Goal: Information Seeking & Learning: Learn about a topic

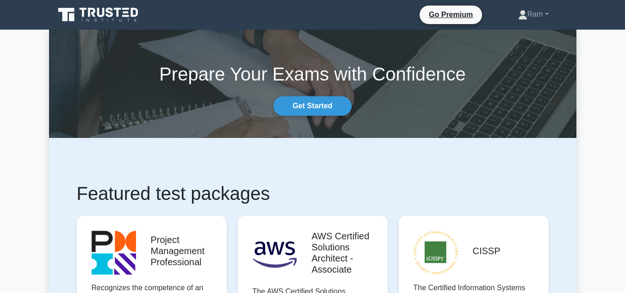
scroll to position [231, 0]
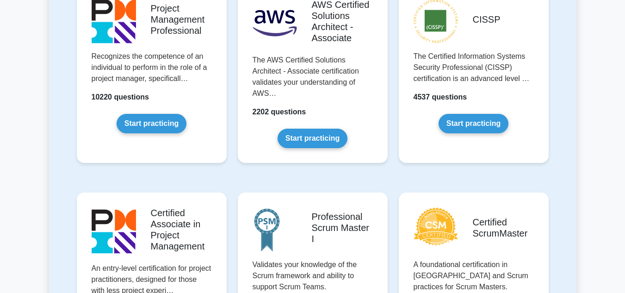
click at [168, 122] on link "Start practicing" at bounding box center [152, 123] width 70 height 19
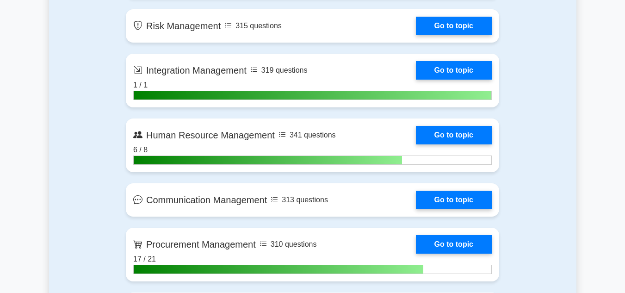
scroll to position [972, 0]
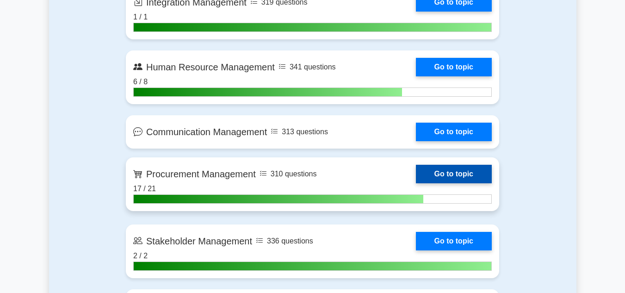
click at [437, 176] on link "Go to topic" at bounding box center [454, 174] width 76 height 19
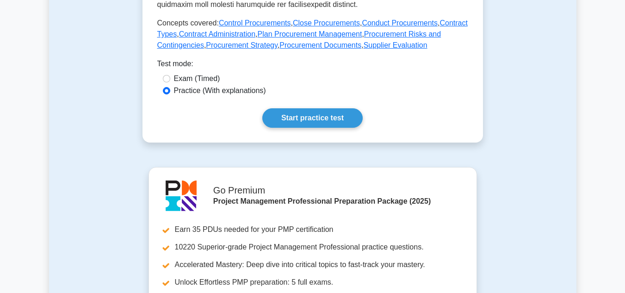
scroll to position [463, 0]
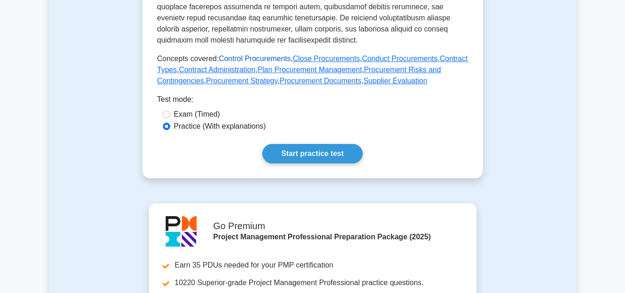
click at [280, 55] on link "Control Procurements" at bounding box center [255, 59] width 72 height 8
click at [304, 55] on link "Close Procurements" at bounding box center [326, 59] width 67 height 8
click at [387, 55] on link "Conduct Procurements" at bounding box center [400, 59] width 76 height 8
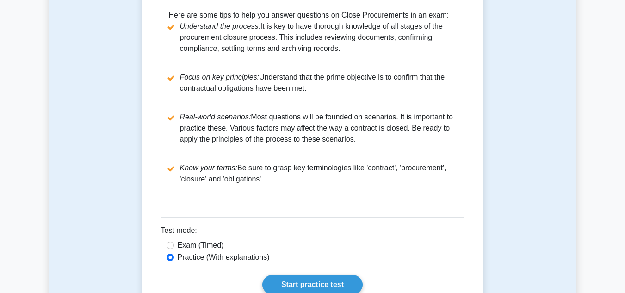
scroll to position [694, 0]
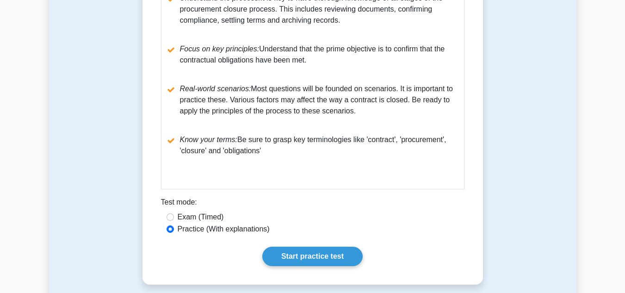
drag, startPoint x: 183, startPoint y: 102, endPoint x: 359, endPoint y: 109, distance: 176.0
click at [359, 109] on li "Real-world scenarios: Most questions will be founded on scenarios. It is import…" at bounding box center [313, 99] width 288 height 33
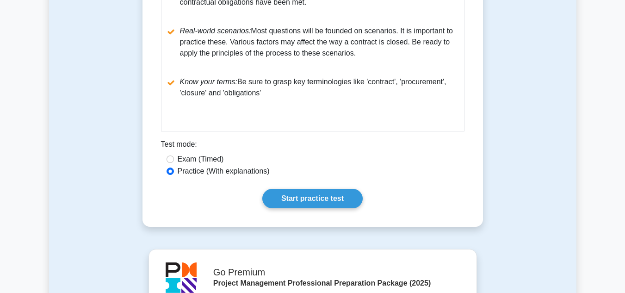
scroll to position [711, 0]
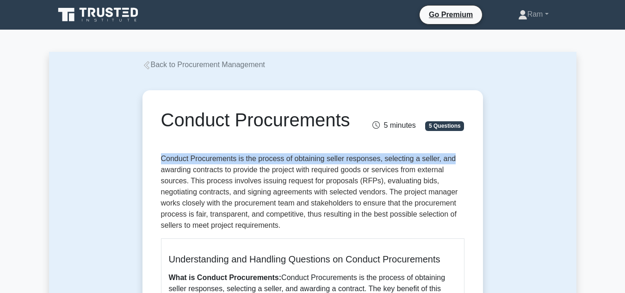
drag, startPoint x: 162, startPoint y: 157, endPoint x: 466, endPoint y: 156, distance: 303.6
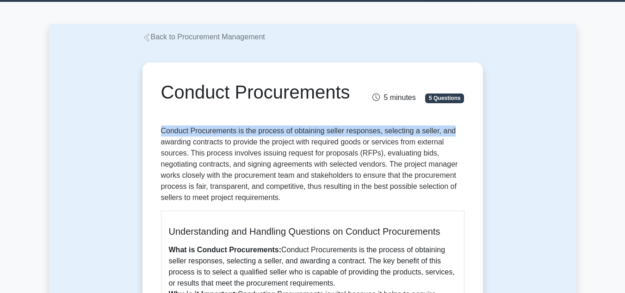
scroll to position [93, 0]
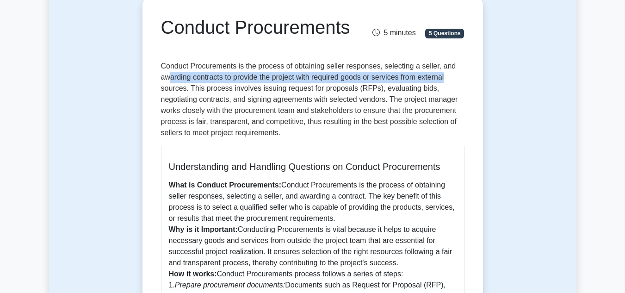
drag, startPoint x: 168, startPoint y: 81, endPoint x: 203, endPoint y: 100, distance: 39.6
click at [462, 82] on p "Conduct Procurements is the process of obtaining seller responses, selecting a …" at bounding box center [313, 100] width 304 height 78
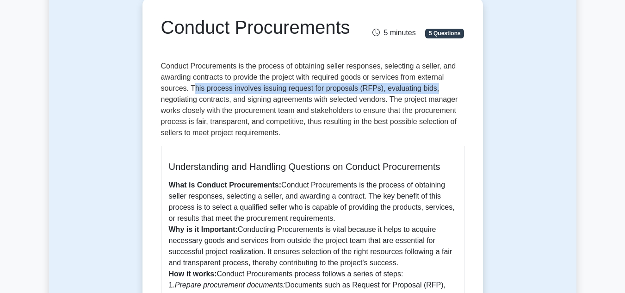
drag, startPoint x: 193, startPoint y: 92, endPoint x: 466, endPoint y: 88, distance: 273.6
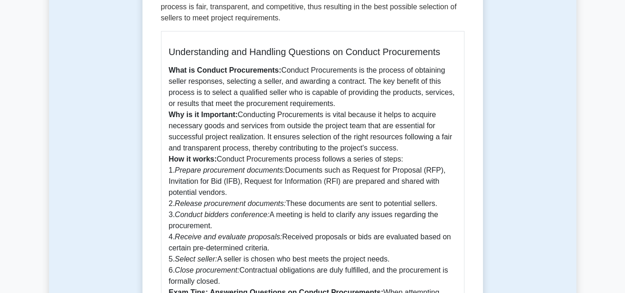
scroll to position [185, 0]
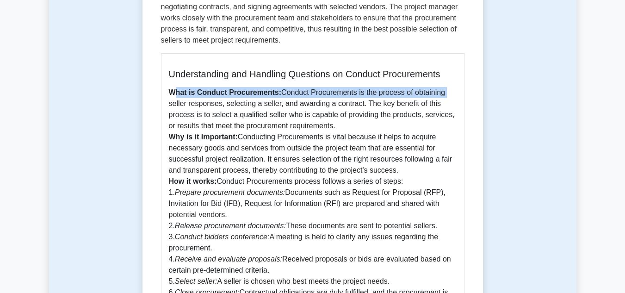
drag, startPoint x: 174, startPoint y: 97, endPoint x: 461, endPoint y: 97, distance: 287.4
click at [461, 97] on div "Understanding and Handling Questions on Conduct Procurements What is Conduct Pr…" at bounding box center [313, 244] width 304 height 382
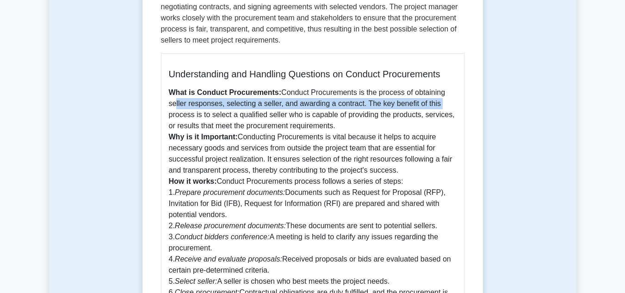
drag, startPoint x: 173, startPoint y: 106, endPoint x: 380, endPoint y: 105, distance: 207.4
click at [476, 100] on div "Conduct Procurements 5 minutes 5 Questions Understanding and Handling Questions…" at bounding box center [312, 218] width 333 height 618
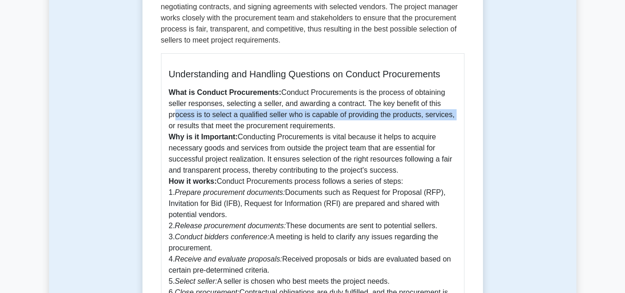
drag, startPoint x: 173, startPoint y: 119, endPoint x: 280, endPoint y: 133, distance: 108.7
click at [465, 119] on div "Conduct Procurements 5 minutes 5 Questions Understanding and Handling Questions…" at bounding box center [312, 218] width 333 height 618
drag, startPoint x: 172, startPoint y: 128, endPoint x: 358, endPoint y: 124, distance: 186.6
click at [358, 124] on p "What is Conduct Procurements: Conduct Procurements is the process of obtaining …" at bounding box center [313, 253] width 288 height 333
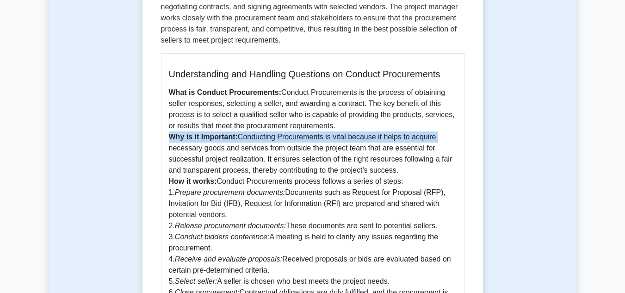
drag, startPoint x: 168, startPoint y: 141, endPoint x: 456, endPoint y: 143, distance: 288.4
click at [462, 139] on div "Understanding and Handling Questions on Conduct Procurements What is Conduct Pr…" at bounding box center [313, 244] width 304 height 382
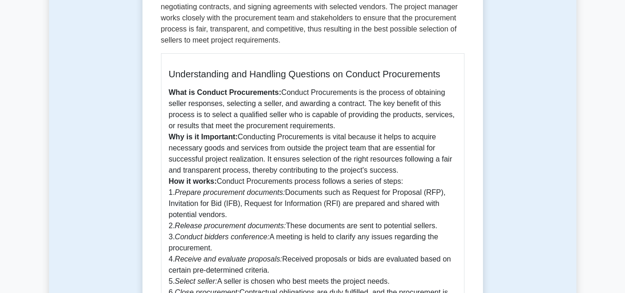
click at [251, 152] on p "What is Conduct Procurements: Conduct Procurements is the process of obtaining …" at bounding box center [313, 253] width 288 height 333
drag, startPoint x: 245, startPoint y: 137, endPoint x: 458, endPoint y: 132, distance: 212.5
click at [458, 132] on div "Understanding and Handling Questions on Conduct Procurements What is Conduct Pr…" at bounding box center [313, 244] width 304 height 382
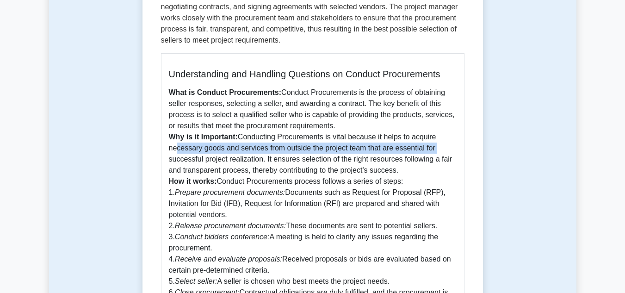
drag, startPoint x: 171, startPoint y: 151, endPoint x: 456, endPoint y: 147, distance: 285.1
click at [456, 147] on p "What is Conduct Procurements: Conduct Procurements is the process of obtaining …" at bounding box center [313, 253] width 288 height 333
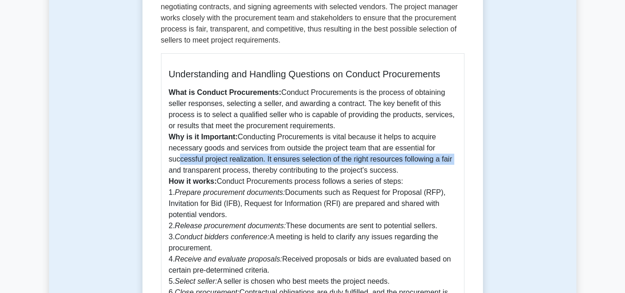
drag, startPoint x: 177, startPoint y: 162, endPoint x: 470, endPoint y: 156, distance: 292.6
click at [470, 156] on div "Conduct Procurements 5 minutes 5 Questions Understanding and Handling Questions…" at bounding box center [312, 218] width 333 height 618
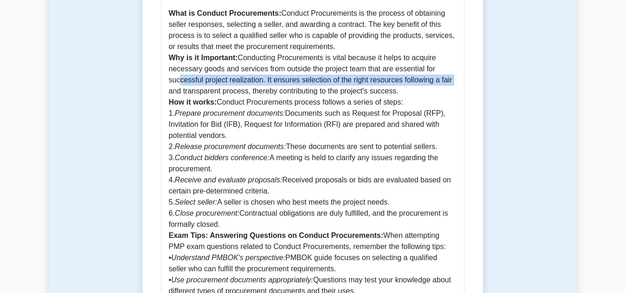
scroll to position [278, 0]
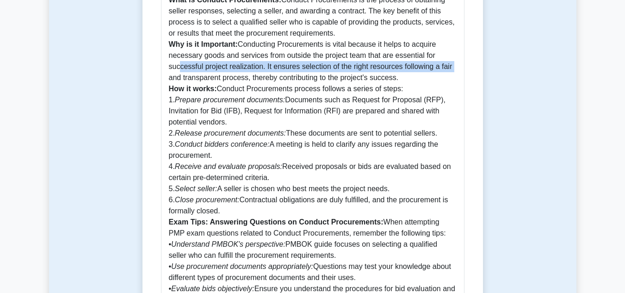
drag, startPoint x: 227, startPoint y: 89, endPoint x: 353, endPoint y: 90, distance: 125.4
click at [416, 88] on p "What is Conduct Procurements: Conduct Procurements is the process of obtaining …" at bounding box center [313, 160] width 288 height 333
drag, startPoint x: 175, startPoint y: 103, endPoint x: 448, endPoint y: 98, distance: 273.1
click at [448, 98] on p "What is Conduct Procurements: Conduct Procurements is the process of obtaining …" at bounding box center [313, 160] width 288 height 333
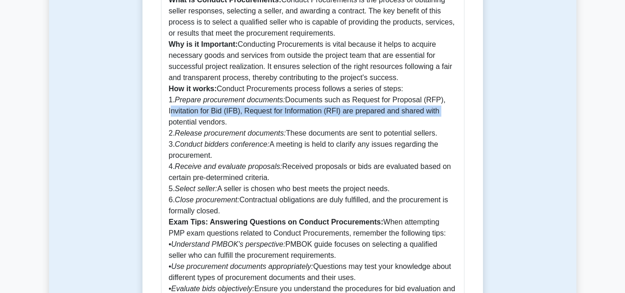
drag, startPoint x: 169, startPoint y: 114, endPoint x: 450, endPoint y: 108, distance: 281.0
click at [450, 108] on p "What is Conduct Procurements: Conduct Procurements is the process of obtaining …" at bounding box center [313, 160] width 288 height 333
drag, startPoint x: 179, startPoint y: 136, endPoint x: 447, endPoint y: 133, distance: 268.0
click at [447, 133] on p "What is Conduct Procurements: Conduct Procurements is the process of obtaining …" at bounding box center [313, 160] width 288 height 333
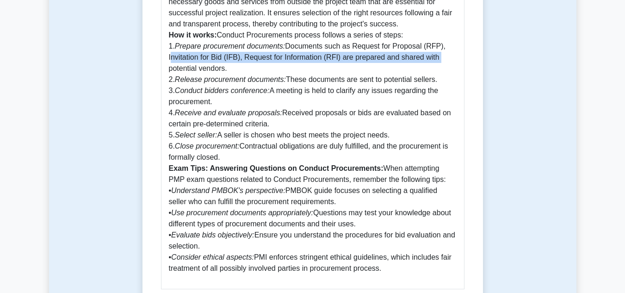
scroll to position [417, 0]
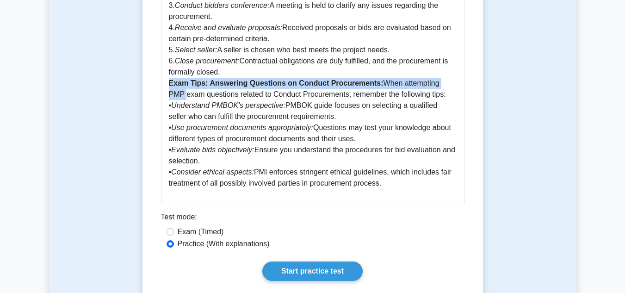
drag, startPoint x: 170, startPoint y: 80, endPoint x: 462, endPoint y: 80, distance: 291.6
click at [462, 80] on div "Understanding and Handling Questions on Conduct Procurements What is Conduct Pr…" at bounding box center [313, 13] width 304 height 382
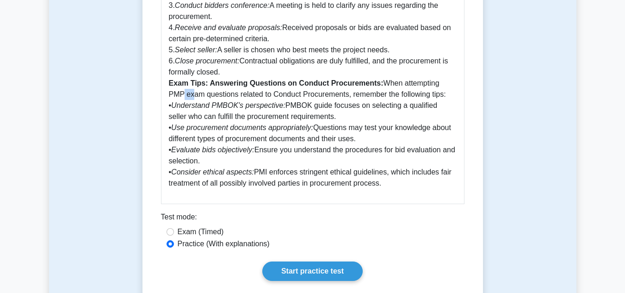
drag, startPoint x: 174, startPoint y: 100, endPoint x: 310, endPoint y: 98, distance: 136.1
click at [448, 88] on p "What is Conduct Procurements: Conduct Procurements is the process of obtaining …" at bounding box center [313, 22] width 288 height 333
drag, startPoint x: 167, startPoint y: 102, endPoint x: 459, endPoint y: 103, distance: 291.6
click at [459, 104] on div "Understanding and Handling Questions on Conduct Procurements What is Conduct Pr…" at bounding box center [313, 13] width 304 height 382
drag, startPoint x: 168, startPoint y: 121, endPoint x: 334, endPoint y: 118, distance: 165.7
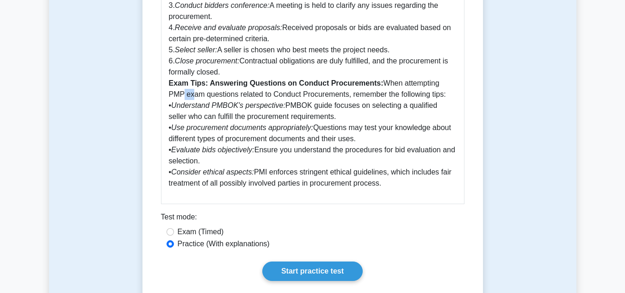
click at [334, 118] on p "What is Conduct Procurements: Conduct Procurements is the process of obtaining …" at bounding box center [313, 22] width 288 height 333
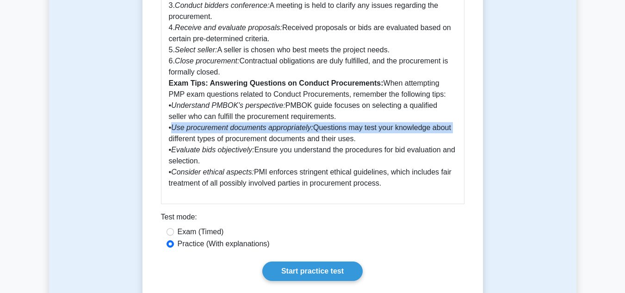
drag, startPoint x: 175, startPoint y: 129, endPoint x: 449, endPoint y: 123, distance: 274.1
click at [449, 123] on p "What is Conduct Procurements: Conduct Procurements is the process of obtaining …" at bounding box center [313, 22] width 288 height 333
drag, startPoint x: 173, startPoint y: 138, endPoint x: 307, endPoint y: 156, distance: 135.9
click at [388, 143] on p "What is Conduct Procurements: Conduct Procurements is the process of obtaining …" at bounding box center [313, 22] width 288 height 333
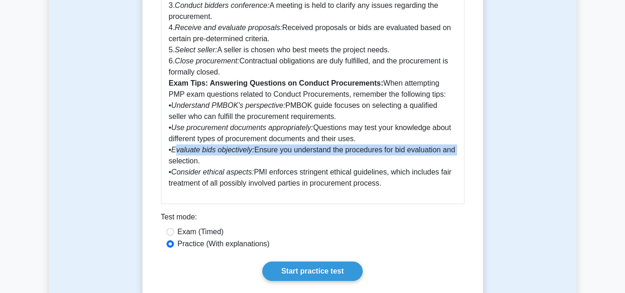
drag, startPoint x: 177, startPoint y: 152, endPoint x: 345, endPoint y: 162, distance: 168.3
drag, startPoint x: 174, startPoint y: 171, endPoint x: 414, endPoint y: 178, distance: 240.3
click at [414, 178] on p "What is Conduct Procurements: Conduct Procurements is the process of obtaining …" at bounding box center [313, 22] width 288 height 333
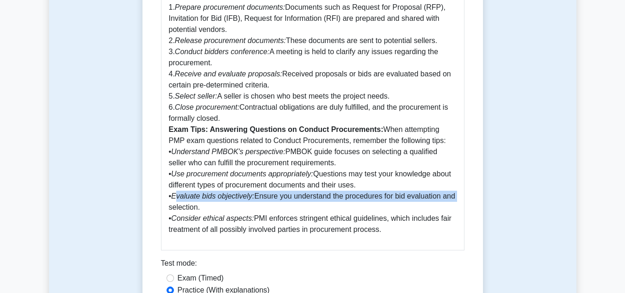
scroll to position [278, 0]
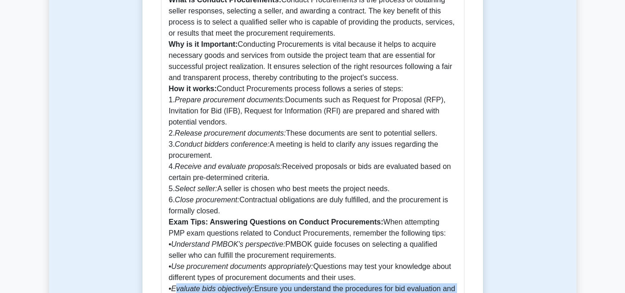
drag, startPoint x: 226, startPoint y: 93, endPoint x: 401, endPoint y: 90, distance: 175.0
click at [401, 90] on p "What is Conduct Procurements: Conduct Procurements is the process of obtaining …" at bounding box center [313, 160] width 288 height 333
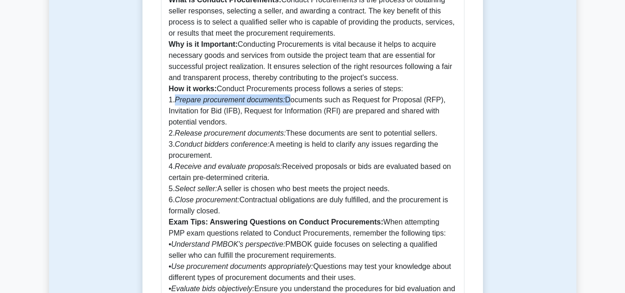
drag, startPoint x: 176, startPoint y: 99, endPoint x: 284, endPoint y: 105, distance: 108.0
click at [284, 105] on p "What is Conduct Procurements: Conduct Procurements is the process of obtaining …" at bounding box center [313, 160] width 288 height 333
drag, startPoint x: 174, startPoint y: 133, endPoint x: 249, endPoint y: 136, distance: 74.6
click at [300, 131] on p "What is Conduct Procurements: Conduct Procurements is the process of obtaining …" at bounding box center [313, 160] width 288 height 333
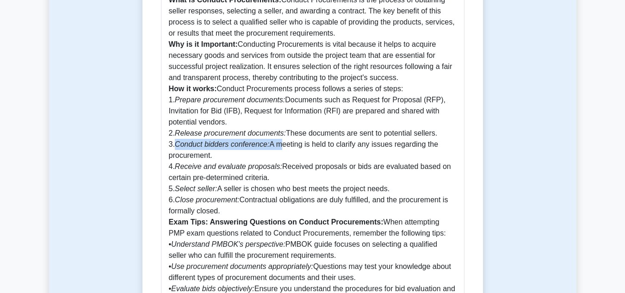
drag, startPoint x: 176, startPoint y: 145, endPoint x: 236, endPoint y: 147, distance: 59.7
click at [276, 141] on p "What is Conduct Procurements: Conduct Procurements is the process of obtaining …" at bounding box center [313, 160] width 288 height 333
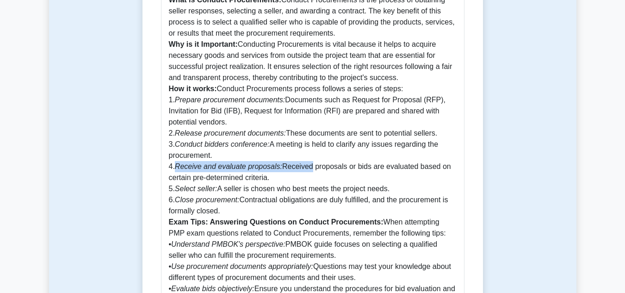
drag, startPoint x: 178, startPoint y: 168, endPoint x: 302, endPoint y: 163, distance: 124.1
click at [302, 163] on p "What is Conduct Procurements: Conduct Procurements is the process of obtaining …" at bounding box center [313, 160] width 288 height 333
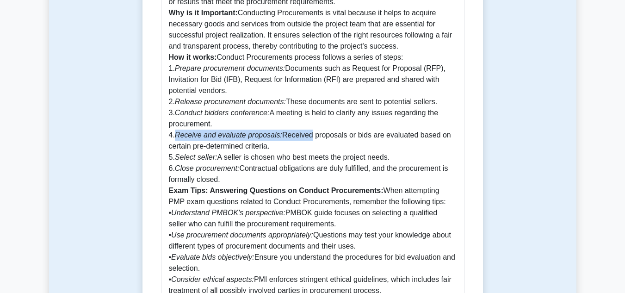
scroll to position [324, 0]
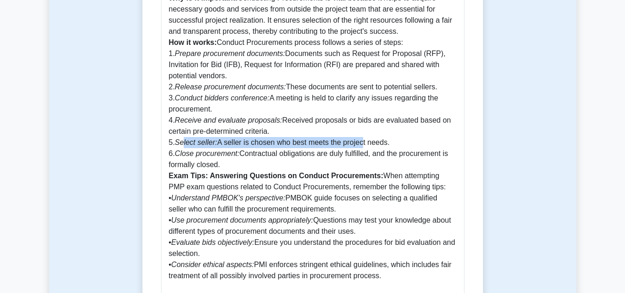
drag, startPoint x: 184, startPoint y: 145, endPoint x: 356, endPoint y: 145, distance: 172.6
click at [356, 145] on p "What is Conduct Procurements: Conduct Procurements is the process of obtaining …" at bounding box center [313, 114] width 288 height 333
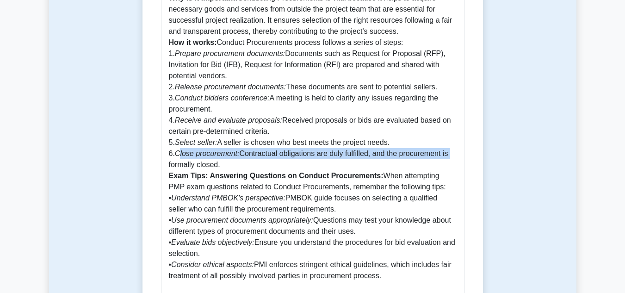
drag, startPoint x: 180, startPoint y: 157, endPoint x: 454, endPoint y: 155, distance: 274.0
click at [454, 155] on p "What is Conduct Procurements: Conduct Procurements is the process of obtaining …" at bounding box center [313, 114] width 288 height 333
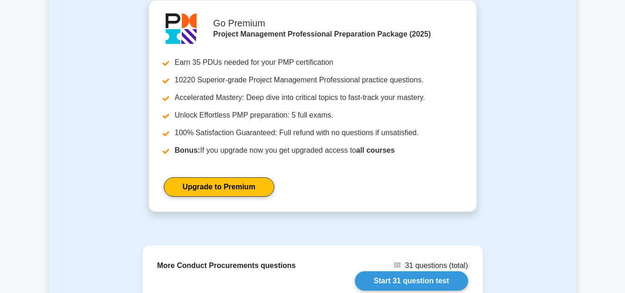
scroll to position [833, 0]
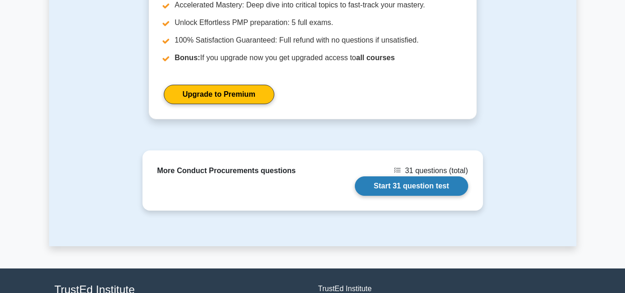
click at [381, 182] on link "Start 31 question test" at bounding box center [411, 185] width 113 height 19
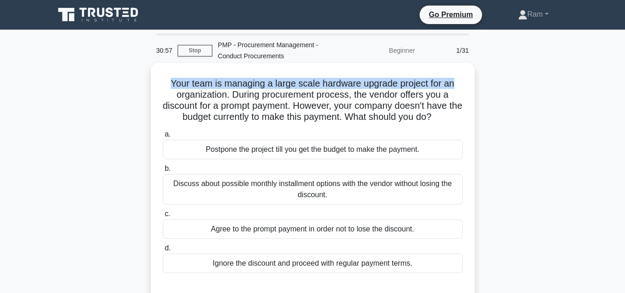
drag, startPoint x: 164, startPoint y: 81, endPoint x: 465, endPoint y: 84, distance: 301.3
click at [465, 84] on div "Your team is managing a large scale hardware upgrade project for an organizatio…" at bounding box center [313, 182] width 317 height 230
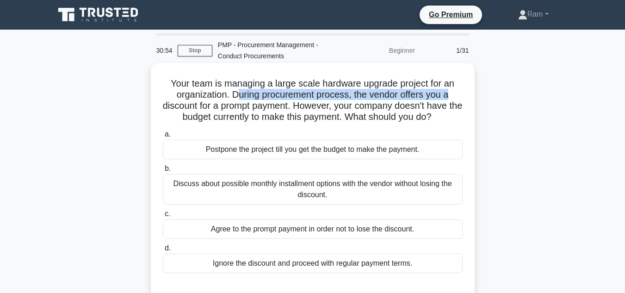
drag, startPoint x: 235, startPoint y: 100, endPoint x: 447, endPoint y: 94, distance: 212.1
click at [467, 89] on div "Your team is managing a large scale hardware upgrade project for an organizatio…" at bounding box center [313, 182] width 317 height 230
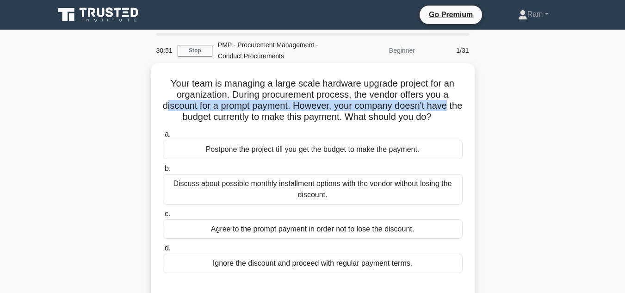
drag, startPoint x: 172, startPoint y: 103, endPoint x: 462, endPoint y: 102, distance: 290.7
click at [462, 102] on h5 "Your team is managing a large scale hardware upgrade project for an organizatio…" at bounding box center [313, 100] width 302 height 45
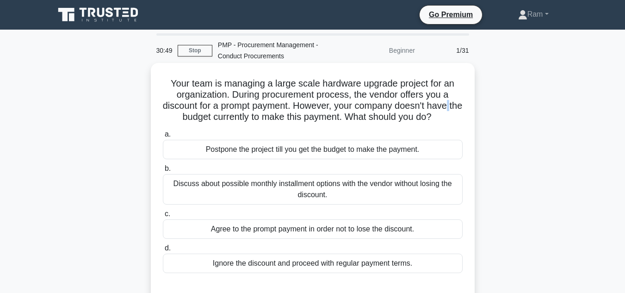
drag, startPoint x: 169, startPoint y: 121, endPoint x: 474, endPoint y: 113, distance: 305.1
click at [475, 113] on div "Your team is managing a large scale hardware upgrade project for an organizatio…" at bounding box center [313, 189] width 528 height 249
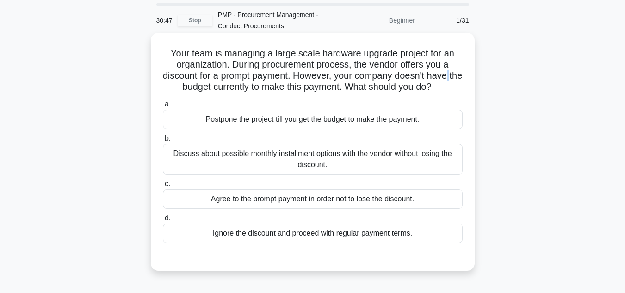
scroll to position [46, 0]
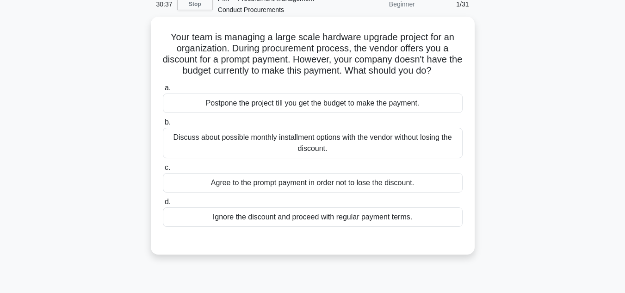
click at [361, 151] on div "Discuss about possible monthly installment options with the vendor without losi…" at bounding box center [313, 143] width 300 height 31
click at [163, 125] on input "b. Discuss about possible monthly installment options with the vendor without l…" at bounding box center [163, 122] width 0 height 6
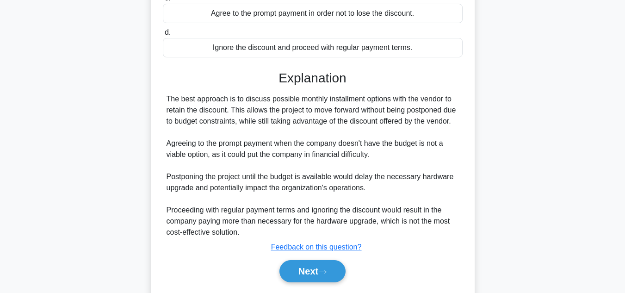
scroll to position [256, 0]
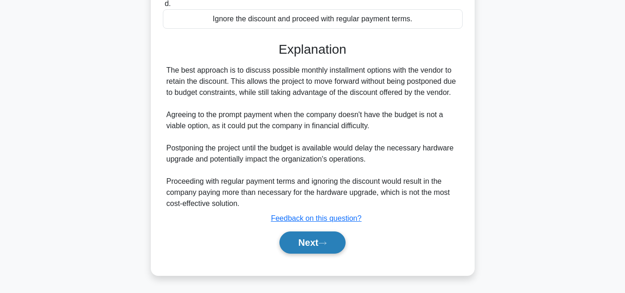
click at [305, 240] on button "Next" at bounding box center [313, 242] width 66 height 22
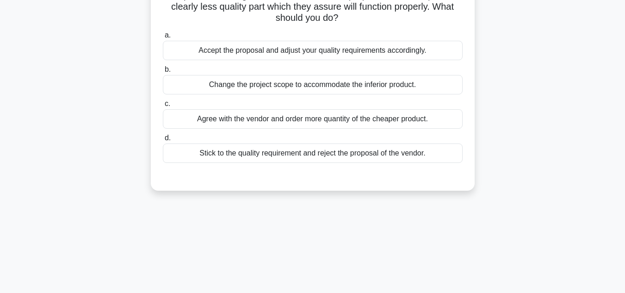
scroll to position [0, 0]
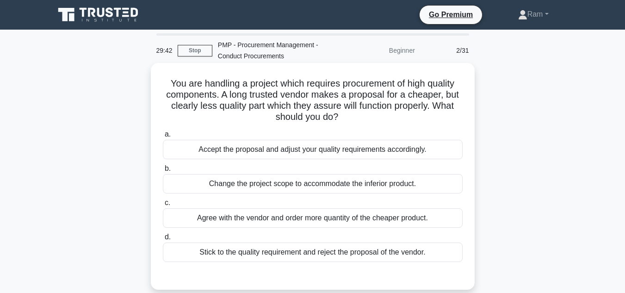
click at [404, 252] on div "Stick to the quality requirement and reject the proposal of the vendor." at bounding box center [313, 252] width 300 height 19
click at [360, 248] on div "Stick to the quality requirement and reject the proposal of the vendor." at bounding box center [313, 252] width 300 height 19
click at [163, 240] on input "d. Stick to the quality requirement and reject the proposal of the vendor." at bounding box center [163, 237] width 0 height 6
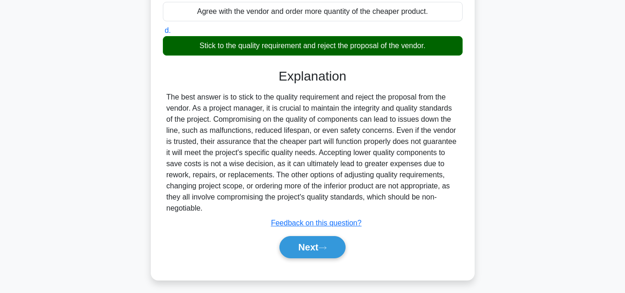
scroll to position [207, 0]
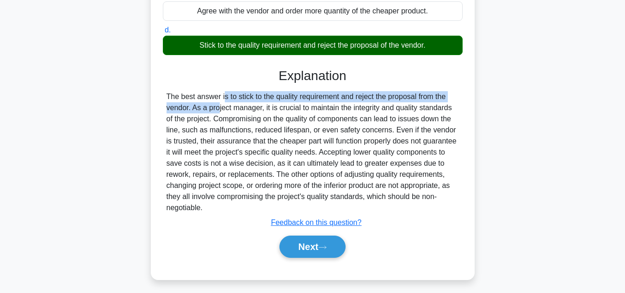
drag, startPoint x: 164, startPoint y: 100, endPoint x: 455, endPoint y: 93, distance: 290.3
click at [455, 93] on div "The best answer is to stick to the quality requirement and reject the proposal …" at bounding box center [313, 152] width 300 height 122
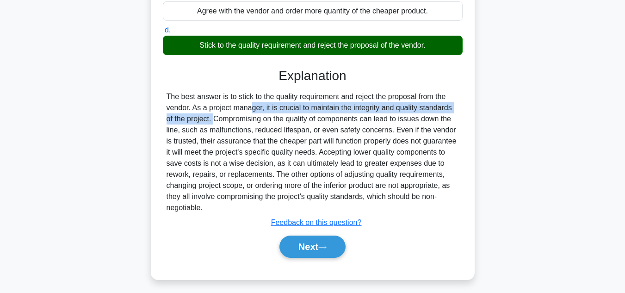
drag, startPoint x: 193, startPoint y: 109, endPoint x: 417, endPoint y: 117, distance: 224.6
click at [459, 107] on div "The best answer is to stick to the quality requirement and reject the proposal …" at bounding box center [313, 152] width 300 height 122
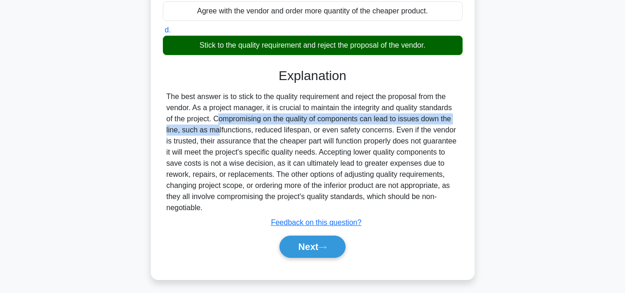
drag, startPoint x: 167, startPoint y: 117, endPoint x: 327, endPoint y: 130, distance: 161.1
click at [463, 117] on div "a. Accept the proposal and adjust your quality requirements accordingly. b. Cha…" at bounding box center [313, 94] width 302 height 349
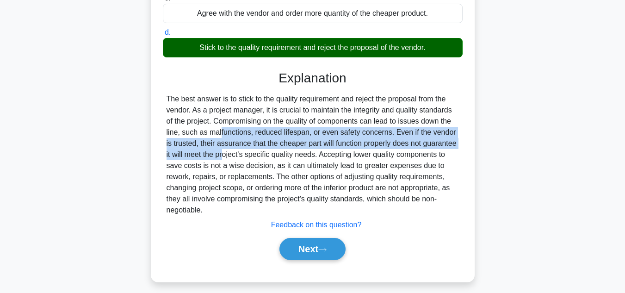
drag, startPoint x: 160, startPoint y: 132, endPoint x: 482, endPoint y: 140, distance: 322.2
click at [482, 140] on div "You are handling a project which requires procurement of high quality component…" at bounding box center [313, 75] width 528 height 435
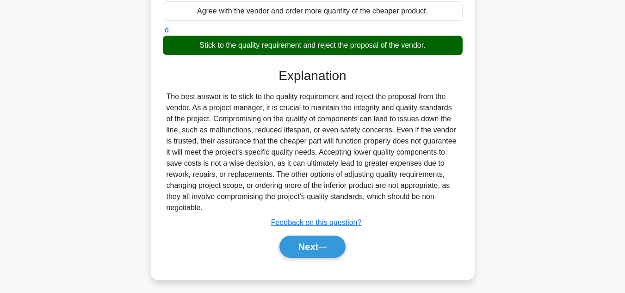
click at [230, 150] on div "The best answer is to stick to the quality requirement and reject the proposal …" at bounding box center [313, 152] width 293 height 122
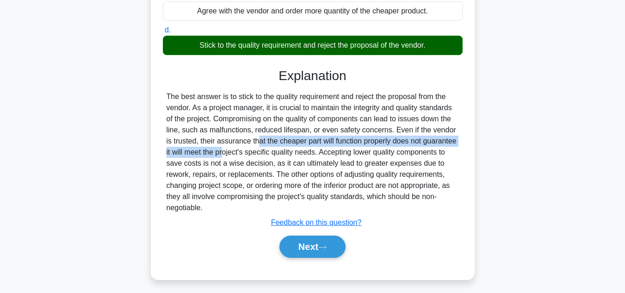
drag, startPoint x: 195, startPoint y: 142, endPoint x: 461, endPoint y: 143, distance: 266.6
click at [461, 143] on div "The best answer is to stick to the quality requirement and reject the proposal …" at bounding box center [313, 152] width 300 height 122
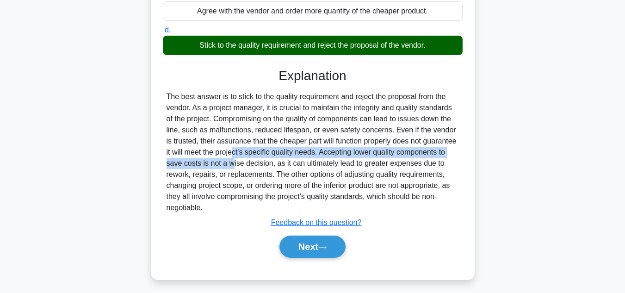
drag, startPoint x: 173, startPoint y: 155, endPoint x: 413, endPoint y: 159, distance: 240.2
click at [468, 154] on div "You are handling a project which requires procurement of high quality component…" at bounding box center [313, 68] width 317 height 416
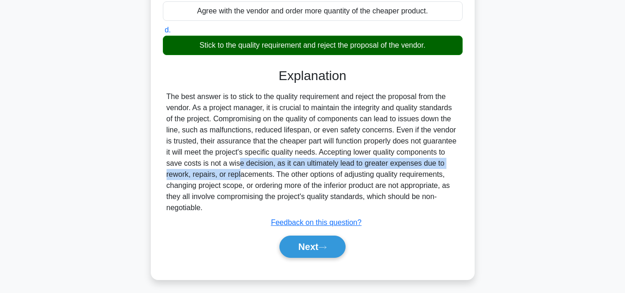
drag, startPoint x: 170, startPoint y: 165, endPoint x: 467, endPoint y: 166, distance: 297.1
click at [467, 166] on div "You are handling a project which requires procurement of high quality component…" at bounding box center [313, 68] width 317 height 416
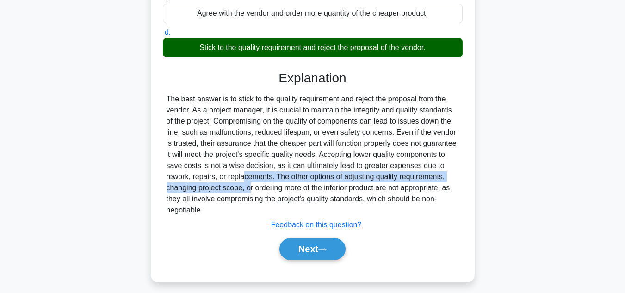
drag, startPoint x: 164, startPoint y: 178, endPoint x: 488, endPoint y: 174, distance: 323.6
click at [488, 174] on div "You are handling a project which requires procurement of high quality component…" at bounding box center [313, 75] width 528 height 435
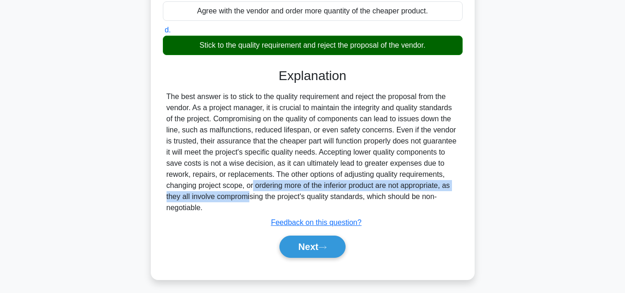
drag, startPoint x: 166, startPoint y: 191, endPoint x: 457, endPoint y: 184, distance: 291.2
click at [457, 184] on div "The best answer is to stick to the quality requirement and reject the proposal …" at bounding box center [313, 152] width 300 height 122
drag, startPoint x: 301, startPoint y: 236, endPoint x: 344, endPoint y: 207, distance: 51.1
click at [301, 236] on button "Next" at bounding box center [313, 247] width 66 height 22
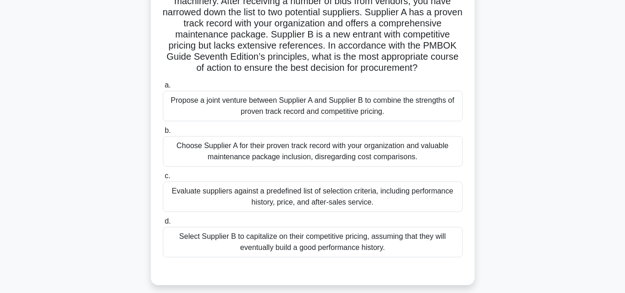
scroll to position [0, 0]
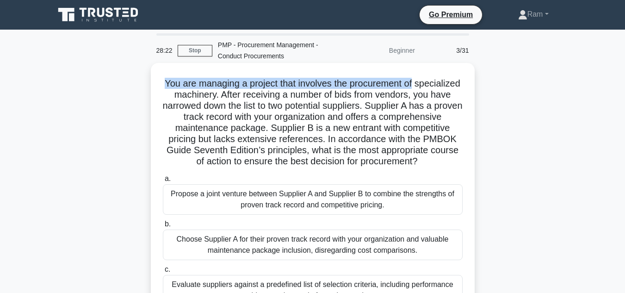
drag, startPoint x: 185, startPoint y: 83, endPoint x: 448, endPoint y: 83, distance: 263.4
click at [448, 83] on h5 "You are managing a project that involves the procurement of specialized machine…" at bounding box center [313, 123] width 302 height 90
click at [189, 87] on h5 "You are managing a project that involves the procurement of specialized machine…" at bounding box center [313, 123] width 302 height 90
drag, startPoint x: 187, startPoint y: 85, endPoint x: 455, endPoint y: 83, distance: 268.0
click at [455, 83] on h5 "You are managing a project that involves the procurement of specialized machine…" at bounding box center [313, 123] width 302 height 90
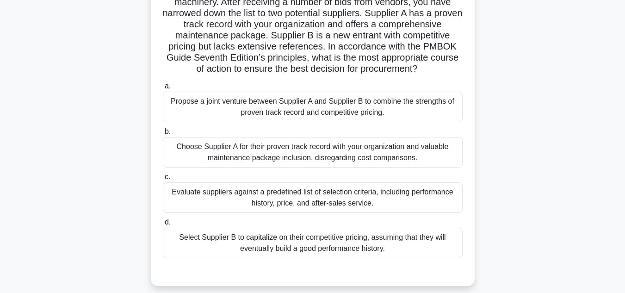
scroll to position [46, 0]
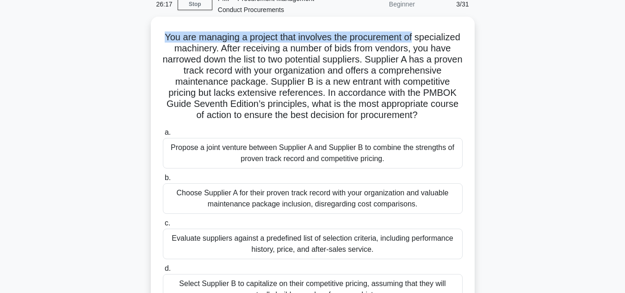
drag, startPoint x: 381, startPoint y: 105, endPoint x: 398, endPoint y: 123, distance: 24.6
click at [398, 121] on h5 "You are managing a project that involves the procurement of specialized machine…" at bounding box center [313, 76] width 302 height 90
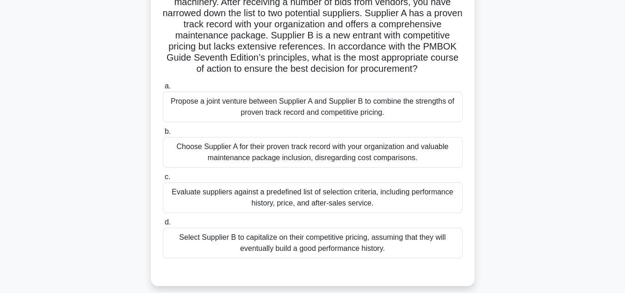
click at [339, 213] on div "Evaluate suppliers against a predefined list of selection criteria, including p…" at bounding box center [313, 197] width 300 height 31
click at [163, 180] on input "c. Evaluate suppliers against a predefined list of selection criteria, includin…" at bounding box center [163, 177] width 0 height 6
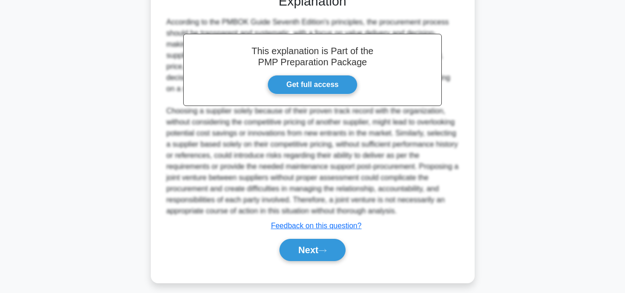
scroll to position [389, 0]
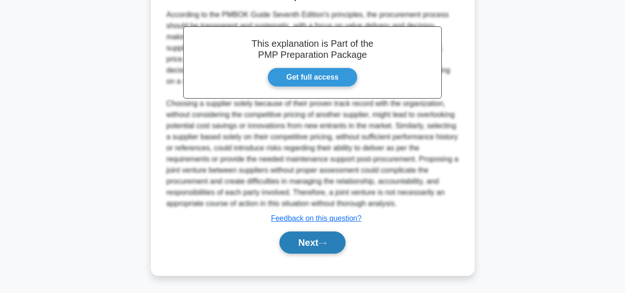
click at [311, 244] on button "Next" at bounding box center [313, 242] width 66 height 22
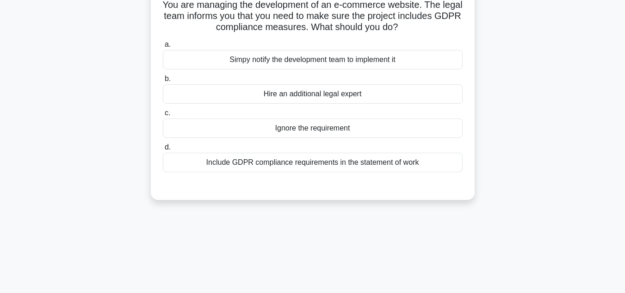
scroll to position [22, 0]
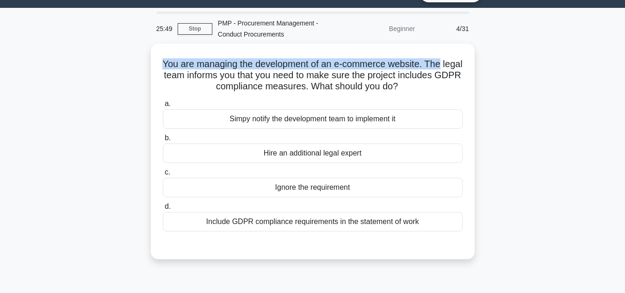
drag, startPoint x: 172, startPoint y: 65, endPoint x: 481, endPoint y: 57, distance: 309.7
click at [481, 57] on div "You are managing the development of an e-commerce website. The legal team infor…" at bounding box center [313, 157] width 528 height 227
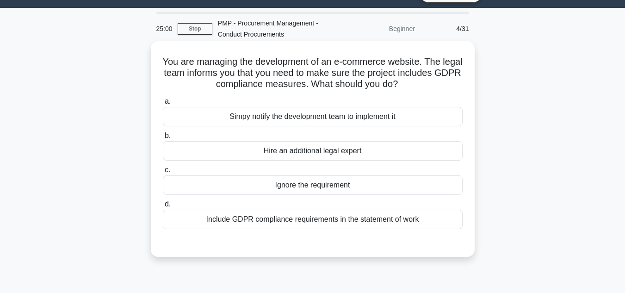
click at [189, 78] on h5 "You are managing the development of an e-commerce website. The legal team infor…" at bounding box center [313, 73] width 302 height 34
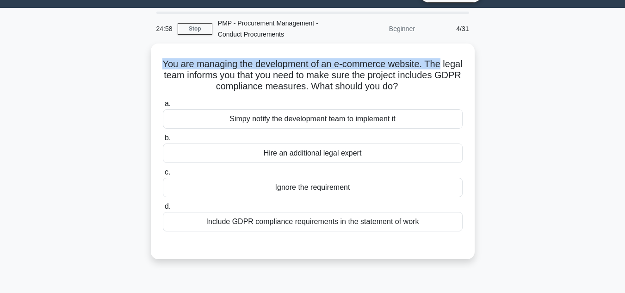
drag, startPoint x: 170, startPoint y: 63, endPoint x: 497, endPoint y: 69, distance: 326.3
click at [507, 62] on div "You are managing the development of an e-commerce website. The legal team infor…" at bounding box center [313, 157] width 528 height 227
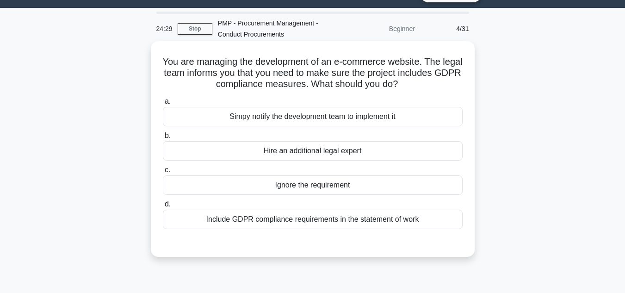
click at [367, 216] on div "Include GDPR compliance requirements in the statement of work" at bounding box center [313, 219] width 300 height 19
click at [163, 207] on input "d. Include GDPR compliance requirements in the statement of work" at bounding box center [163, 204] width 0 height 6
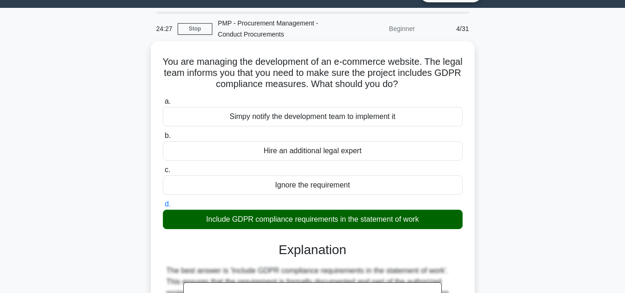
scroll to position [207, 0]
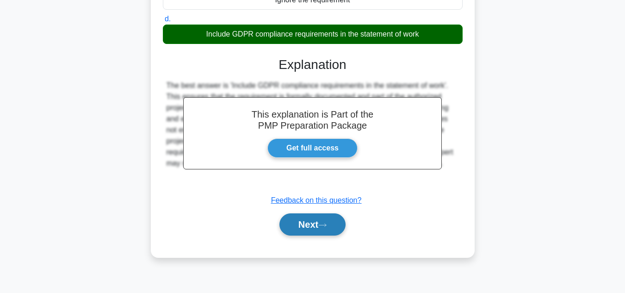
click at [343, 226] on button "Next" at bounding box center [313, 224] width 66 height 22
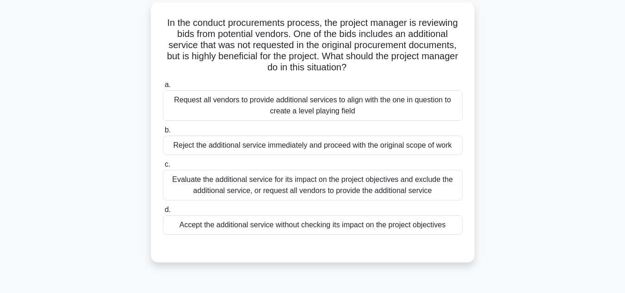
scroll to position [114, 0]
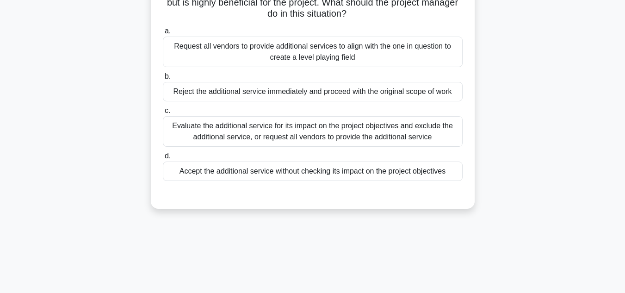
click at [320, 131] on div "Evaluate the additional service for its impact on the project objectives and ex…" at bounding box center [313, 131] width 300 height 31
click at [163, 114] on input "c. Evaluate the additional service for its impact on the project objectives and…" at bounding box center [163, 111] width 0 height 6
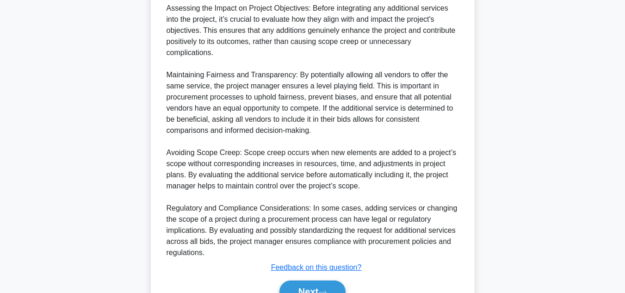
scroll to position [411, 0]
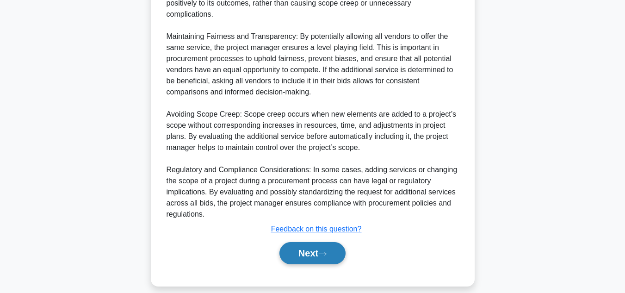
click at [323, 242] on button "Next" at bounding box center [313, 253] width 66 height 22
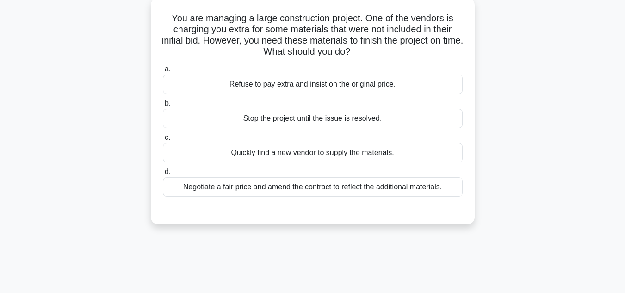
scroll to position [0, 0]
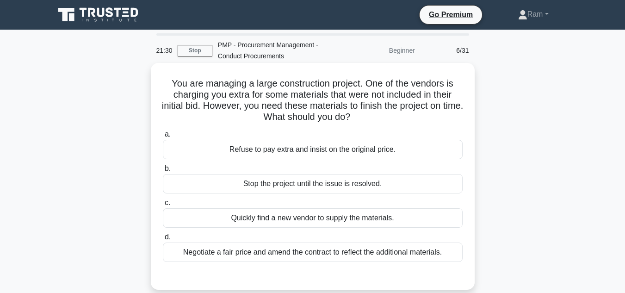
click at [369, 255] on div "Negotiate a fair price and amend the contract to reflect the additional materia…" at bounding box center [313, 252] width 300 height 19
click at [163, 240] on input "d. Negotiate a fair price and amend the contract to reflect the additional mate…" at bounding box center [163, 237] width 0 height 6
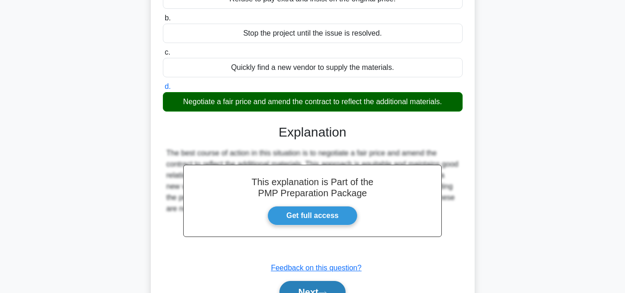
scroll to position [207, 0]
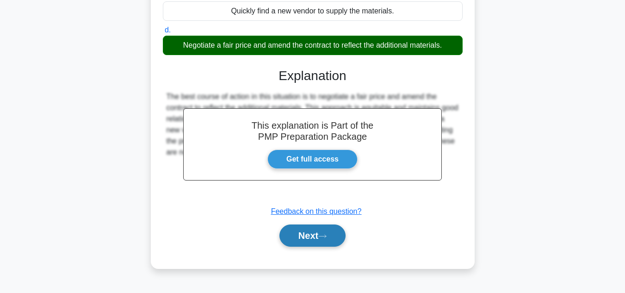
click at [337, 239] on button "Next" at bounding box center [313, 235] width 66 height 22
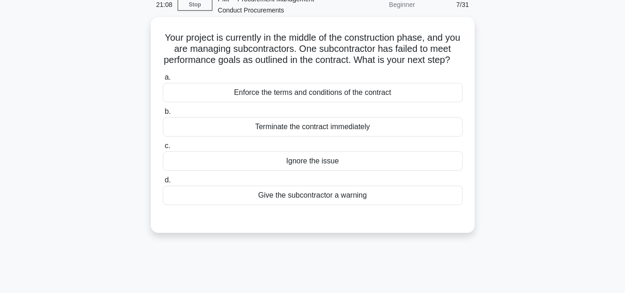
scroll to position [0, 0]
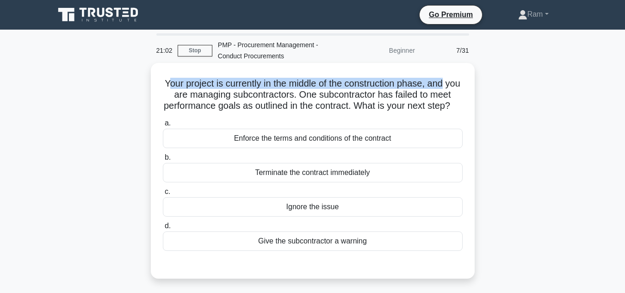
drag, startPoint x: 172, startPoint y: 82, endPoint x: 467, endPoint y: 83, distance: 294.8
click at [467, 83] on div "Your project is currently in the middle of the construction phase, and you are …" at bounding box center [313, 171] width 317 height 208
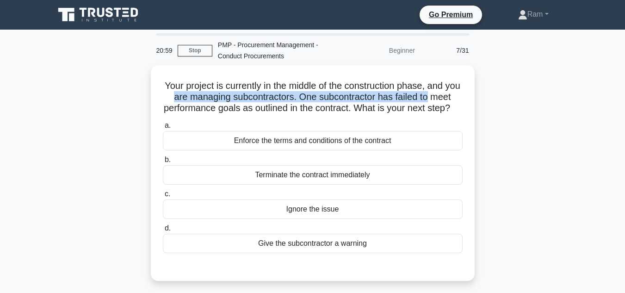
drag, startPoint x: 187, startPoint y: 100, endPoint x: 477, endPoint y: 98, distance: 290.7
click at [477, 98] on div "Your project is currently in the middle of the construction phase, and you are …" at bounding box center [313, 178] width 528 height 227
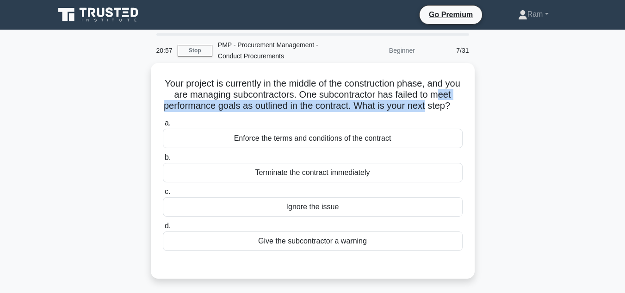
drag, startPoint x: 170, startPoint y: 107, endPoint x: 326, endPoint y: 118, distance: 156.3
click at [464, 110] on div "Your project is currently in the middle of the construction phase, and you are …" at bounding box center [313, 171] width 317 height 208
drag, startPoint x: 291, startPoint y: 118, endPoint x: 352, endPoint y: 159, distance: 73.0
click at [355, 112] on h5 "Your project is currently in the middle of the construction phase, and you are …" at bounding box center [313, 95] width 302 height 34
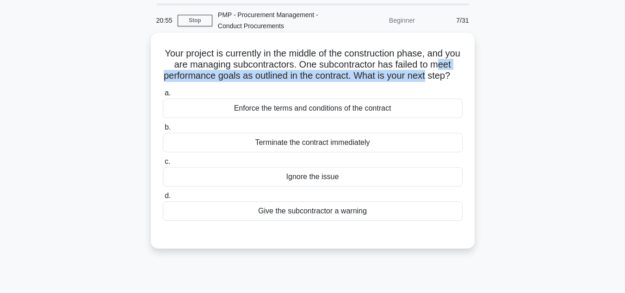
scroll to position [46, 0]
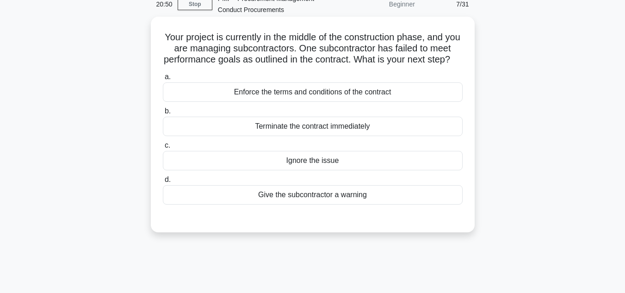
click at [358, 102] on div "Enforce the terms and conditions of the contract" at bounding box center [313, 91] width 300 height 19
click at [163, 80] on input "a. Enforce the terms and conditions of the contract" at bounding box center [163, 77] width 0 height 6
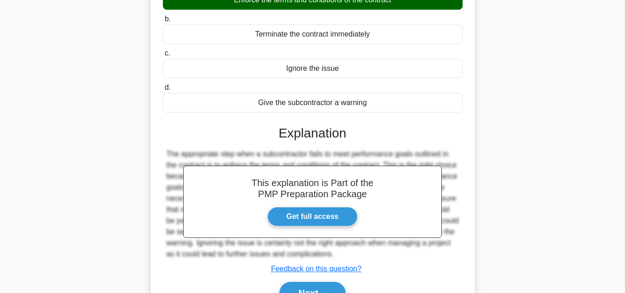
scroll to position [207, 0]
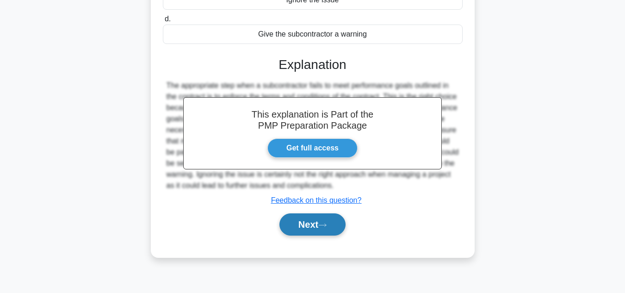
click at [331, 232] on button "Next" at bounding box center [313, 224] width 66 height 22
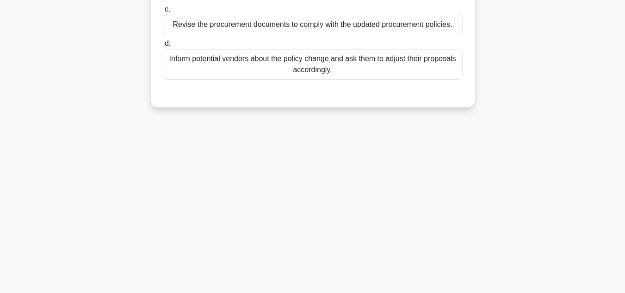
scroll to position [22, 0]
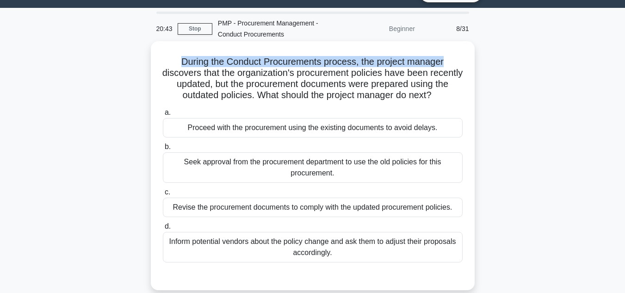
drag, startPoint x: 181, startPoint y: 63, endPoint x: 468, endPoint y: 60, distance: 287.0
click at [468, 60] on div "During the Conduct Procurements process, the project manager discovers that the…" at bounding box center [313, 166] width 317 height 242
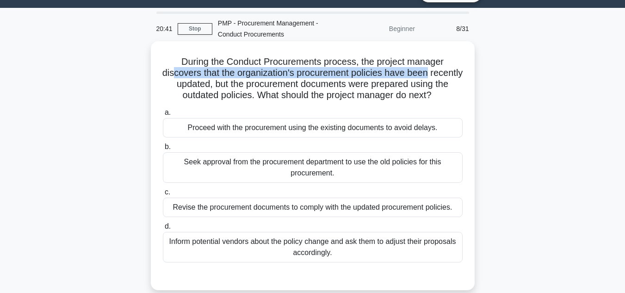
drag, startPoint x: 187, startPoint y: 76, endPoint x: 473, endPoint y: 76, distance: 286.0
click at [473, 76] on div "During the Conduct Procurements process, the project manager discovers that the…" at bounding box center [313, 165] width 324 height 249
drag, startPoint x: 171, startPoint y: 85, endPoint x: 447, endPoint y: 101, distance: 276.3
click at [447, 101] on h5 "During the Conduct Procurements process, the project manager discovers that the…" at bounding box center [313, 78] width 302 height 45
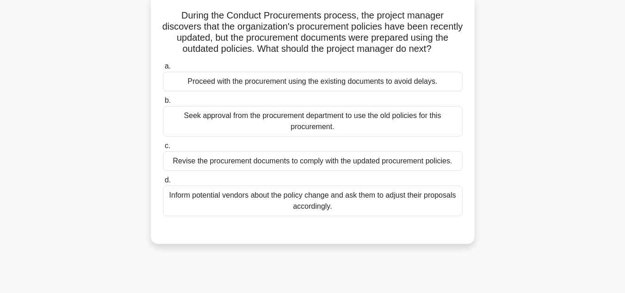
click at [399, 166] on div "Revise the procurement documents to comply with the updated procurement policie…" at bounding box center [313, 160] width 300 height 19
click at [163, 149] on input "c. Revise the procurement documents to comply with the updated procurement poli…" at bounding box center [163, 146] width 0 height 6
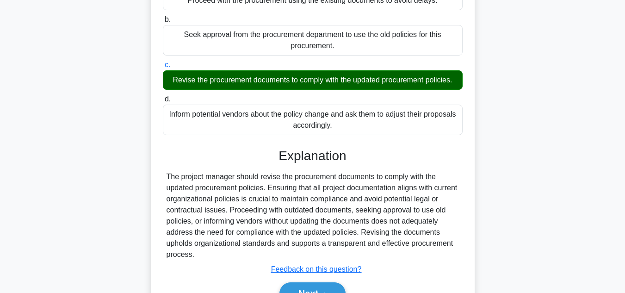
scroll to position [207, 0]
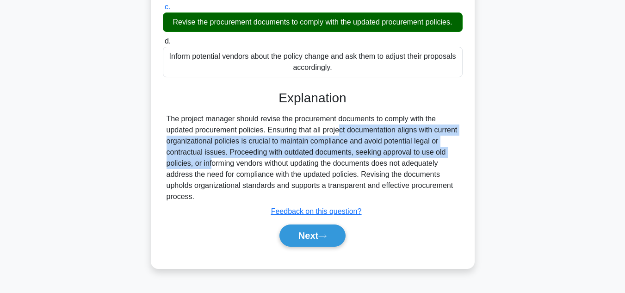
drag, startPoint x: 288, startPoint y: 135, endPoint x: 457, endPoint y: 149, distance: 170.0
click at [457, 149] on div "The project manager should revise the procurement documents to comply with the …" at bounding box center [313, 157] width 293 height 89
click at [315, 231] on button "Next" at bounding box center [313, 235] width 66 height 22
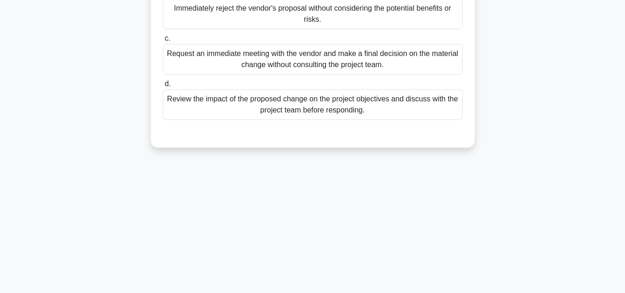
scroll to position [68, 0]
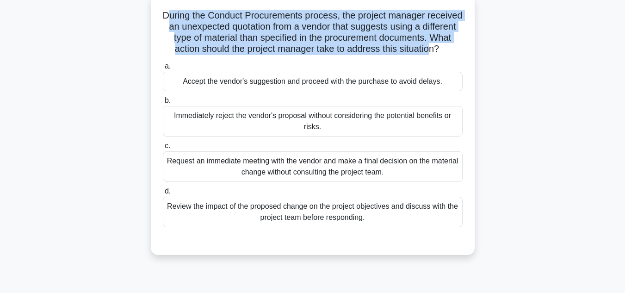
drag, startPoint x: 184, startPoint y: 15, endPoint x: 450, endPoint y: 54, distance: 269.0
click at [450, 54] on h5 "During the Conduct Procurements process, the project manager received an unexpe…" at bounding box center [313, 32] width 302 height 45
click at [278, 31] on h5 "During the Conduct Procurements process, the project manager received an unexpe…" at bounding box center [313, 32] width 302 height 45
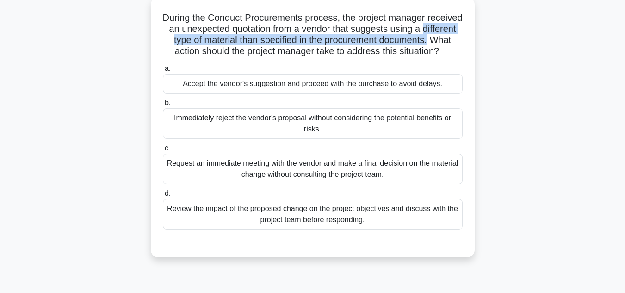
drag, startPoint x: 163, startPoint y: 37, endPoint x: 481, endPoint y: 37, distance: 318.0
click at [481, 37] on div "During the Conduct Procurements process, the project manager received an unexpe…" at bounding box center [313, 132] width 528 height 271
drag, startPoint x: 178, startPoint y: 49, endPoint x: 436, endPoint y: 128, distance: 269.7
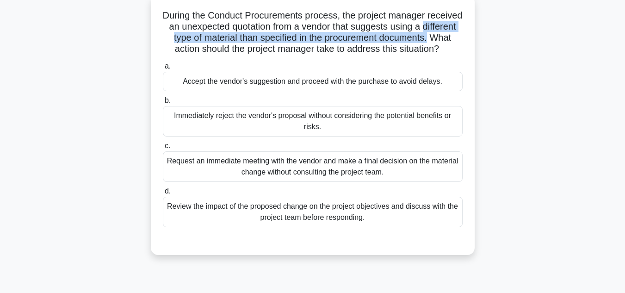
click at [495, 62] on div "During the Conduct Procurements process, the project manager received an unexpe…" at bounding box center [313, 132] width 528 height 271
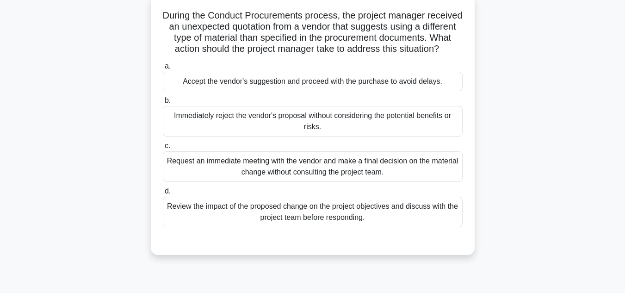
click at [341, 225] on div "Review the impact of the proposed change on the project objectives and discuss …" at bounding box center [313, 212] width 300 height 31
click at [163, 194] on input "d. Review the impact of the proposed change on the project objectives and discu…" at bounding box center [163, 191] width 0 height 6
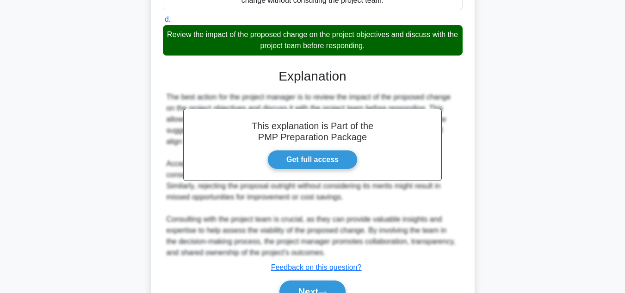
scroll to position [299, 0]
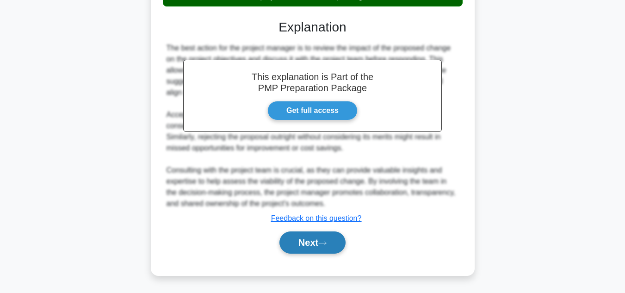
click at [316, 243] on button "Next" at bounding box center [313, 242] width 66 height 22
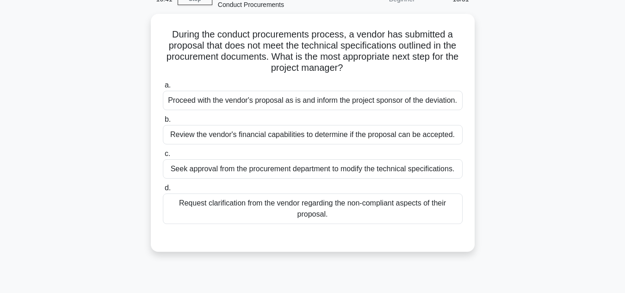
scroll to position [0, 0]
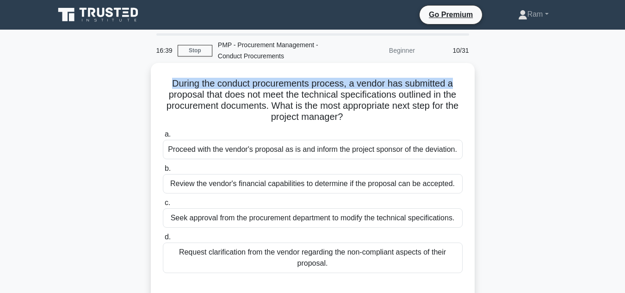
drag, startPoint x: 169, startPoint y: 84, endPoint x: 462, endPoint y: 81, distance: 293.0
click at [462, 81] on h5 "During the conduct procurements process, a vendor has submitted a proposal that…" at bounding box center [313, 100] width 302 height 45
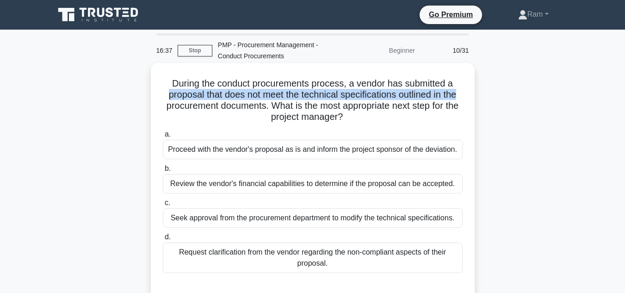
drag, startPoint x: 165, startPoint y: 96, endPoint x: 463, endPoint y: 92, distance: 297.6
click at [463, 92] on h5 "During the conduct procurements process, a vendor has submitted a proposal that…" at bounding box center [313, 100] width 302 height 45
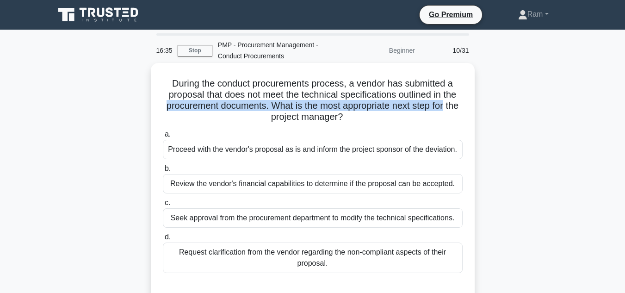
drag, startPoint x: 168, startPoint y: 109, endPoint x: 463, endPoint y: 104, distance: 294.9
click at [463, 104] on h5 "During the conduct procurements process, a vendor has submitted a proposal that…" at bounding box center [313, 100] width 302 height 45
drag, startPoint x: 261, startPoint y: 121, endPoint x: 400, endPoint y: 116, distance: 139.9
click at [400, 116] on h5 "During the conduct procurements process, a vendor has submitted a proposal that…" at bounding box center [313, 100] width 302 height 45
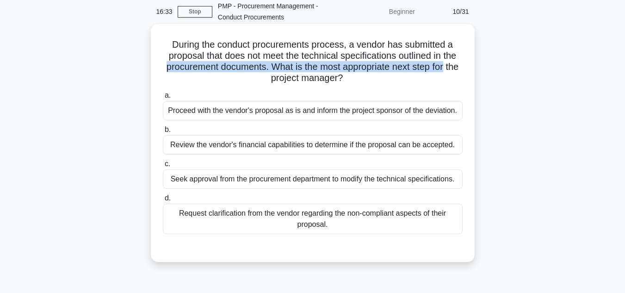
scroll to position [93, 0]
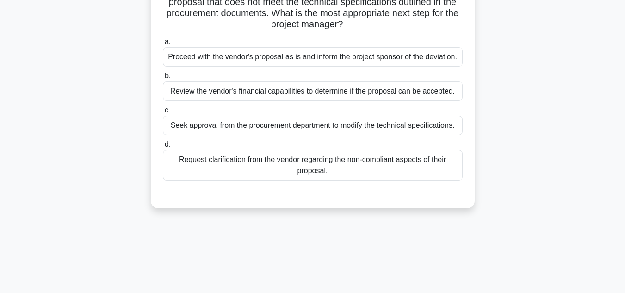
click at [391, 169] on div "Request clarification from the vendor regarding the non-compliant aspects of th…" at bounding box center [313, 165] width 300 height 31
click at [163, 148] on input "d. Request clarification from the vendor regarding the non-compliant aspects of…" at bounding box center [163, 145] width 0 height 6
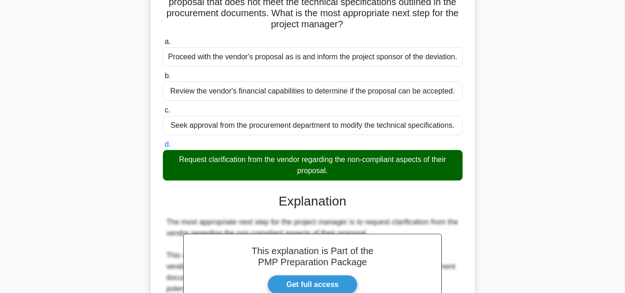
scroll to position [311, 0]
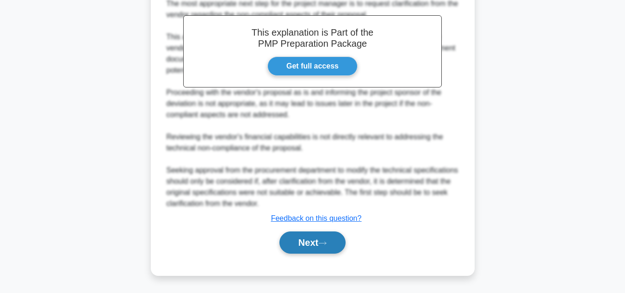
click at [315, 234] on button "Next" at bounding box center [313, 242] width 66 height 22
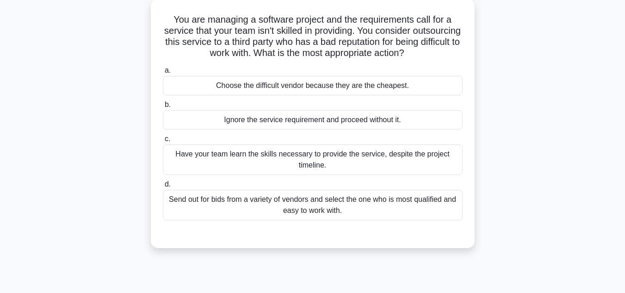
scroll to position [0, 0]
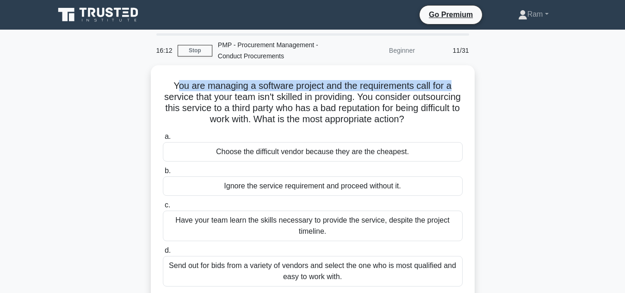
drag, startPoint x: 175, startPoint y: 83, endPoint x: 498, endPoint y: 86, distance: 322.1
click at [504, 85] on div "You are managing a software project and the requirements call for a service tha…" at bounding box center [313, 195] width 528 height 260
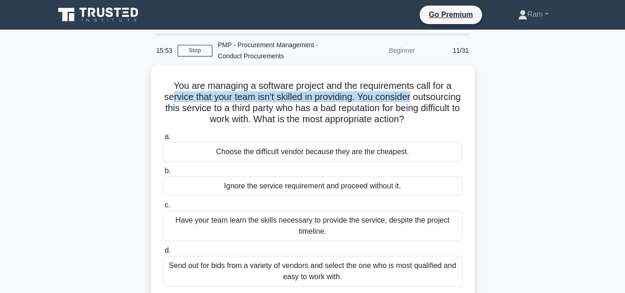
drag, startPoint x: 193, startPoint y: 96, endPoint x: 514, endPoint y: 102, distance: 320.3
click at [514, 102] on div "You are managing a software project and the requirements call for a service tha…" at bounding box center [313, 195] width 528 height 260
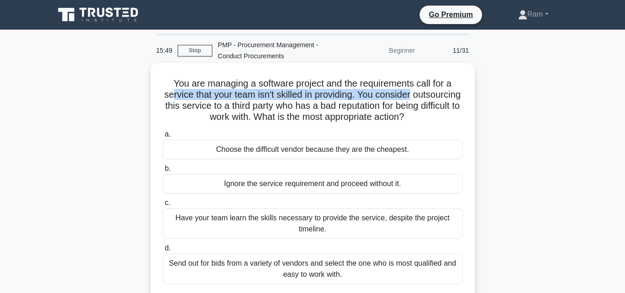
drag, startPoint x: 174, startPoint y: 108, endPoint x: 458, endPoint y: 118, distance: 283.9
click at [477, 116] on div "You are managing a software project and the requirements call for a service tha…" at bounding box center [313, 195] width 528 height 260
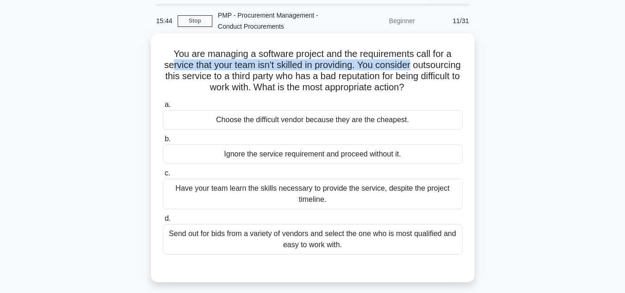
scroll to position [46, 0]
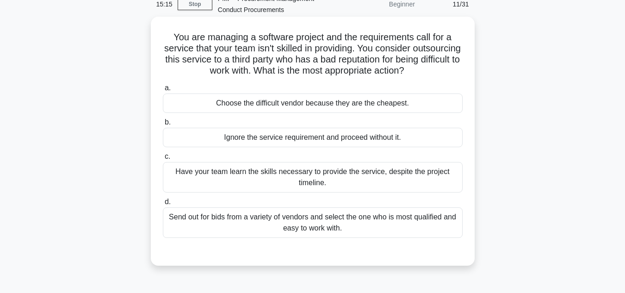
click at [332, 226] on div "Send out for bids from a variety of vendors and select the one who is most qual…" at bounding box center [313, 222] width 300 height 31
click at [163, 205] on input "d. Send out for bids from a variety of vendors and select the one who is most q…" at bounding box center [163, 202] width 0 height 6
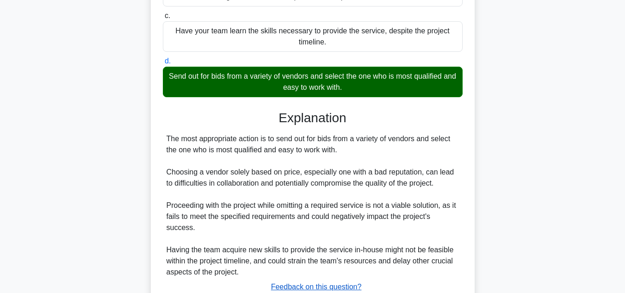
scroll to position [256, 0]
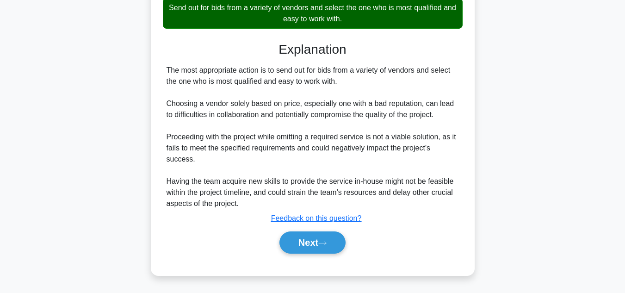
drag, startPoint x: 171, startPoint y: 67, endPoint x: 462, endPoint y: 82, distance: 291.5
click at [462, 82] on div "The most appropriate action is to send out for bids from a variety of vendors a…" at bounding box center [313, 137] width 300 height 144
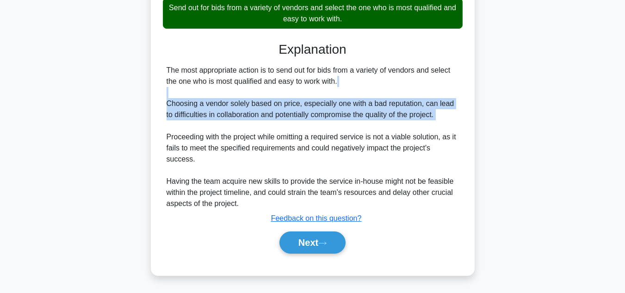
drag, startPoint x: 171, startPoint y: 98, endPoint x: 350, endPoint y: 147, distance: 185.3
click at [449, 127] on div "The most appropriate action is to send out for bids from a variety of vendors a…" at bounding box center [313, 137] width 293 height 144
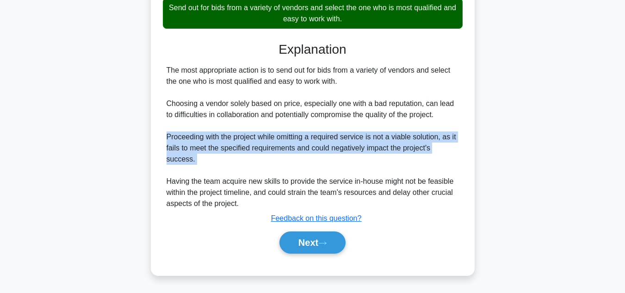
drag, startPoint x: 168, startPoint y: 135, endPoint x: 301, endPoint y: 165, distance: 136.8
click at [301, 165] on div "The most appropriate action is to send out for bids from a variety of vendors a…" at bounding box center [313, 137] width 293 height 144
click at [324, 239] on button "Next" at bounding box center [313, 242] width 66 height 22
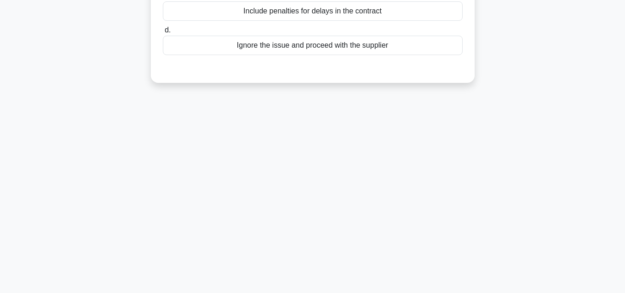
scroll to position [0, 0]
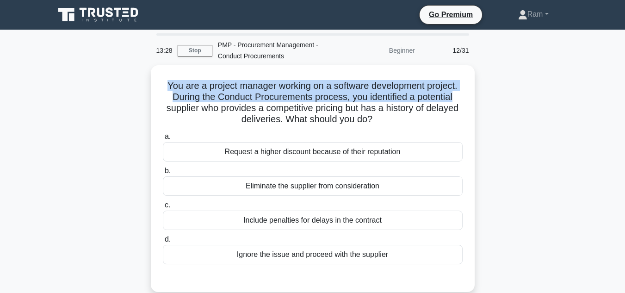
drag, startPoint x: 162, startPoint y: 87, endPoint x: 475, endPoint y: 100, distance: 312.7
click at [475, 100] on div "You are a project manager working on a software development project. During the…" at bounding box center [313, 184] width 528 height 238
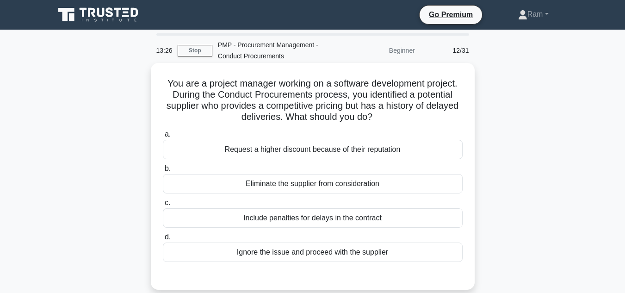
click at [213, 102] on h5 "You are a project manager working on a software development project. During the…" at bounding box center [313, 100] width 302 height 45
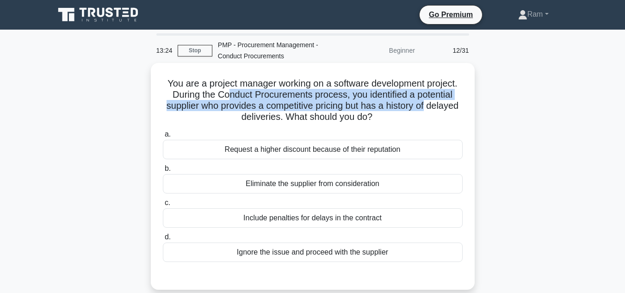
drag, startPoint x: 227, startPoint y: 94, endPoint x: 455, endPoint y: 104, distance: 228.4
click at [455, 104] on h5 "You are a project manager working on a software development project. During the…" at bounding box center [313, 100] width 302 height 45
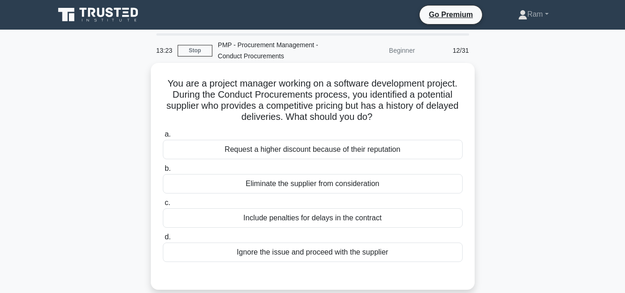
click at [244, 112] on h5 "You are a project manager working on a software development project. During the…" at bounding box center [313, 100] width 302 height 45
drag, startPoint x: 235, startPoint y: 112, endPoint x: 390, endPoint y: 122, distance: 155.8
click at [390, 122] on h5 "You are a project manager working on a software development project. During the…" at bounding box center [313, 100] width 302 height 45
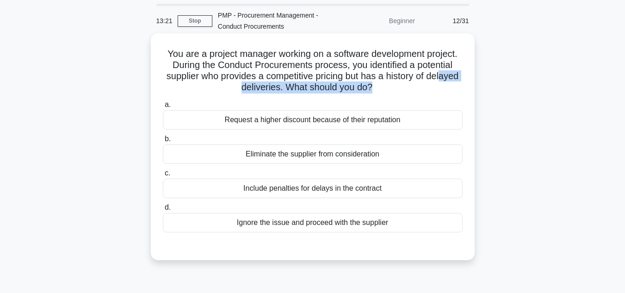
scroll to position [46, 0]
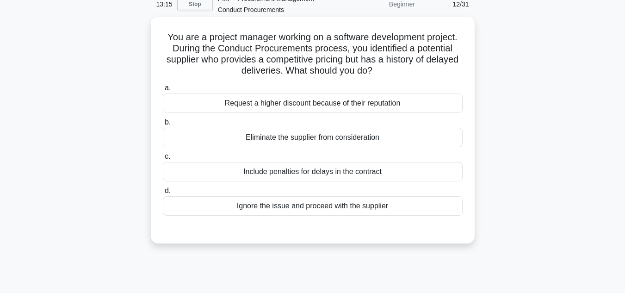
click at [369, 136] on div "Eliminate the supplier from consideration" at bounding box center [313, 137] width 300 height 19
click at [163, 125] on input "b. Eliminate the supplier from consideration" at bounding box center [163, 122] width 0 height 6
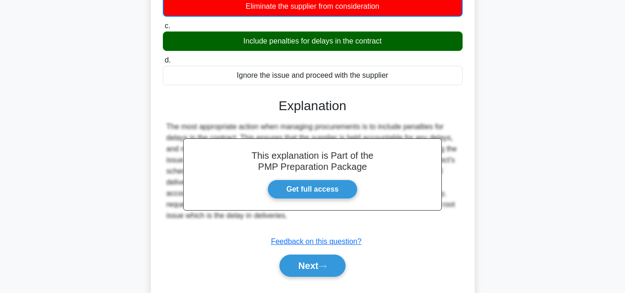
scroll to position [207, 0]
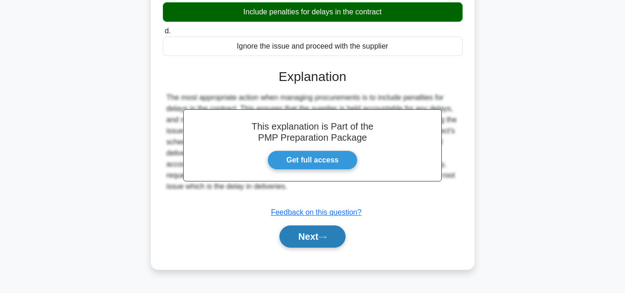
click at [281, 240] on button "Next" at bounding box center [313, 236] width 66 height 22
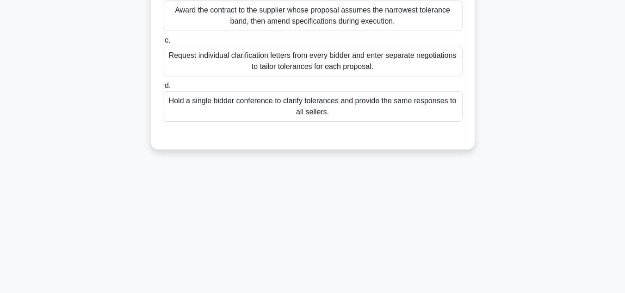
scroll to position [22, 0]
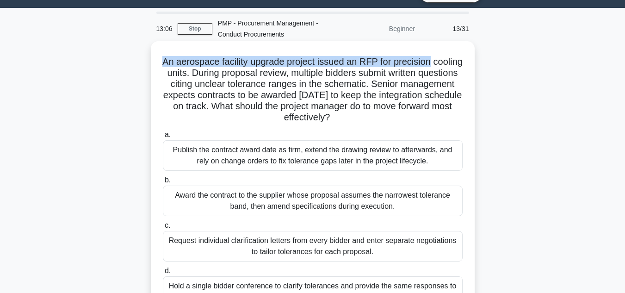
drag, startPoint x: 179, startPoint y: 65, endPoint x: 465, endPoint y: 70, distance: 286.1
click at [475, 65] on div "An aerospace facility upgrade project issued an RFP for precision cooling units…" at bounding box center [313, 196] width 528 height 305
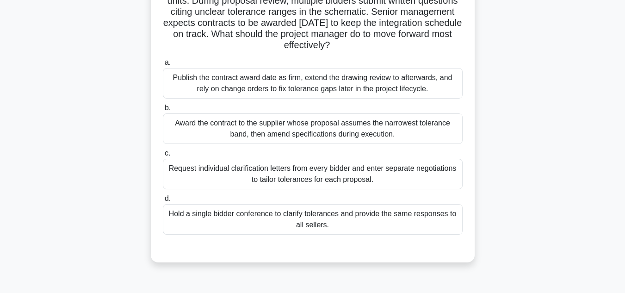
scroll to position [114, 0]
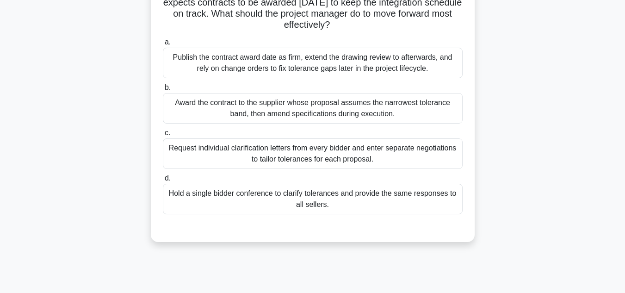
click at [327, 201] on div "Hold a single bidder conference to clarify tolerances and provide the same resp…" at bounding box center [313, 199] width 300 height 31
click at [163, 181] on input "d. Hold a single bidder conference to clarify tolerances and provide the same r…" at bounding box center [163, 178] width 0 height 6
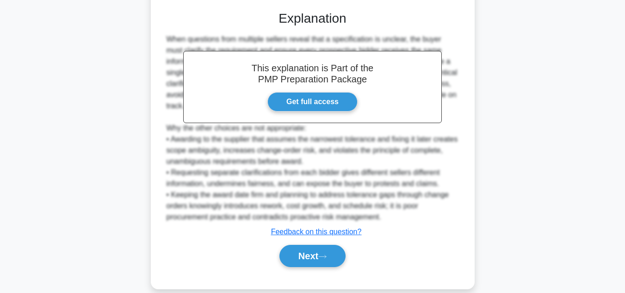
scroll to position [345, 0]
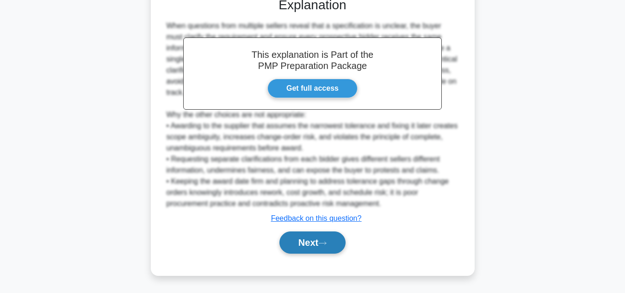
click at [313, 241] on button "Next" at bounding box center [313, 242] width 66 height 22
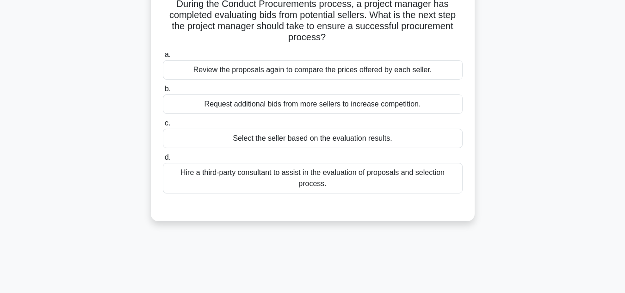
scroll to position [22, 0]
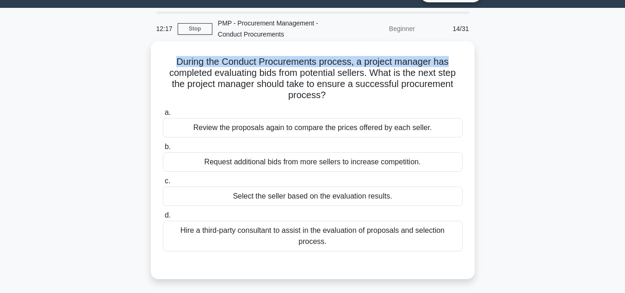
drag, startPoint x: 176, startPoint y: 60, endPoint x: 461, endPoint y: 53, distance: 285.2
click at [461, 53] on div "During the Conduct Procurements process, a project manager has completed evalua…" at bounding box center [313, 160] width 317 height 230
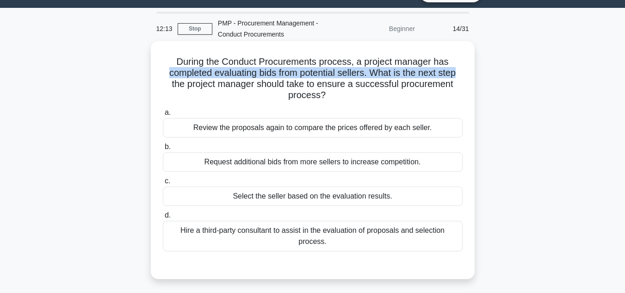
drag, startPoint x: 165, startPoint y: 75, endPoint x: 471, endPoint y: 75, distance: 306.4
click at [471, 75] on div "During the Conduct Procurements process, a project manager has completed evalua…" at bounding box center [313, 160] width 324 height 238
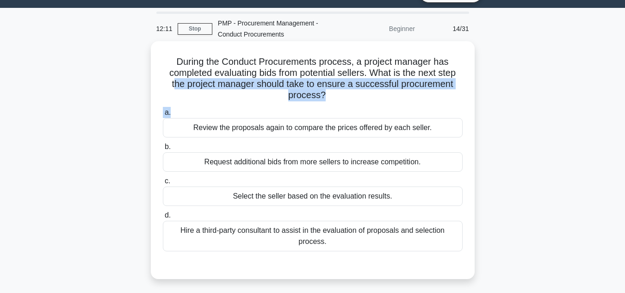
drag, startPoint x: 173, startPoint y: 89, endPoint x: 432, endPoint y: 110, distance: 260.0
click at [433, 110] on div "During the Conduct Procurements process, a project manager has completed evalua…" at bounding box center [313, 160] width 317 height 230
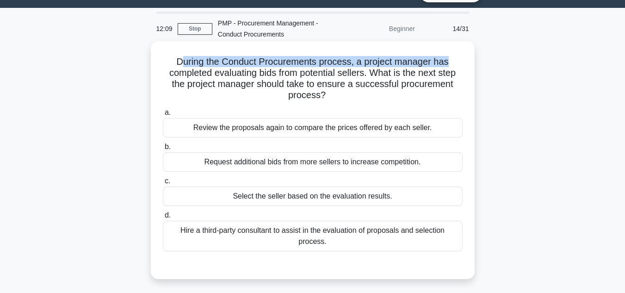
drag, startPoint x: 179, startPoint y: 63, endPoint x: 457, endPoint y: 54, distance: 278.3
click at [458, 54] on div "During the Conduct Procurements process, a project manager has completed evalua…" at bounding box center [313, 160] width 317 height 230
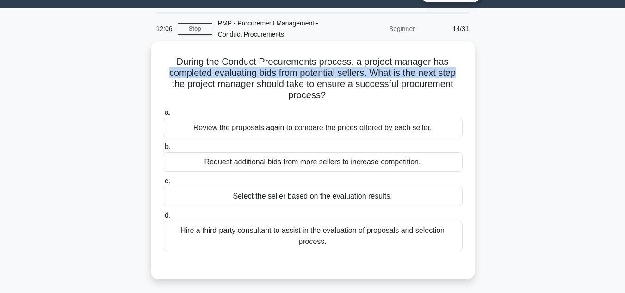
drag, startPoint x: 162, startPoint y: 71, endPoint x: 463, endPoint y: 72, distance: 301.8
click at [463, 72] on h5 "During the Conduct Procurements process, a project manager has completed evalua…" at bounding box center [313, 78] width 302 height 45
click at [392, 74] on h5 "During the Conduct Procurements process, a project manager has completed evalua…" at bounding box center [313, 78] width 302 height 45
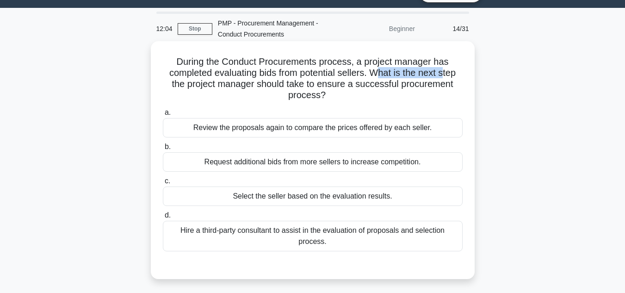
drag, startPoint x: 377, startPoint y: 71, endPoint x: 365, endPoint y: 82, distance: 16.4
click at [447, 76] on h5 "During the Conduct Procurements process, a project manager has completed evalua…" at bounding box center [313, 78] width 302 height 45
drag, startPoint x: 175, startPoint y: 87, endPoint x: 358, endPoint y: 101, distance: 183.3
click at [358, 101] on h5 "During the Conduct Procurements process, a project manager has completed evalua…" at bounding box center [313, 78] width 302 height 45
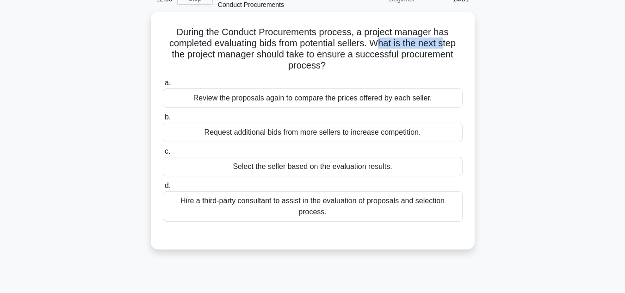
scroll to position [68, 0]
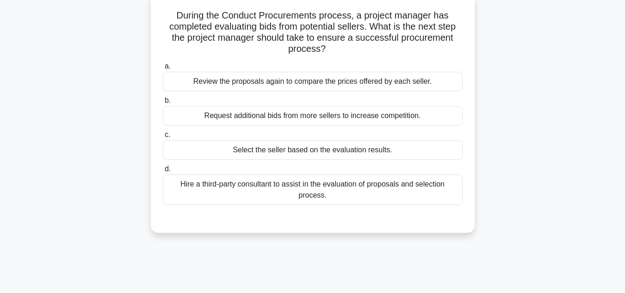
click at [354, 81] on div "Review the proposals again to compare the prices offered by each seller." at bounding box center [313, 81] width 300 height 19
click at [163, 69] on input "a. Review the proposals again to compare the prices offered by each seller." at bounding box center [163, 66] width 0 height 6
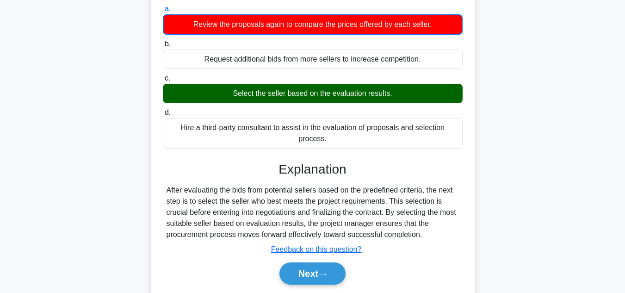
scroll to position [207, 0]
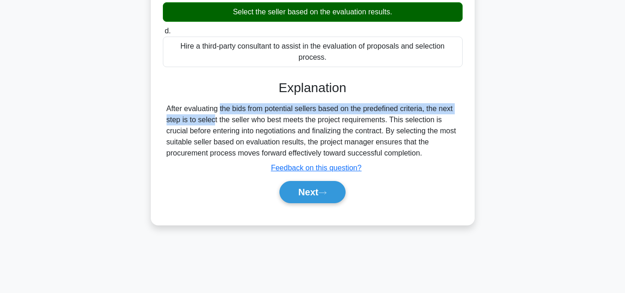
drag, startPoint x: 168, startPoint y: 110, endPoint x: 332, endPoint y: 121, distance: 163.7
click at [527, 111] on div "During the Conduct Procurements process, a project manager has completed evalua…" at bounding box center [313, 48] width 528 height 380
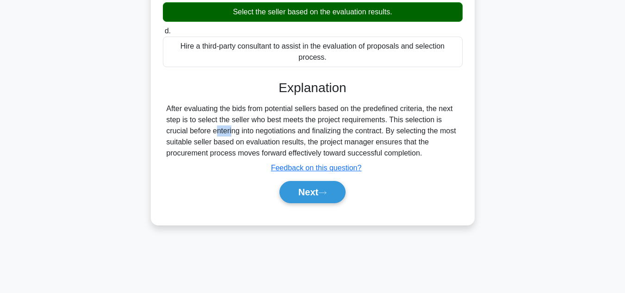
drag, startPoint x: 181, startPoint y: 128, endPoint x: 352, endPoint y: 135, distance: 171.9
click at [526, 122] on div "During the Conduct Procurements process, a project manager has completed evalua…" at bounding box center [313, 48] width 528 height 380
click at [201, 143] on div "After evaluating the bids from potential sellers based on the predefined criter…" at bounding box center [313, 131] width 293 height 56
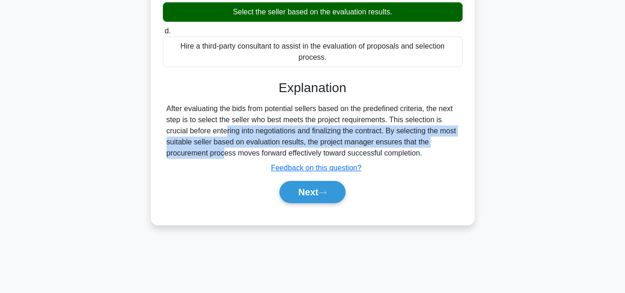
drag, startPoint x: 174, startPoint y: 135, endPoint x: 461, endPoint y: 146, distance: 287.2
click at [462, 145] on div "After evaluating the bids from potential sellers based on the predefined criter…" at bounding box center [313, 131] width 300 height 56
drag, startPoint x: 308, startPoint y: 188, endPoint x: 315, endPoint y: 188, distance: 7.0
click at [309, 188] on button "Next" at bounding box center [313, 192] width 66 height 22
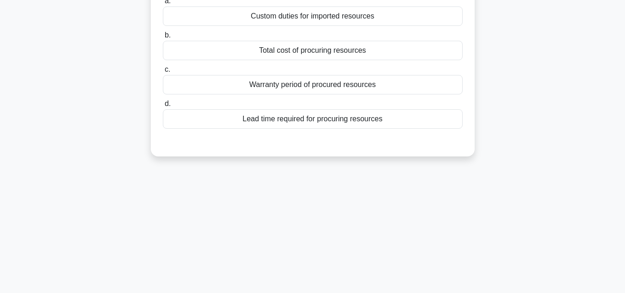
scroll to position [0, 0]
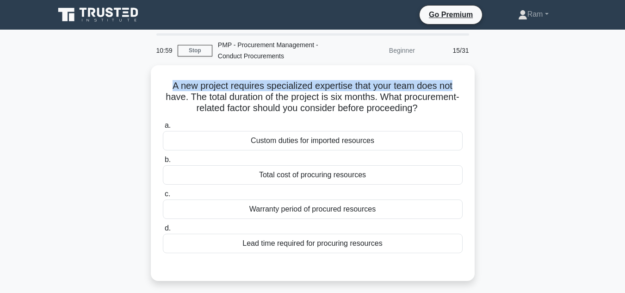
drag, startPoint x: 169, startPoint y: 87, endPoint x: 480, endPoint y: 84, distance: 310.6
click at [480, 84] on div "A new project requires specialized expertise that your team does not have. The …" at bounding box center [313, 178] width 528 height 227
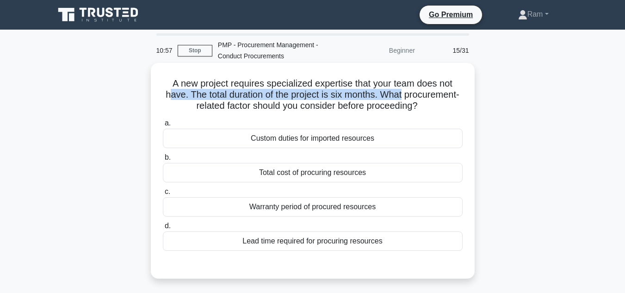
drag, startPoint x: 195, startPoint y: 95, endPoint x: 458, endPoint y: 98, distance: 263.4
click at [458, 98] on h5 "A new project requires specialized expertise that your team does not have. The …" at bounding box center [313, 95] width 302 height 34
drag, startPoint x: 166, startPoint y: 108, endPoint x: 461, endPoint y: 106, distance: 294.8
click at [461, 106] on h5 "A new project requires specialized expertise that your team does not have. The …" at bounding box center [313, 95] width 302 height 34
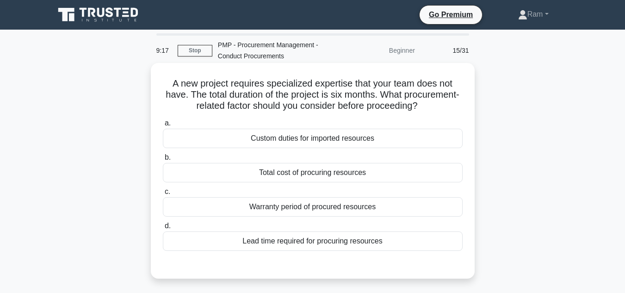
click at [176, 82] on h5 "A new project requires specialized expertise that your team does not have. The …" at bounding box center [313, 95] width 302 height 34
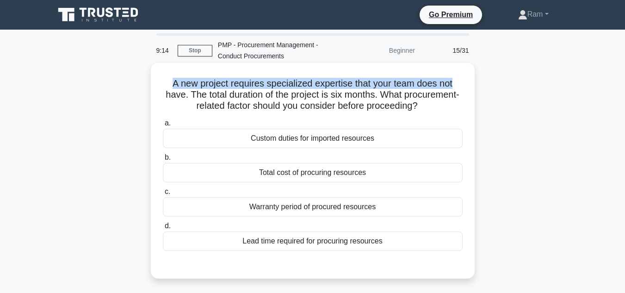
drag, startPoint x: 167, startPoint y: 85, endPoint x: 453, endPoint y: 81, distance: 286.1
click at [467, 80] on div "A new project requires specialized expertise that your team does not have. The …" at bounding box center [313, 171] width 317 height 208
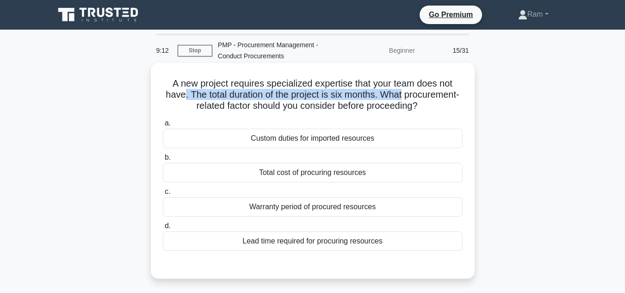
drag, startPoint x: 212, startPoint y: 99, endPoint x: 250, endPoint y: 103, distance: 38.6
click at [441, 94] on h5 "A new project requires specialized expertise that your team does not have. The …" at bounding box center [313, 95] width 302 height 34
drag, startPoint x: 162, startPoint y: 109, endPoint x: 453, endPoint y: 101, distance: 291.2
click at [453, 101] on h5 "A new project requires specialized expertise that your team does not have. The …" at bounding box center [313, 95] width 302 height 34
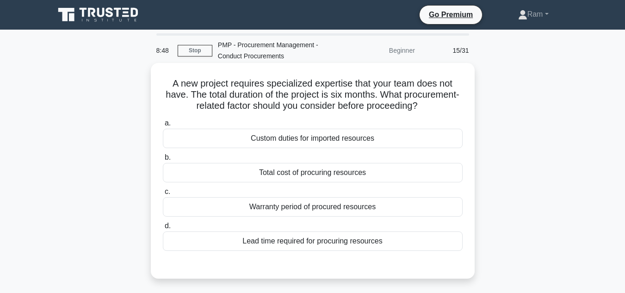
click at [328, 177] on div "Total cost of procuring resources" at bounding box center [313, 172] width 300 height 19
click at [163, 161] on input "b. Total cost of procuring resources" at bounding box center [163, 158] width 0 height 6
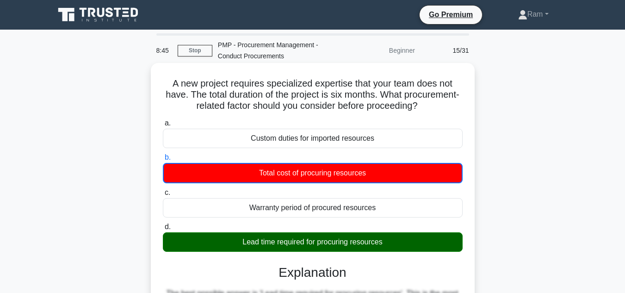
drag, startPoint x: 240, startPoint y: 244, endPoint x: 391, endPoint y: 237, distance: 150.6
click at [412, 239] on div "Lead time required for procuring resources" at bounding box center [313, 241] width 300 height 19
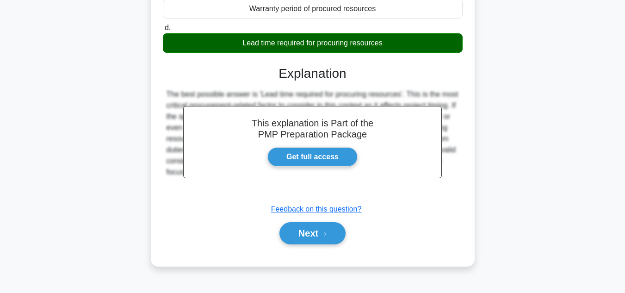
scroll to position [207, 0]
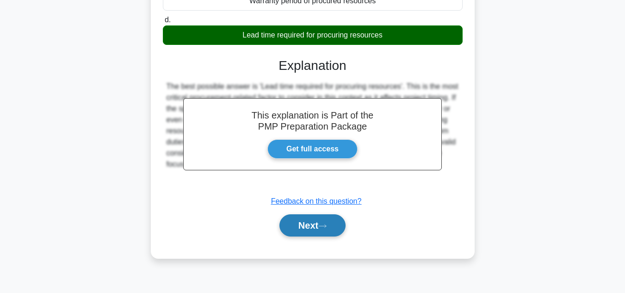
click at [328, 233] on button "Next" at bounding box center [313, 225] width 66 height 22
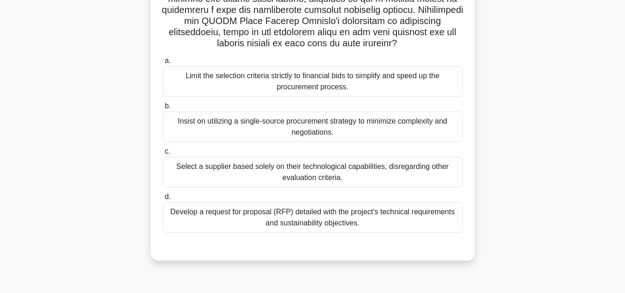
click at [357, 212] on div "Develop a request for proposal (RFP) detailed with the project's technical requ…" at bounding box center [313, 217] width 300 height 31
click at [163, 200] on input "d. Develop a request for proposal (RFP) detailed with the project's technical r…" at bounding box center [163, 197] width 0 height 6
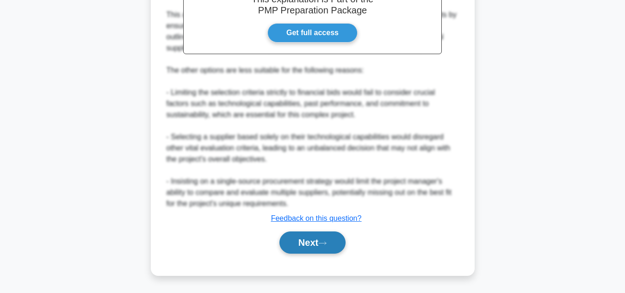
click at [336, 239] on button "Next" at bounding box center [313, 242] width 66 height 22
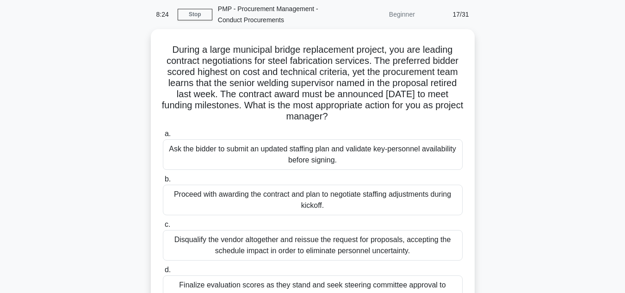
scroll to position [22, 0]
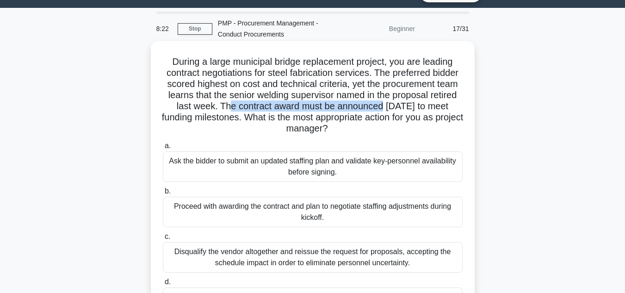
drag, startPoint x: 304, startPoint y: 108, endPoint x: 458, endPoint y: 108, distance: 154.6
click at [458, 108] on h5 "During a large municipal bridge replacement project, you are leading contract n…" at bounding box center [313, 95] width 302 height 79
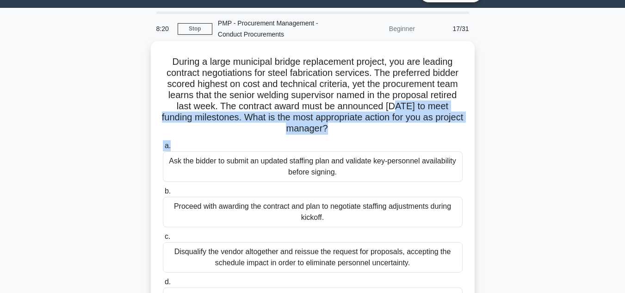
drag, startPoint x: 172, startPoint y: 119, endPoint x: 384, endPoint y: 140, distance: 213.0
click at [384, 140] on div "During a large municipal bridge replacement project, you are leading contract n…" at bounding box center [313, 193] width 317 height 297
click at [386, 137] on div "During a large municipal bridge replacement project, you are leading contract n…" at bounding box center [313, 193] width 317 height 297
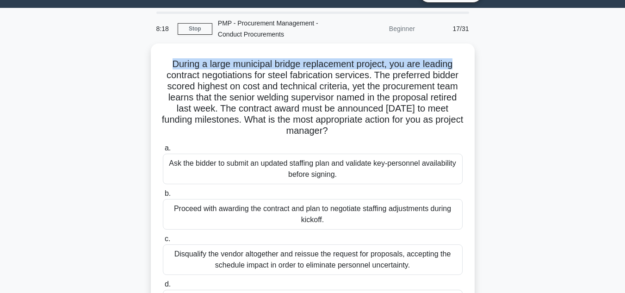
drag, startPoint x: 198, startPoint y: 63, endPoint x: 477, endPoint y: 68, distance: 278.7
click at [477, 68] on div "During a large municipal bridge replacement project, you are leading contract n…" at bounding box center [313, 202] width 528 height 316
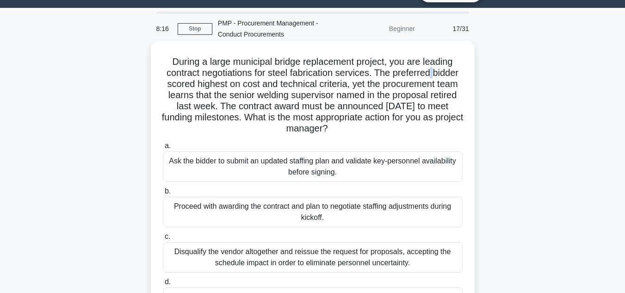
drag, startPoint x: 185, startPoint y: 79, endPoint x: 448, endPoint y: 78, distance: 263.8
click at [448, 78] on h5 "During a large municipal bridge replacement project, you are leading contract n…" at bounding box center [313, 95] width 302 height 79
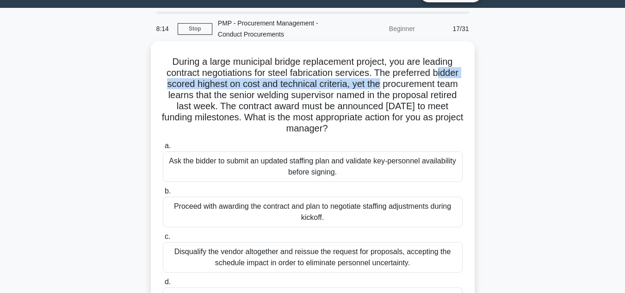
drag, startPoint x: 193, startPoint y: 87, endPoint x: 442, endPoint y: 85, distance: 249.5
click at [442, 85] on h5 "During a large municipal bridge replacement project, you are leading contract n…" at bounding box center [313, 95] width 302 height 79
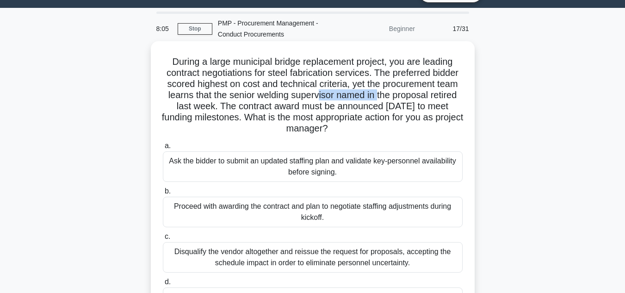
drag, startPoint x: 175, startPoint y: 101, endPoint x: 332, endPoint y: 93, distance: 157.1
click at [398, 92] on h5 "During a large municipal bridge replacement project, you are leading contract n…" at bounding box center [313, 95] width 302 height 79
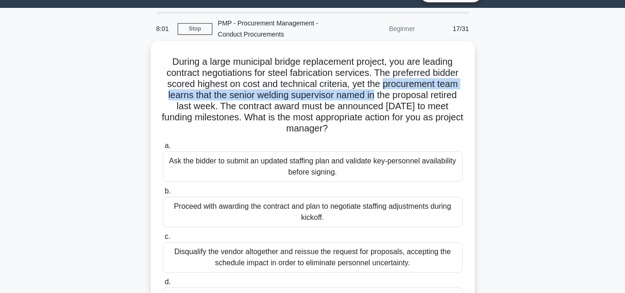
drag, startPoint x: 165, startPoint y: 95, endPoint x: 464, endPoint y: 92, distance: 299.5
click at [464, 92] on div "During a large municipal bridge replacement project, you are leading contract n…" at bounding box center [313, 193] width 317 height 297
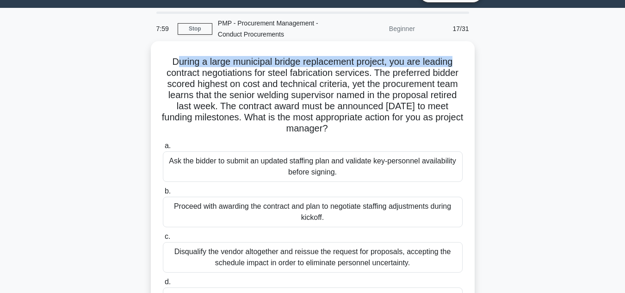
drag, startPoint x: 173, startPoint y: 64, endPoint x: 419, endPoint y: 68, distance: 246.3
click at [461, 63] on h5 "During a large municipal bridge replacement project, you are leading contract n…" at bounding box center [313, 95] width 302 height 79
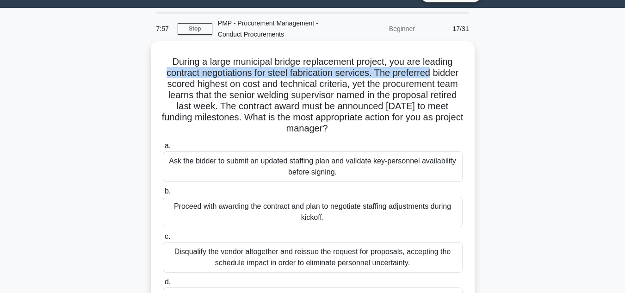
drag, startPoint x: 175, startPoint y: 73, endPoint x: 449, endPoint y: 77, distance: 274.0
click at [449, 77] on h5 "During a large municipal bridge replacement project, you are leading contract n…" at bounding box center [313, 95] width 302 height 79
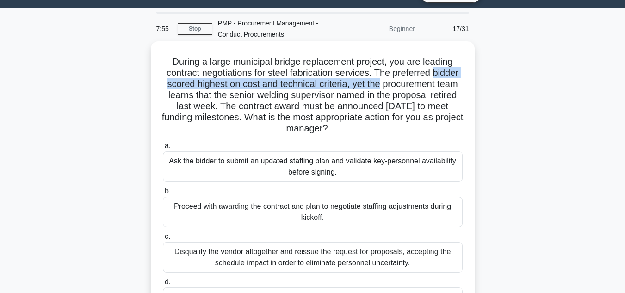
drag, startPoint x: 189, startPoint y: 83, endPoint x: 447, endPoint y: 86, distance: 257.4
click at [447, 86] on h5 "During a large municipal bridge replacement project, you are leading contract n…" at bounding box center [313, 95] width 302 height 79
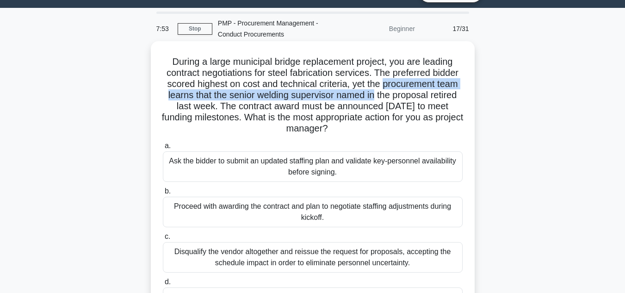
drag, startPoint x: 162, startPoint y: 100, endPoint x: 467, endPoint y: 97, distance: 305.0
click at [482, 95] on div "During a large municipal bridge replacement project, you are leading contract n…" at bounding box center [313, 202] width 528 height 316
click at [329, 101] on h5 "During a large municipal bridge replacement project, you are leading contract n…" at bounding box center [313, 95] width 302 height 79
click at [312, 92] on h5 "During a large municipal bridge replacement project, you are leading contract n…" at bounding box center [313, 95] width 302 height 79
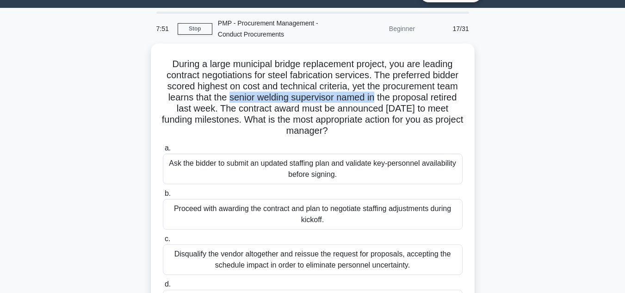
drag, startPoint x: 311, startPoint y: 93, endPoint x: 487, endPoint y: 95, distance: 176.4
click at [487, 95] on div "During a large municipal bridge replacement project, you are leading contract n…" at bounding box center [313, 202] width 528 height 316
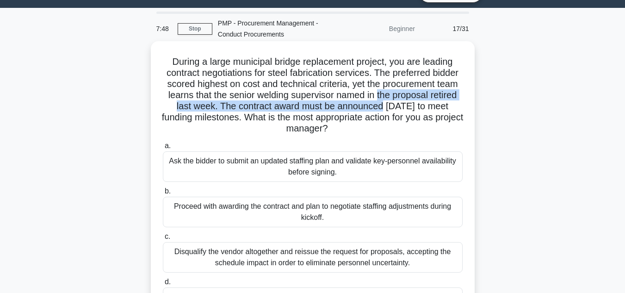
drag, startPoint x: 165, startPoint y: 107, endPoint x: 468, endPoint y: 106, distance: 303.2
click at [468, 106] on div "During a large municipal bridge replacement project, you are leading contract n…" at bounding box center [313, 193] width 317 height 297
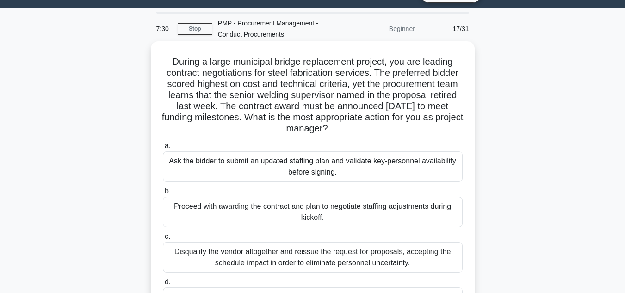
click at [310, 127] on h5 "During a large municipal bridge replacement project, you are leading contract n…" at bounding box center [313, 95] width 302 height 79
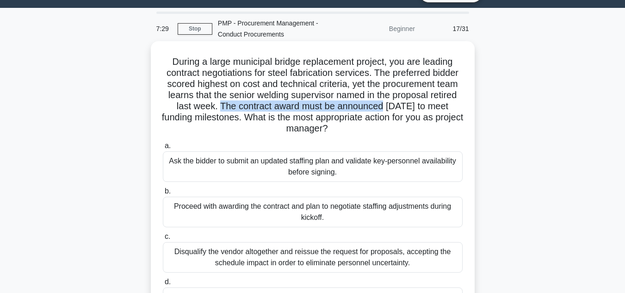
drag, startPoint x: 294, startPoint y: 106, endPoint x: 466, endPoint y: 112, distance: 172.3
click at [466, 112] on div "During a large municipal bridge replacement project, you are leading contract n…" at bounding box center [313, 193] width 317 height 297
drag, startPoint x: 164, startPoint y: 118, endPoint x: 448, endPoint y: 132, distance: 284.1
click at [448, 132] on h5 "During a large municipal bridge replacement project, you are leading contract n…" at bounding box center [313, 95] width 302 height 79
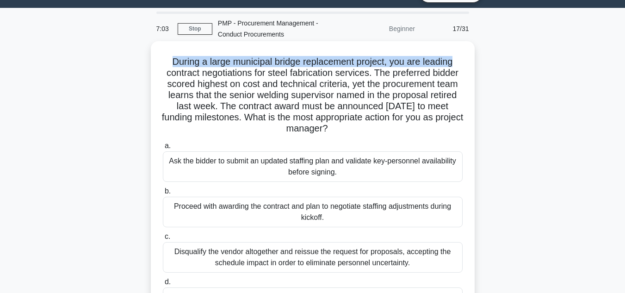
drag, startPoint x: 168, startPoint y: 60, endPoint x: 463, endPoint y: 65, distance: 294.9
click at [463, 65] on h5 "During a large municipal bridge replacement project, you are leading contract n…" at bounding box center [313, 95] width 302 height 79
drag, startPoint x: 299, startPoint y: 109, endPoint x: 474, endPoint y: 128, distance: 176.5
click at [474, 128] on div "During a large municipal bridge replacement project, you are leading contract n…" at bounding box center [313, 193] width 324 height 305
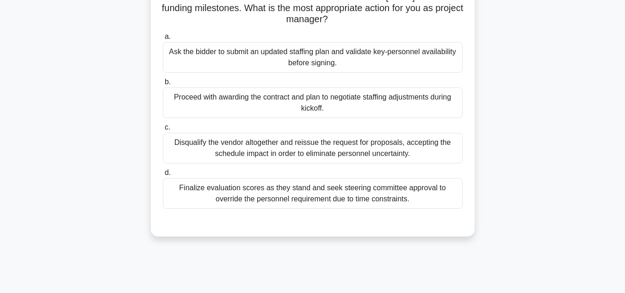
scroll to position [114, 0]
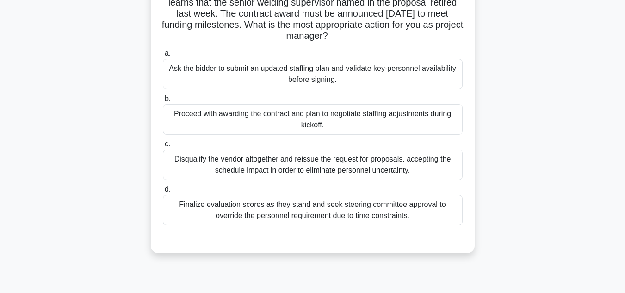
drag, startPoint x: 343, startPoint y: 74, endPoint x: 343, endPoint y: 106, distance: 31.9
click at [344, 74] on div "Ask the bidder to submit an updated staffing plan and validate key-personnel av…" at bounding box center [313, 74] width 300 height 31
click at [163, 56] on input "a. Ask the bidder to submit an updated staffing plan and validate key-personnel…" at bounding box center [163, 53] width 0 height 6
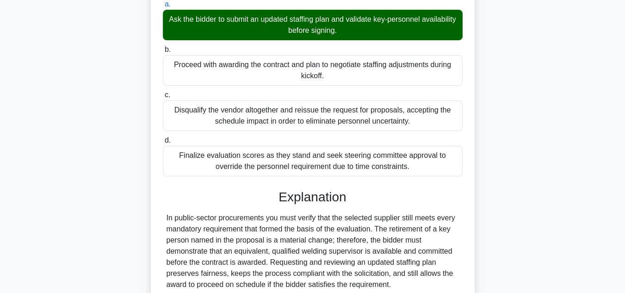
scroll to position [207, 0]
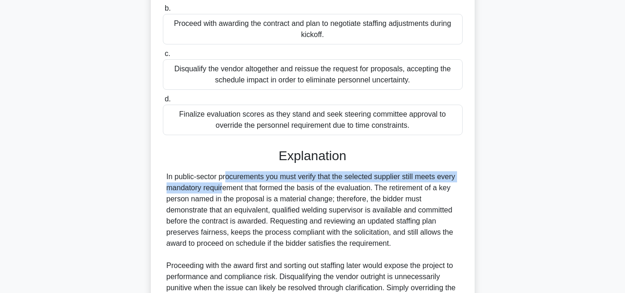
drag, startPoint x: 174, startPoint y: 176, endPoint x: 473, endPoint y: 179, distance: 299.0
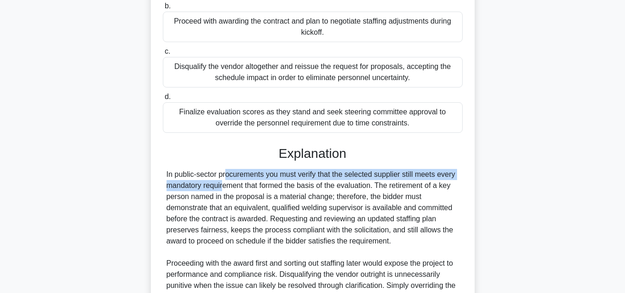
click at [495, 172] on div "During a large municipal bridge replacement project, you are leading contract n…" at bounding box center [313, 125] width 528 height 535
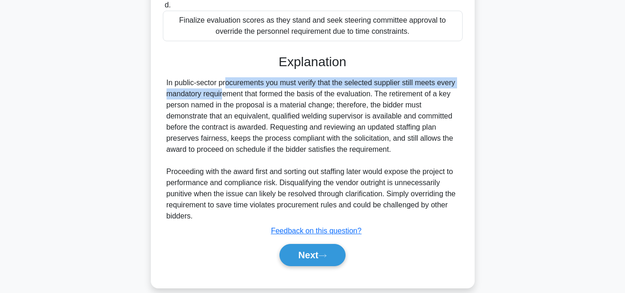
scroll to position [299, 0]
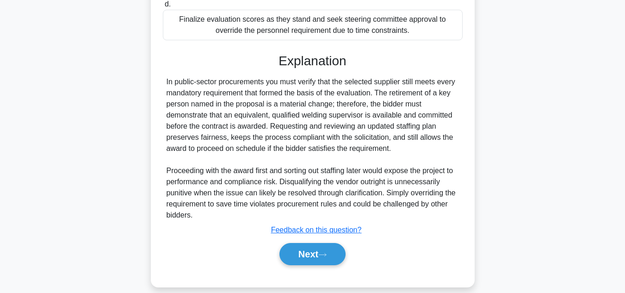
click at [169, 91] on div "In public-sector procurements you must verify that the selected supplier still …" at bounding box center [313, 148] width 293 height 144
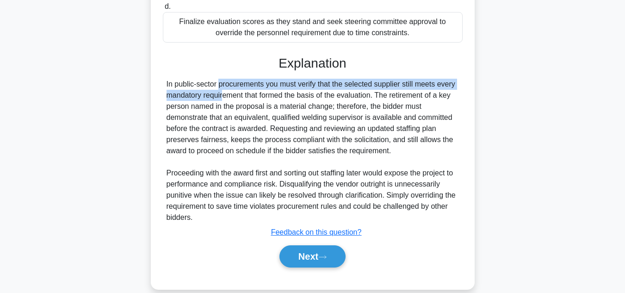
drag, startPoint x: 162, startPoint y: 84, endPoint x: 483, endPoint y: 75, distance: 320.4
click at [483, 75] on div "During a large municipal bridge replacement project, you are leading contract n…" at bounding box center [313, 33] width 528 height 535
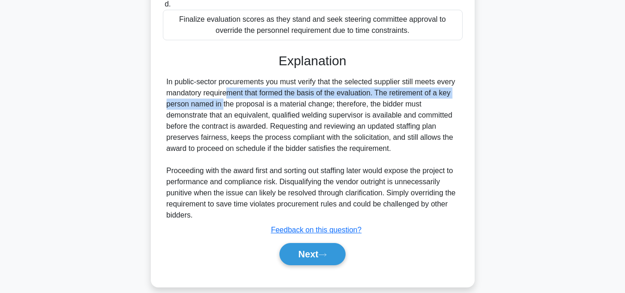
drag, startPoint x: 167, startPoint y: 94, endPoint x: 443, endPoint y: 96, distance: 276.3
click at [468, 91] on div "During a large municipal bridge replacement project, you are leading contract n…" at bounding box center [313, 25] width 317 height 516
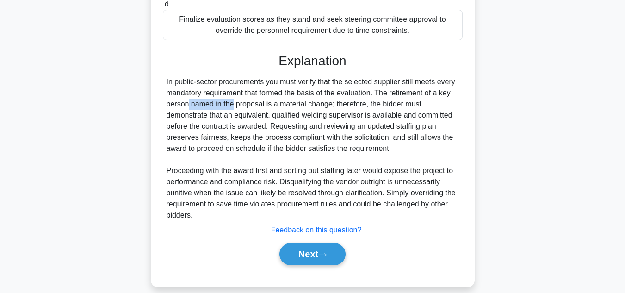
drag, startPoint x: 175, startPoint y: 105, endPoint x: 422, endPoint y: 99, distance: 246.8
click at [422, 99] on div "In public-sector procurements you must verify that the selected supplier still …" at bounding box center [313, 148] width 293 height 144
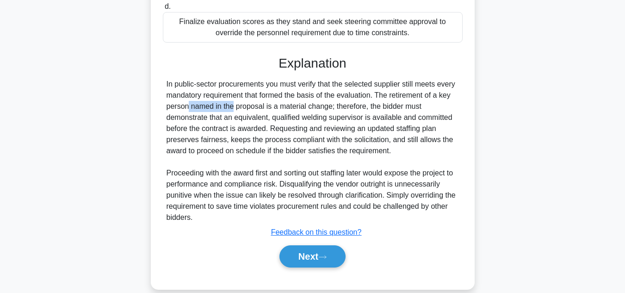
drag, startPoint x: 376, startPoint y: 95, endPoint x: 479, endPoint y: 155, distance: 119.2
click at [479, 155] on div "During a large municipal bridge replacement project, you are leading contract n…" at bounding box center [313, 33] width 528 height 535
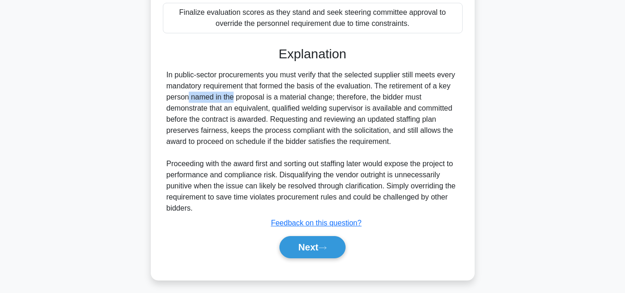
scroll to position [311, 0]
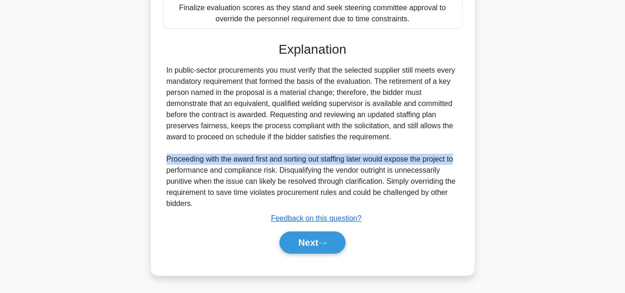
drag, startPoint x: 166, startPoint y: 161, endPoint x: 465, endPoint y: 168, distance: 298.6
click at [487, 162] on div "During a large municipal bridge replacement project, you are leading contract n…" at bounding box center [313, 21] width 528 height 535
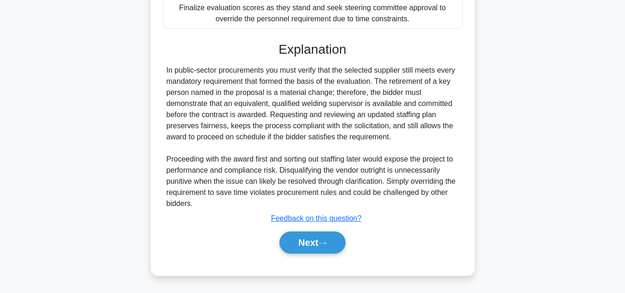
click at [217, 187] on div "In public-sector procurements you must verify that the selected supplier still …" at bounding box center [313, 137] width 293 height 144
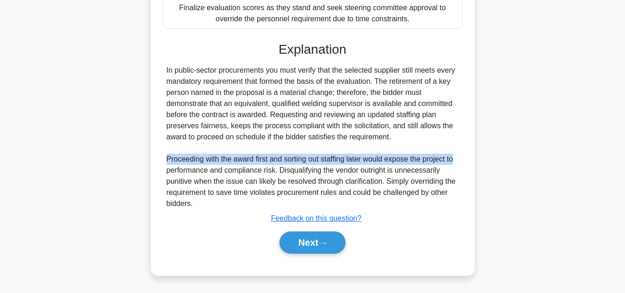
drag, startPoint x: 165, startPoint y: 159, endPoint x: 469, endPoint y: 160, distance: 303.6
click at [491, 157] on div "During a large municipal bridge replacement project, you are leading contract n…" at bounding box center [313, 21] width 528 height 535
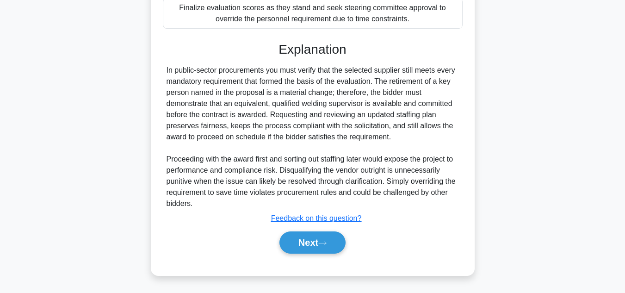
drag, startPoint x: 205, startPoint y: 174, endPoint x: 166, endPoint y: 157, distance: 42.3
click at [204, 174] on div "In public-sector procurements you must verify that the selected supplier still …" at bounding box center [313, 137] width 293 height 144
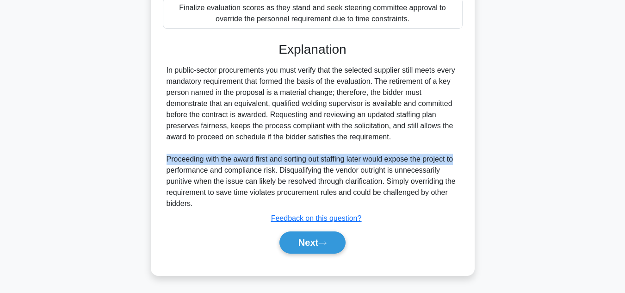
drag, startPoint x: 166, startPoint y: 157, endPoint x: 465, endPoint y: 159, distance: 299.0
click at [465, 159] on div "During a large municipal bridge replacement project, you are leading contract n…" at bounding box center [313, 14] width 317 height 516
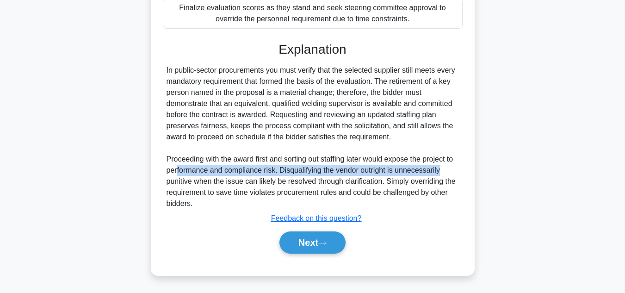
drag, startPoint x: 177, startPoint y: 174, endPoint x: 458, endPoint y: 173, distance: 281.4
click at [458, 173] on div "In public-sector procurements you must verify that the selected supplier still …" at bounding box center [313, 137] width 293 height 144
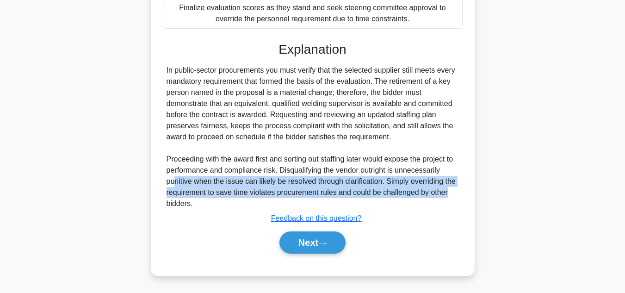
drag, startPoint x: 175, startPoint y: 182, endPoint x: 467, endPoint y: 193, distance: 291.8
click at [467, 193] on div "During a large municipal bridge replacement project, you are leading contract n…" at bounding box center [313, 14] width 317 height 516
drag, startPoint x: 323, startPoint y: 243, endPoint x: 387, endPoint y: 234, distance: 64.9
click at [323, 242] on icon at bounding box center [322, 243] width 8 height 5
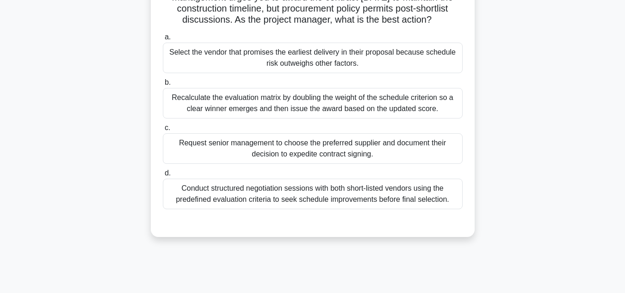
scroll to position [0, 0]
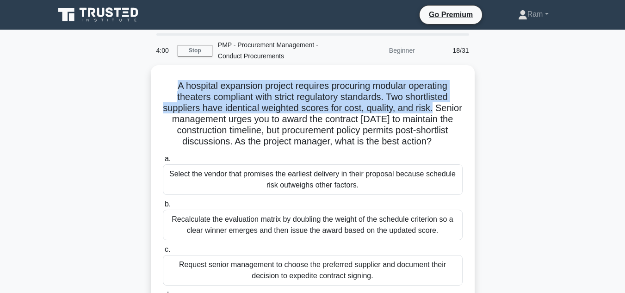
drag, startPoint x: 175, startPoint y: 87, endPoint x: 493, endPoint y: 104, distance: 318.8
click at [493, 104] on div "A hospital expansion project requires procuring modular operating theaters comp…" at bounding box center [313, 217] width 528 height 305
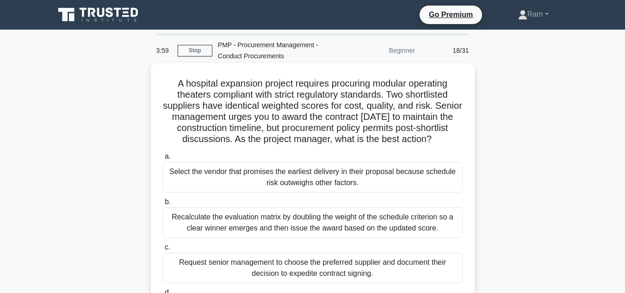
click at [328, 114] on h5 "A hospital expansion project requires procuring modular operating theaters comp…" at bounding box center [313, 112] width 302 height 68
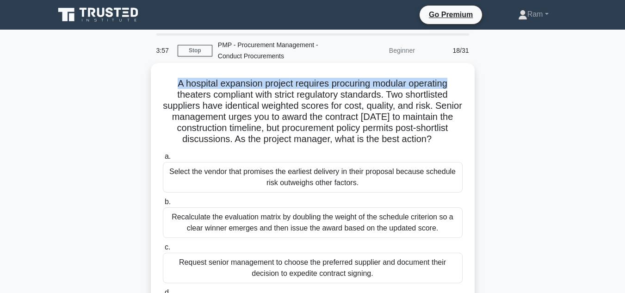
drag, startPoint x: 172, startPoint y: 81, endPoint x: 472, endPoint y: 69, distance: 299.7
click at [472, 69] on div "A hospital expansion project requires procuring modular operating theaters comp…" at bounding box center [313, 209] width 324 height 293
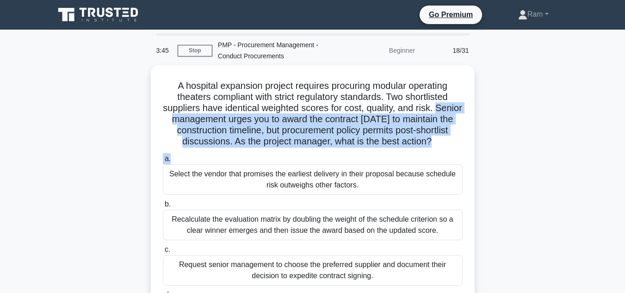
drag, startPoint x: 159, startPoint y: 119, endPoint x: 475, endPoint y: 153, distance: 318.4
click at [484, 156] on div "A hospital expansion project requires procuring modular operating theaters comp…" at bounding box center [313, 217] width 528 height 305
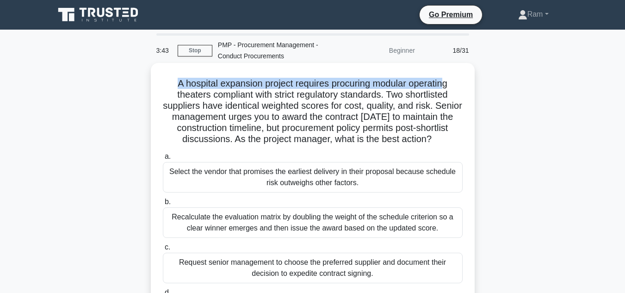
drag, startPoint x: 173, startPoint y: 81, endPoint x: 449, endPoint y: 84, distance: 276.8
click at [449, 84] on h5 "A hospital expansion project requires procuring modular operating theaters comp…" at bounding box center [313, 112] width 302 height 68
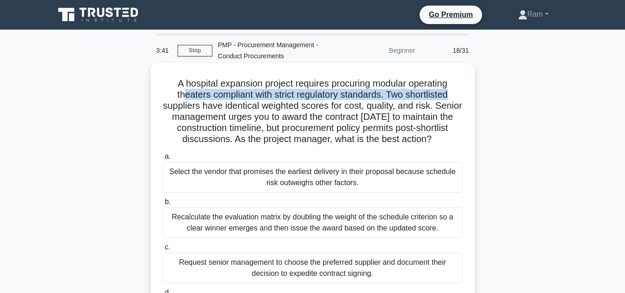
drag, startPoint x: 180, startPoint y: 93, endPoint x: 233, endPoint y: 89, distance: 52.9
click at [470, 89] on div "A hospital expansion project requires procuring modular operating theaters comp…" at bounding box center [313, 210] width 317 height 286
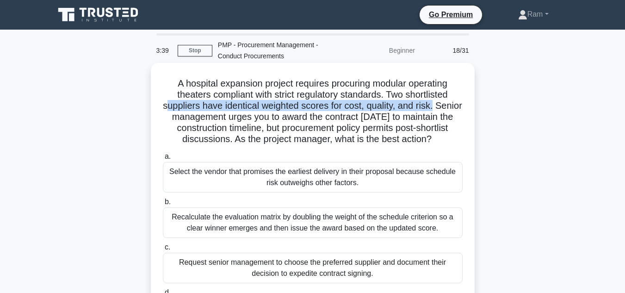
drag, startPoint x: 181, startPoint y: 105, endPoint x: 466, endPoint y: 110, distance: 285.2
click at [466, 110] on div "A hospital expansion project requires procuring modular operating theaters comp…" at bounding box center [313, 210] width 317 height 286
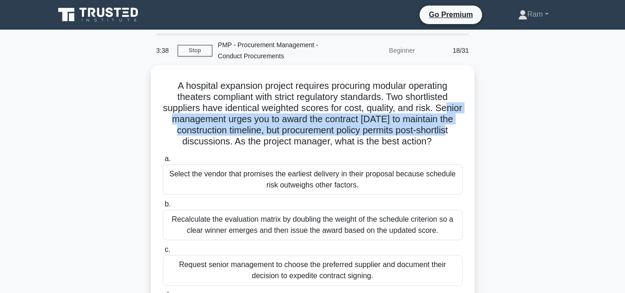
drag, startPoint x: 174, startPoint y: 116, endPoint x: 492, endPoint y: 131, distance: 317.9
click at [492, 131] on div "A hospital expansion project requires procuring modular operating theaters comp…" at bounding box center [313, 217] width 528 height 305
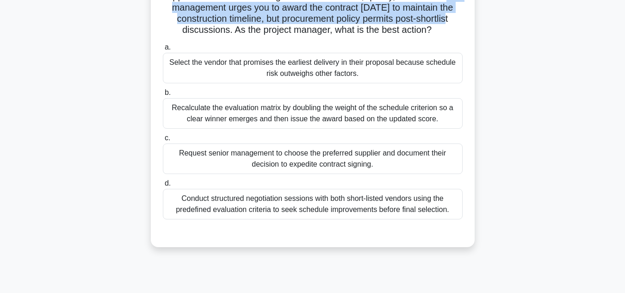
scroll to position [93, 0]
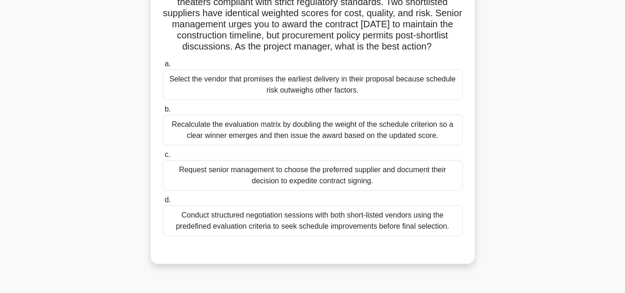
click at [331, 133] on div "Recalculate the evaluation matrix by doubling the weight of the schedule criter…" at bounding box center [313, 130] width 300 height 31
click at [163, 112] on input "b. Recalculate the evaluation matrix by doubling the weight of the schedule cri…" at bounding box center [163, 109] width 0 height 6
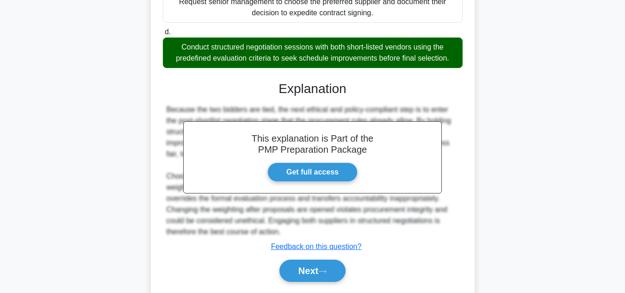
scroll to position [290, 0]
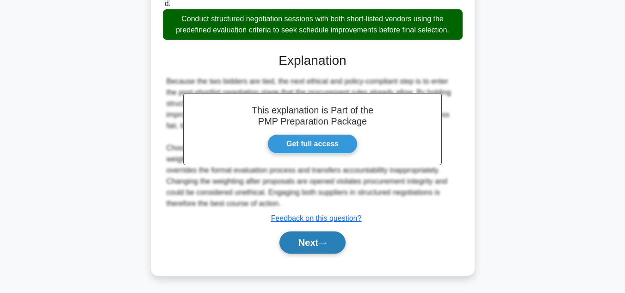
click at [329, 238] on button "Next" at bounding box center [313, 242] width 66 height 22
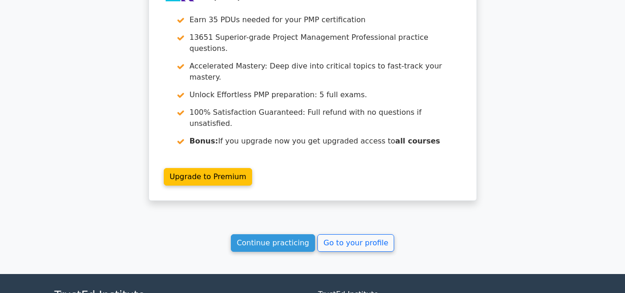
scroll to position [1778, 0]
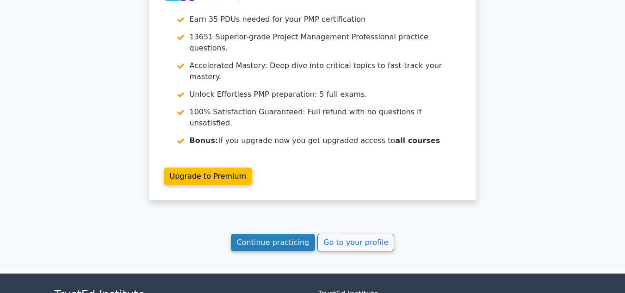
click at [293, 234] on link "Continue practicing" at bounding box center [273, 243] width 85 height 18
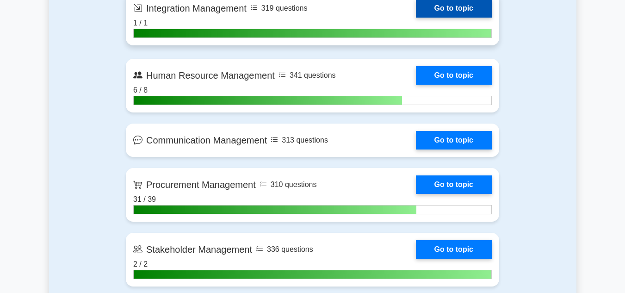
scroll to position [972, 0]
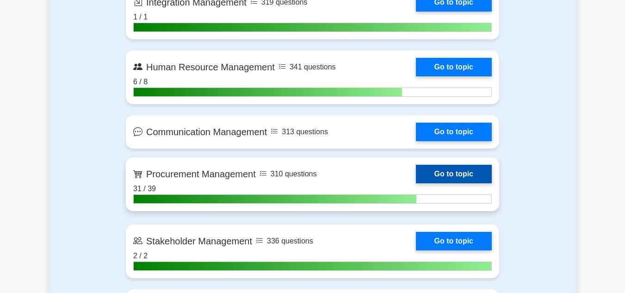
click at [435, 173] on link "Go to topic" at bounding box center [454, 174] width 76 height 19
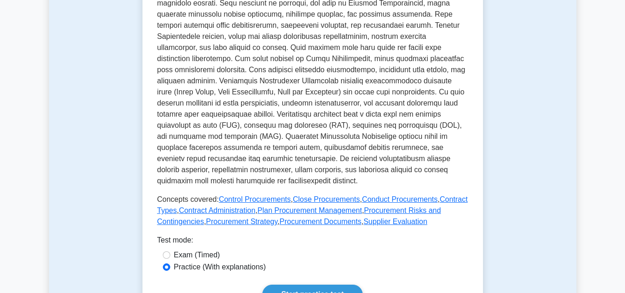
scroll to position [463, 0]
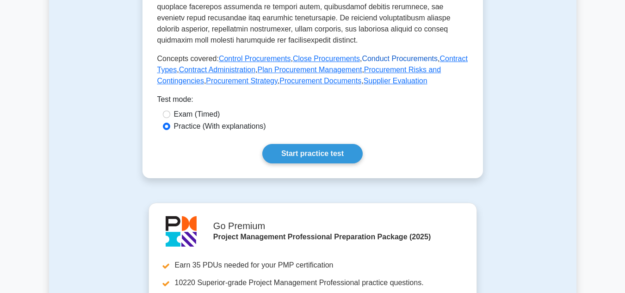
click at [367, 55] on link "Conduct Procurements" at bounding box center [400, 59] width 76 height 8
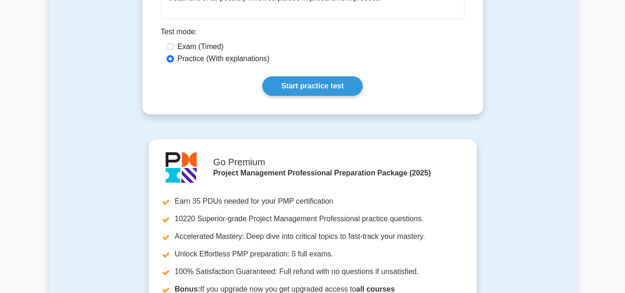
scroll to position [911, 0]
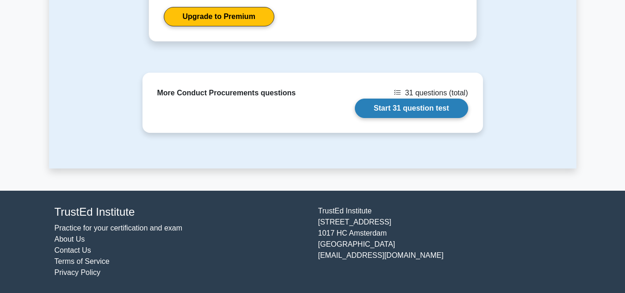
click at [399, 110] on link "Start 31 question test" at bounding box center [411, 108] width 113 height 19
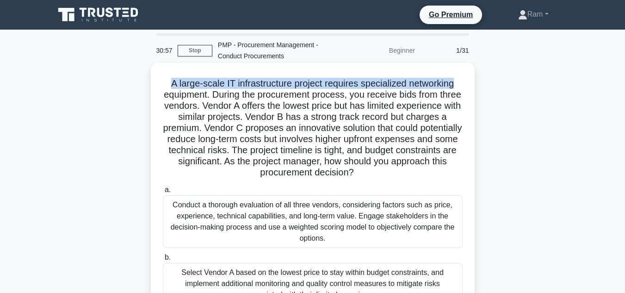
drag, startPoint x: 170, startPoint y: 88, endPoint x: 465, endPoint y: 81, distance: 294.9
click at [465, 81] on div "A large-scale IT infrastructure project requires specialized networking equipme…" at bounding box center [313, 254] width 317 height 375
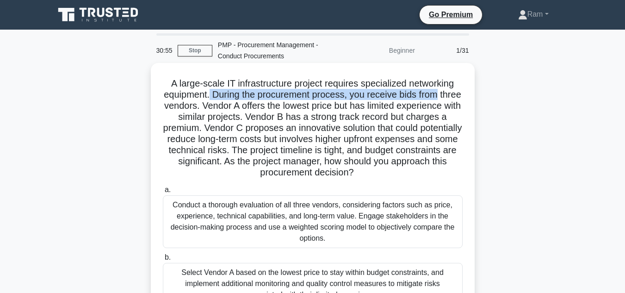
drag, startPoint x: 221, startPoint y: 96, endPoint x: 472, endPoint y: 91, distance: 251.4
click at [472, 91] on div "A large-scale IT infrastructure project requires specialized networking equipme…" at bounding box center [313, 254] width 324 height 382
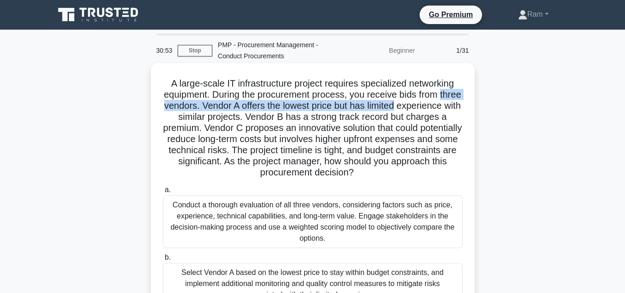
drag, startPoint x: 171, startPoint y: 107, endPoint x: 457, endPoint y: 117, distance: 286.7
click at [479, 112] on div "A large-scale IT infrastructure project requires specialized networking equipme…" at bounding box center [313, 261] width 528 height 393
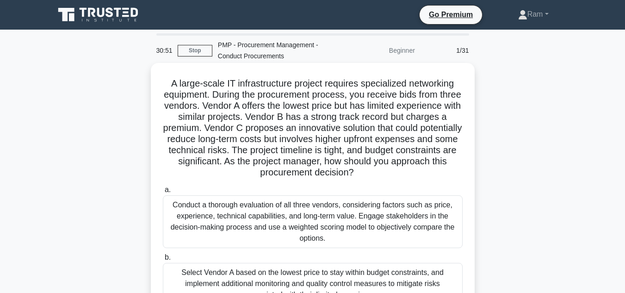
click at [378, 122] on h5 "A large-scale IT infrastructure project requires specialized networking equipme…" at bounding box center [313, 128] width 302 height 101
drag, startPoint x: 320, startPoint y: 118, endPoint x: 451, endPoint y: 121, distance: 131.5
click at [458, 120] on h5 "A large-scale IT infrastructure project requires specialized networking equipme…" at bounding box center [313, 128] width 302 height 101
drag, startPoint x: 178, startPoint y: 128, endPoint x: 262, endPoint y: 132, distance: 84.8
click at [262, 132] on h5 "A large-scale IT infrastructure project requires specialized networking equipme…" at bounding box center [313, 128] width 302 height 101
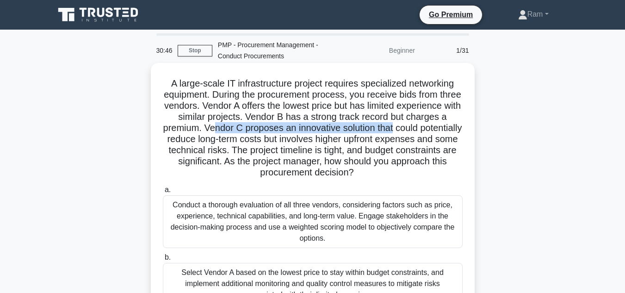
drag, startPoint x: 271, startPoint y: 125, endPoint x: 455, endPoint y: 127, distance: 184.7
click at [455, 127] on h5 "A large-scale IT infrastructure project requires specialized networking equipme…" at bounding box center [313, 128] width 302 height 101
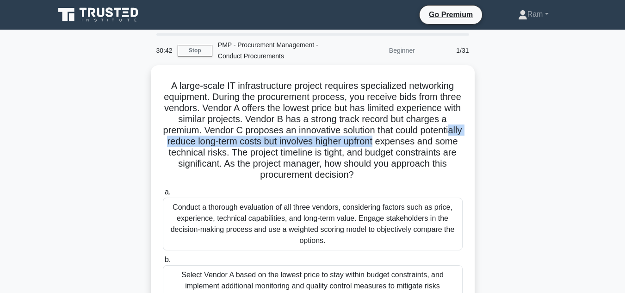
drag, startPoint x: 224, startPoint y: 139, endPoint x: 489, endPoint y: 140, distance: 265.2
click at [489, 140] on div "A large-scale IT infrastructure project requires specialized networking equipme…" at bounding box center [313, 261] width 528 height 393
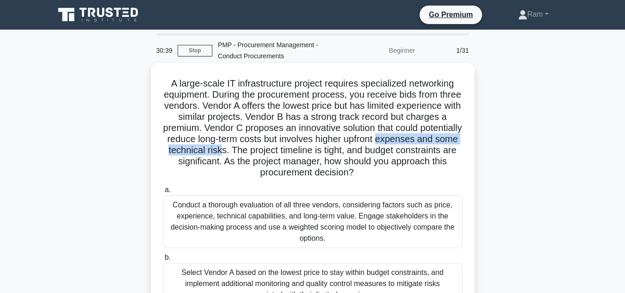
drag, startPoint x: 170, startPoint y: 147, endPoint x: 311, endPoint y: 154, distance: 141.8
click at [311, 154] on h5 "A large-scale IT infrastructure project requires specialized networking equipme…" at bounding box center [313, 128] width 302 height 101
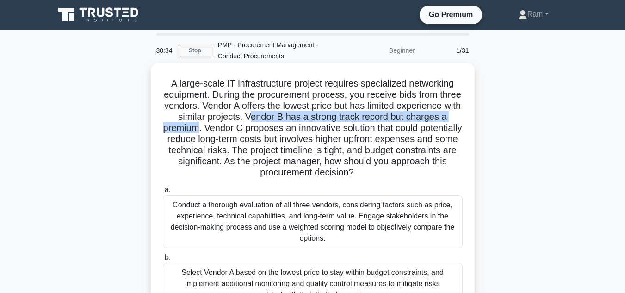
drag, startPoint x: 303, startPoint y: 120, endPoint x: 251, endPoint y: 131, distance: 52.9
click at [251, 131] on h5 "A large-scale IT infrastructure project requires specialized networking equipme…" at bounding box center [313, 128] width 302 height 101
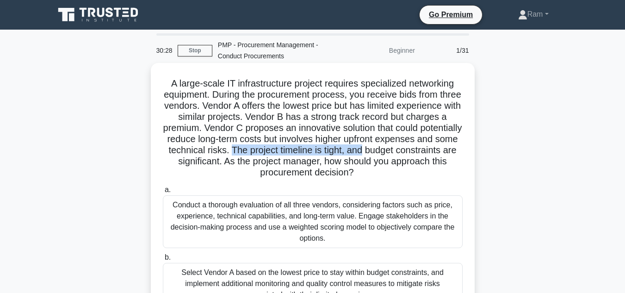
drag, startPoint x: 319, startPoint y: 152, endPoint x: 466, endPoint y: 156, distance: 147.2
click at [466, 156] on div "A large-scale IT infrastructure project requires specialized networking equipme…" at bounding box center [313, 254] width 317 height 375
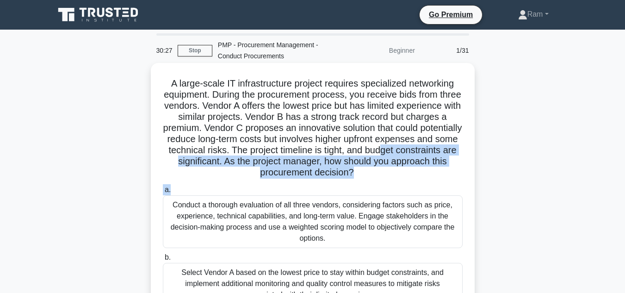
drag, startPoint x: 180, startPoint y: 156, endPoint x: 430, endPoint y: 185, distance: 252.4
click at [430, 185] on div "A large-scale IT infrastructure project requires specialized networking equipme…" at bounding box center [313, 254] width 317 height 375
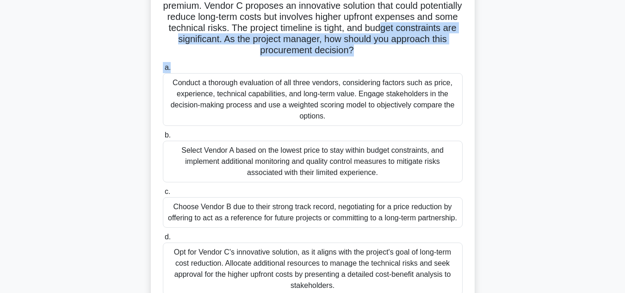
scroll to position [139, 0]
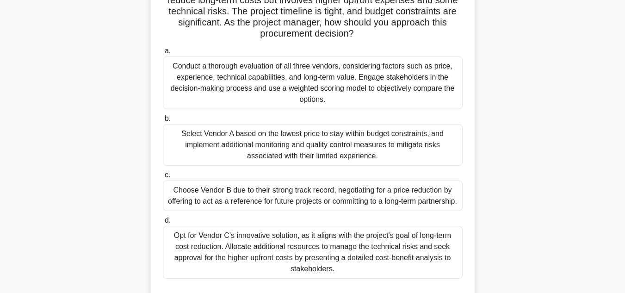
click at [367, 97] on div "Conduct a thorough evaluation of all three vendors, considering factors such as…" at bounding box center [313, 82] width 300 height 53
click at [163, 54] on input "a. Conduct a thorough evaluation of all three vendors, considering factors such…" at bounding box center [163, 51] width 0 height 6
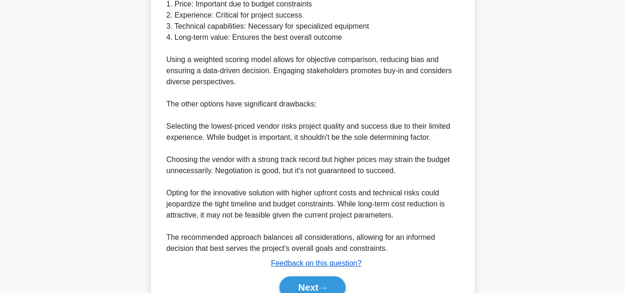
scroll to position [589, 0]
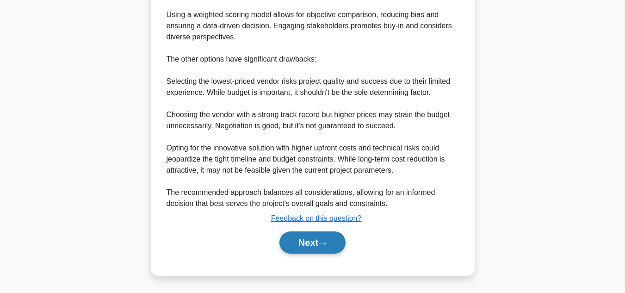
click at [319, 244] on button "Next" at bounding box center [313, 242] width 66 height 22
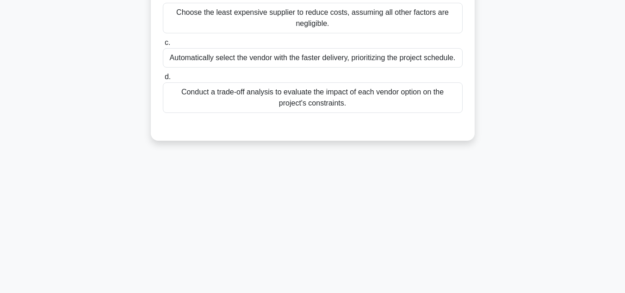
scroll to position [0, 0]
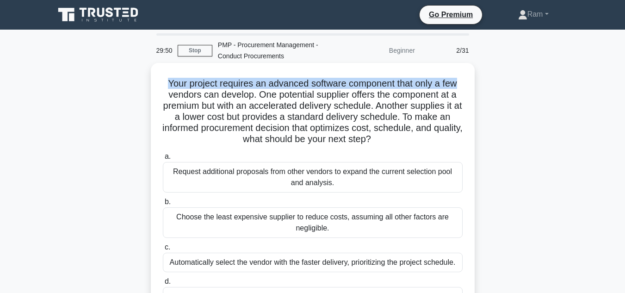
drag, startPoint x: 166, startPoint y: 83, endPoint x: 474, endPoint y: 88, distance: 308.3
click at [474, 88] on div "Your project requires an advanced software component that only a few vendors ca…" at bounding box center [313, 204] width 324 height 282
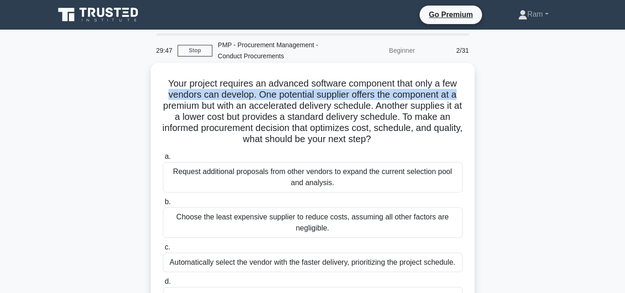
drag, startPoint x: 166, startPoint y: 93, endPoint x: 468, endPoint y: 95, distance: 302.2
click at [468, 95] on div "Your project requires an advanced software component that only a few vendors ca…" at bounding box center [313, 204] width 317 height 275
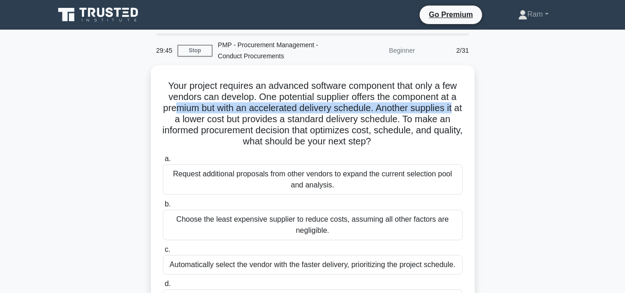
drag, startPoint x: 178, startPoint y: 109, endPoint x: 417, endPoint y: 126, distance: 239.4
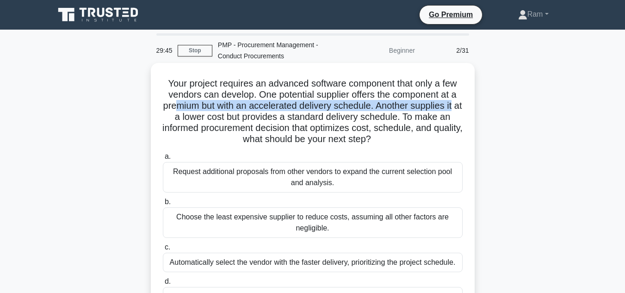
click at [480, 111] on div "Your project requires an advanced software component that only a few vendors ca…" at bounding box center [313, 211] width 528 height 293
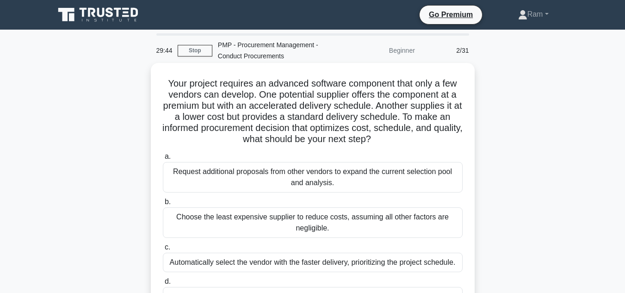
click at [400, 124] on h5 "Your project requires an advanced software component that only a few vendors ca…" at bounding box center [313, 112] width 302 height 68
drag, startPoint x: 385, startPoint y: 109, endPoint x: 250, endPoint y: 111, distance: 135.2
click at [476, 110] on div "Your project requires an advanced software component that only a few vendors ca…" at bounding box center [313, 211] width 528 height 293
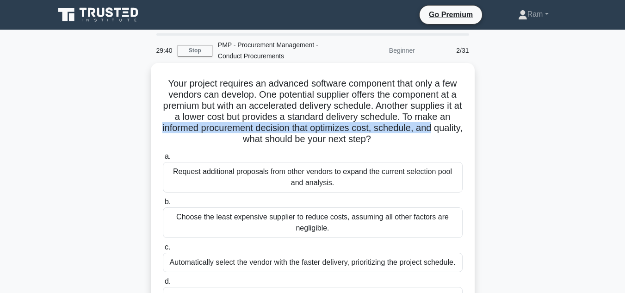
drag, startPoint x: 162, startPoint y: 125, endPoint x: 462, endPoint y: 123, distance: 300.9
click at [462, 123] on h5 "Your project requires an advanced software component that only a few vendors ca…" at bounding box center [313, 112] width 302 height 68
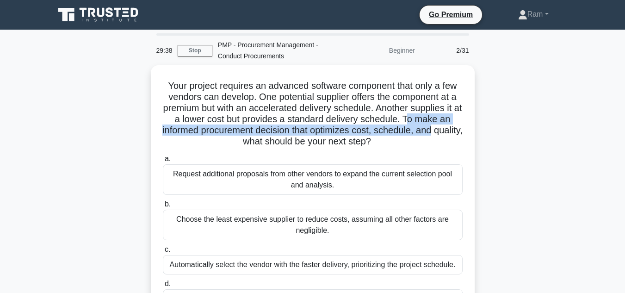
drag, startPoint x: 416, startPoint y: 116, endPoint x: 475, endPoint y: 128, distance: 60.8
click at [475, 128] on div "Your project requires an advanced software component that only a few vendors ca…" at bounding box center [313, 211] width 528 height 293
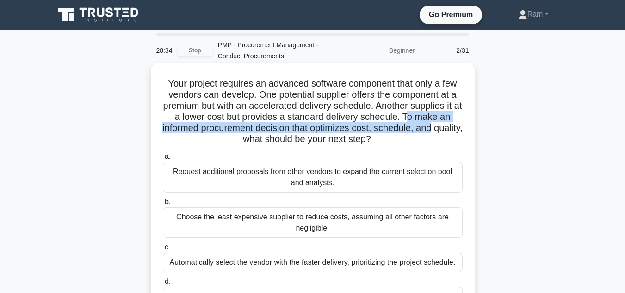
click at [267, 125] on h5 "Your project requires an advanced software component that only a few vendors ca…" at bounding box center [313, 112] width 302 height 68
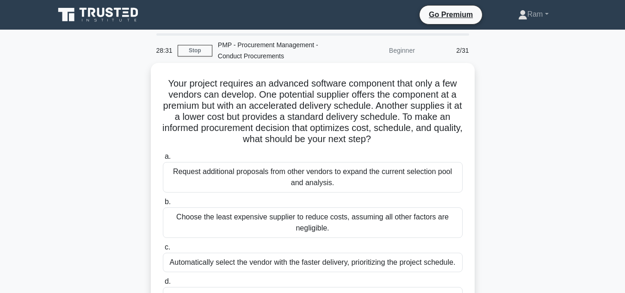
drag, startPoint x: 235, startPoint y: 142, endPoint x: 361, endPoint y: 143, distance: 125.4
click at [406, 141] on h5 "Your project requires an advanced software component that only a few vendors ca…" at bounding box center [313, 112] width 302 height 68
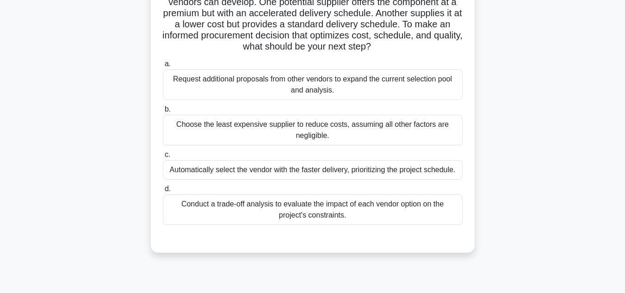
click at [357, 215] on div "Conduct a trade-off analysis to evaluate the impact of each vendor option on th…" at bounding box center [313, 209] width 300 height 31
click at [163, 192] on input "d. Conduct a trade-off analysis to evaluate the impact of each vendor option on…" at bounding box center [163, 189] width 0 height 6
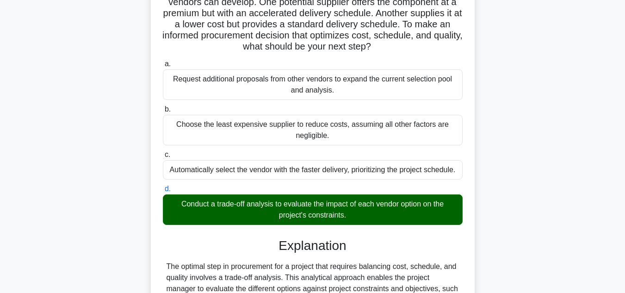
scroll to position [278, 0]
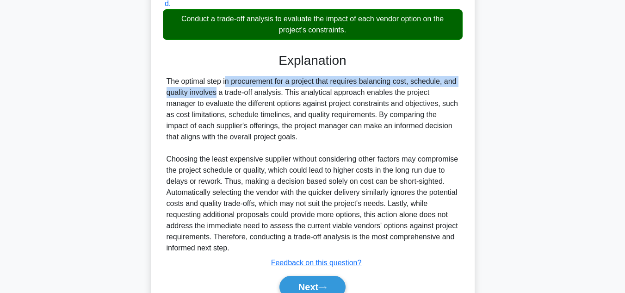
drag, startPoint x: 169, startPoint y: 81, endPoint x: 465, endPoint y: 83, distance: 295.3
click at [465, 83] on div "Your project requires an advanced software component that only a few vendors ca…" at bounding box center [313, 52] width 317 height 527
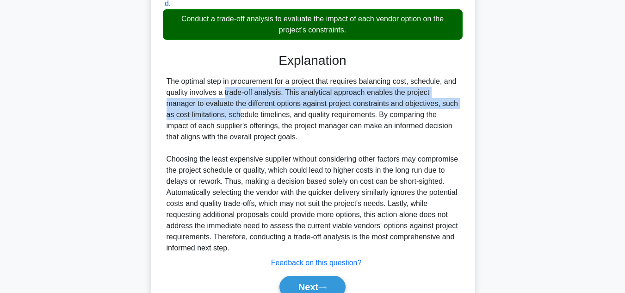
drag, startPoint x: 174, startPoint y: 93, endPoint x: 467, endPoint y: 103, distance: 293.6
click at [467, 103] on div "Your project requires an advanced software component that only a few vendors ca…" at bounding box center [313, 52] width 317 height 527
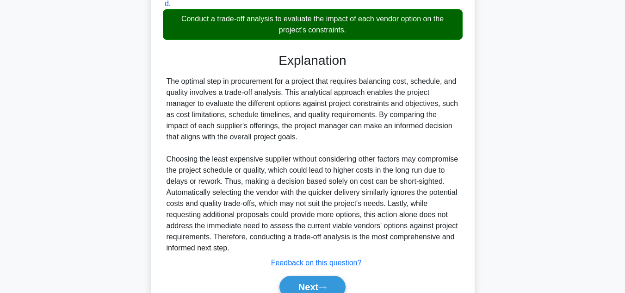
drag, startPoint x: 322, startPoint y: 132, endPoint x: 307, endPoint y: 110, distance: 27.3
click at [322, 131] on div "The optimal step in procurement for a project that requires balancing cost, sch…" at bounding box center [313, 165] width 293 height 178
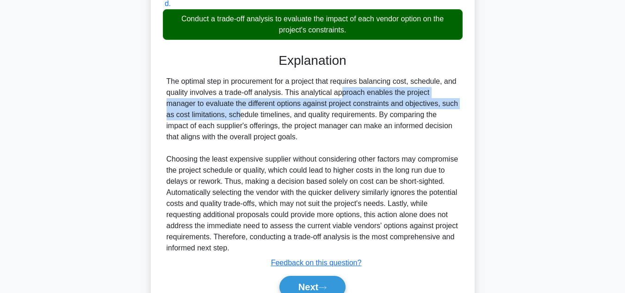
drag, startPoint x: 286, startPoint y: 91, endPoint x: 452, endPoint y: 112, distance: 166.6
click at [455, 106] on div "The optimal step in procurement for a project that requires balancing cost, sch…" at bounding box center [313, 165] width 293 height 178
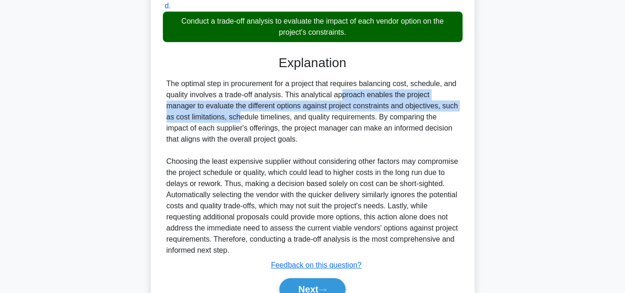
drag, startPoint x: 168, startPoint y: 82, endPoint x: 481, endPoint y: 137, distance: 317.2
click at [481, 137] on div "Your project requires an advanced software component that only a few vendors ca…" at bounding box center [313, 61] width 528 height 546
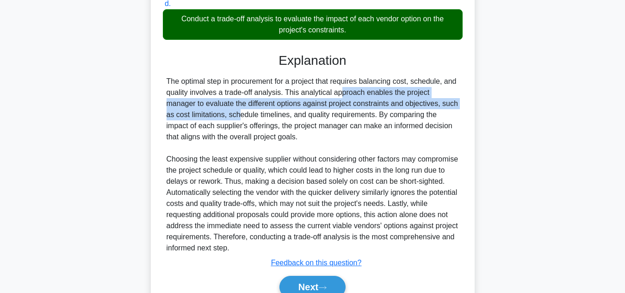
scroll to position [323, 0]
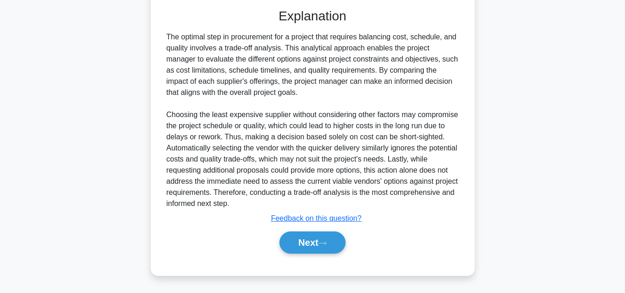
click at [163, 36] on div "The optimal step in procurement for a project that requires balancing cost, sch…" at bounding box center [313, 120] width 300 height 178
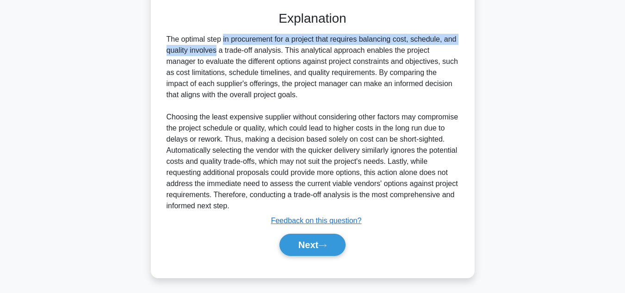
drag, startPoint x: 164, startPoint y: 36, endPoint x: 486, endPoint y: 30, distance: 322.2
click at [486, 30] on div "Your project requires an advanced software component that only a few vendors ca…" at bounding box center [313, 16] width 528 height 546
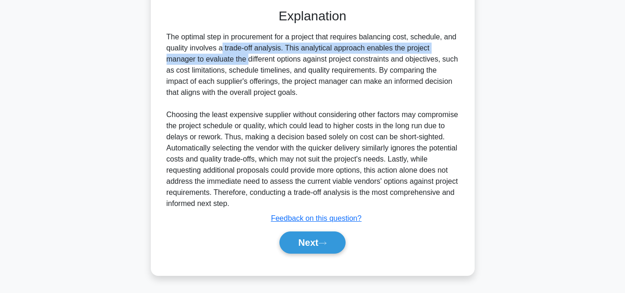
drag, startPoint x: 170, startPoint y: 49, endPoint x: 468, endPoint y: 44, distance: 297.6
click at [468, 44] on div "Your project requires an advanced software component that only a few vendors ca…" at bounding box center [313, 8] width 317 height 527
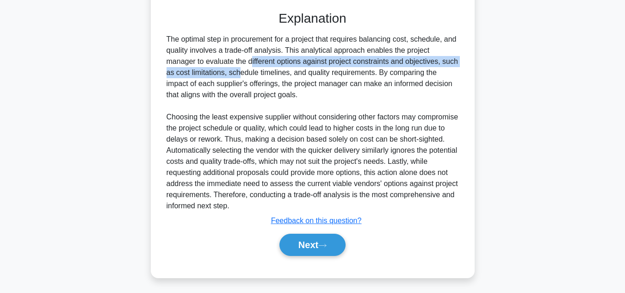
drag, startPoint x: 166, startPoint y: 64, endPoint x: 258, endPoint y: 69, distance: 92.7
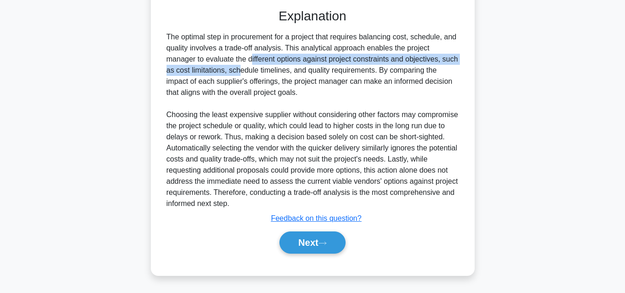
click at [482, 64] on div "Your project requires an advanced software component that only a few vendors ca…" at bounding box center [313, 16] width 528 height 546
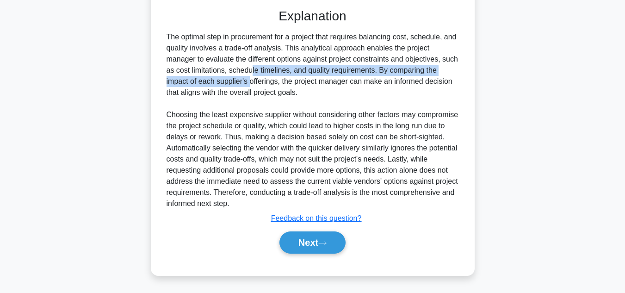
drag, startPoint x: 173, startPoint y: 74, endPoint x: 343, endPoint y: 80, distance: 170.4
click at [464, 72] on div "Your project requires an advanced software component that only a few vendors ca…" at bounding box center [313, 8] width 317 height 527
drag, startPoint x: 174, startPoint y: 79, endPoint x: 304, endPoint y: 96, distance: 130.3
click at [304, 96] on div "The optimal step in procurement for a project that requires balancing cost, sch…" at bounding box center [313, 120] width 293 height 178
drag, startPoint x: 324, startPoint y: 240, endPoint x: 331, endPoint y: 237, distance: 7.5
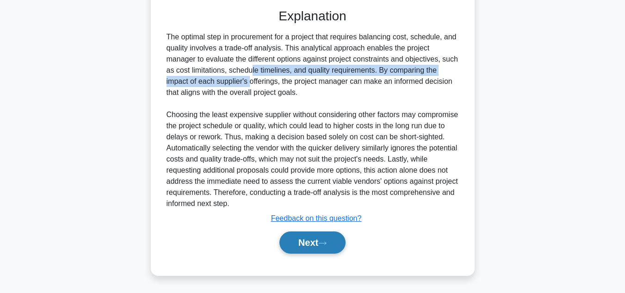
click at [324, 240] on button "Next" at bounding box center [313, 242] width 66 height 22
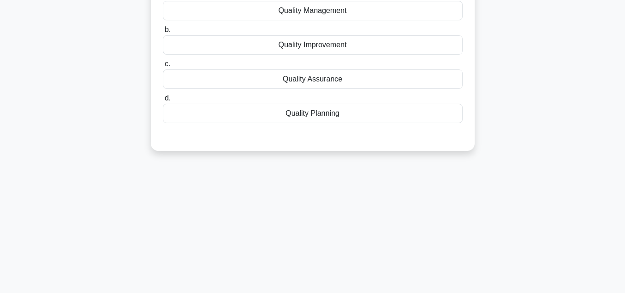
scroll to position [0, 0]
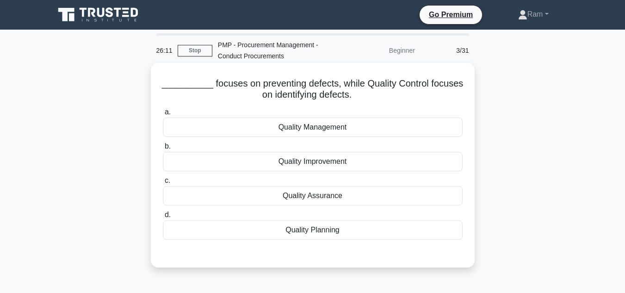
drag, startPoint x: 210, startPoint y: 84, endPoint x: 372, endPoint y: 101, distance: 162.8
click at [372, 101] on h5 "__________ focuses on preventing defects, while Quality Control focuses on iden…" at bounding box center [313, 89] width 302 height 23
click at [359, 101] on icon ".spinner_0XTQ{transform-origin:center;animation:spinner_y6GP .75s linear infini…" at bounding box center [357, 95] width 11 height 11
drag, startPoint x: 207, startPoint y: 82, endPoint x: 368, endPoint y: 101, distance: 161.8
click at [368, 101] on h5 "__________ focuses on preventing defects, while Quality Control focuses on iden…" at bounding box center [313, 89] width 302 height 23
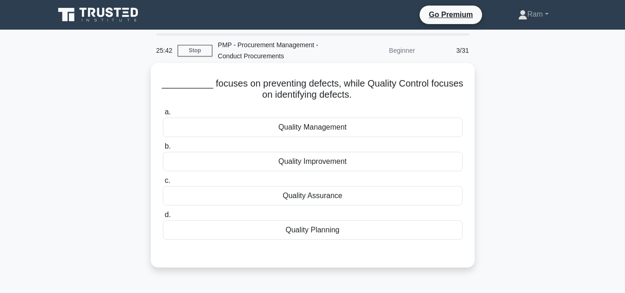
click at [359, 199] on div "Quality Assurance" at bounding box center [313, 195] width 300 height 19
click at [163, 184] on input "c. Quality Assurance" at bounding box center [163, 181] width 0 height 6
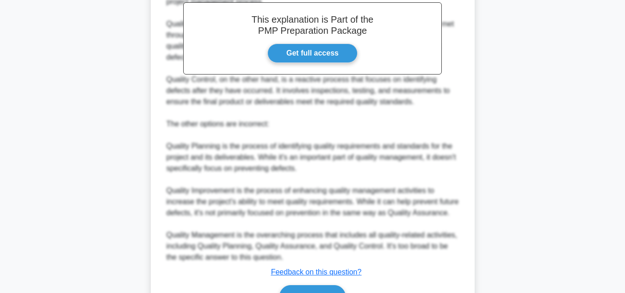
scroll to position [356, 0]
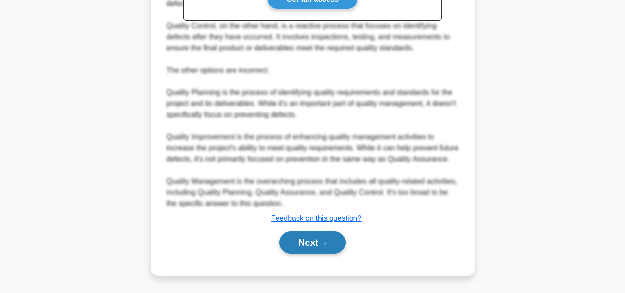
click at [330, 251] on button "Next" at bounding box center [313, 242] width 66 height 22
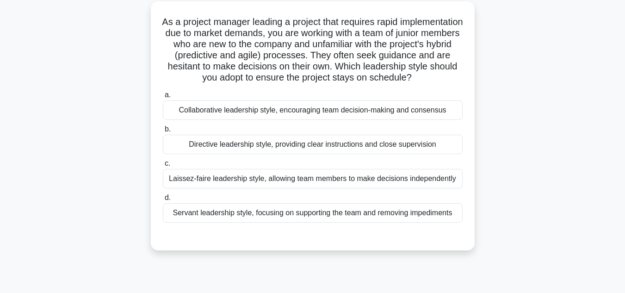
scroll to position [0, 0]
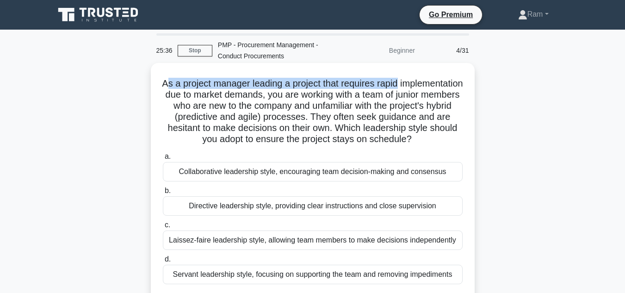
drag, startPoint x: 196, startPoint y: 84, endPoint x: 457, endPoint y: 85, distance: 261.0
click at [457, 85] on h5 "As a project manager leading a project that requires rapid implementation due t…" at bounding box center [313, 112] width 302 height 68
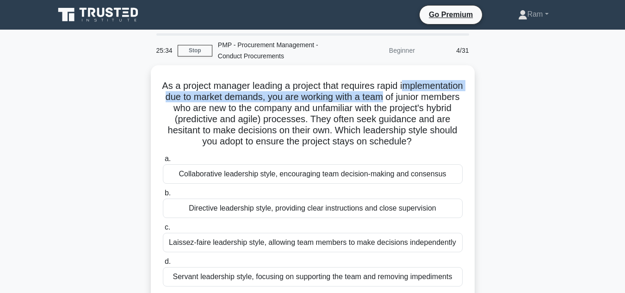
drag, startPoint x: 171, startPoint y: 93, endPoint x: 477, endPoint y: 96, distance: 305.9
click at [477, 96] on div "As a project manager leading a project that requires rapid implementation due t…" at bounding box center [313, 195] width 528 height 260
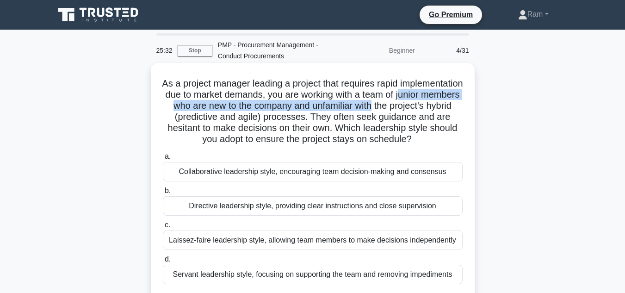
drag, startPoint x: 182, startPoint y: 109, endPoint x: 470, endPoint y: 107, distance: 287.9
click at [470, 107] on div "As a project manager leading a project that requires rapid implementation due t…" at bounding box center [313, 188] width 317 height 242
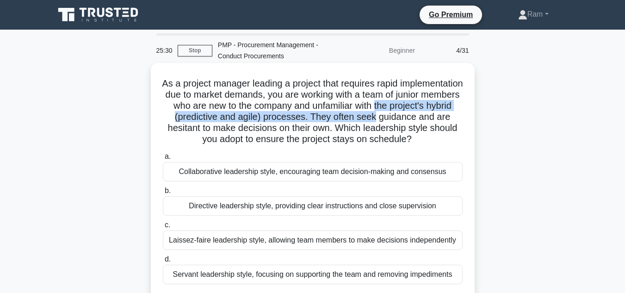
drag, startPoint x: 165, startPoint y: 120, endPoint x: 465, endPoint y: 120, distance: 300.4
click at [465, 120] on div "As a project manager leading a project that requires rapid implementation due t…" at bounding box center [313, 188] width 317 height 242
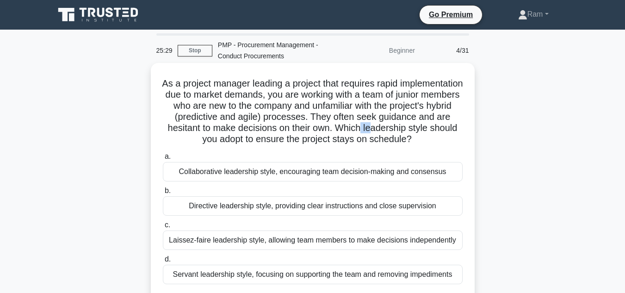
drag, startPoint x: 185, startPoint y: 134, endPoint x: 454, endPoint y: 130, distance: 269.4
click at [454, 130] on h5 "As a project manager leading a project that requires rapid implementation due t…" at bounding box center [313, 112] width 302 height 68
click at [199, 140] on h5 "As a project manager leading a project that requires rapid implementation due t…" at bounding box center [313, 112] width 302 height 68
drag, startPoint x: 190, startPoint y: 139, endPoint x: 405, endPoint y: 145, distance: 214.4
click at [405, 145] on h5 "As a project manager leading a project that requires rapid implementation due t…" at bounding box center [313, 112] width 302 height 68
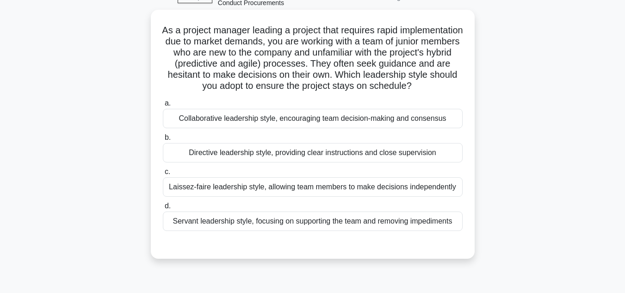
scroll to position [93, 0]
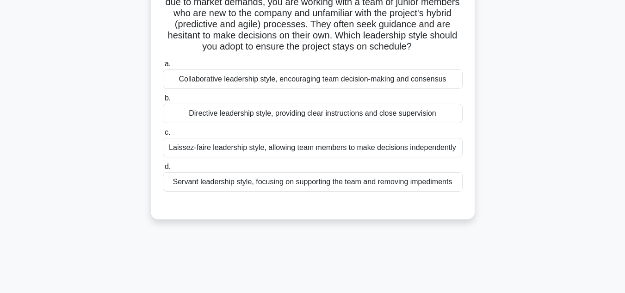
click at [331, 89] on div "Collaborative leadership style, encouraging team decision-making and consensus" at bounding box center [313, 78] width 300 height 19
click at [163, 67] on input "a. Collaborative leadership style, encouraging team decision-making and consens…" at bounding box center [163, 64] width 0 height 6
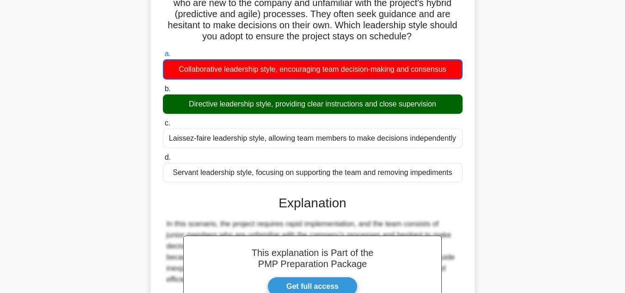
scroll to position [0, 0]
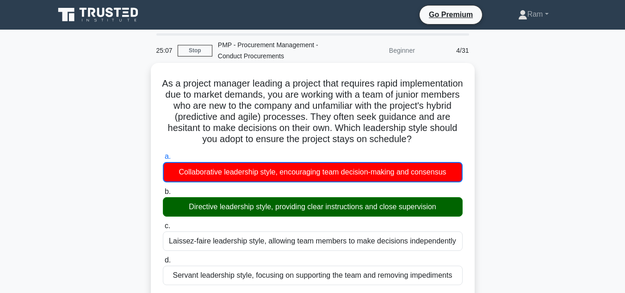
drag, startPoint x: 193, startPoint y: 81, endPoint x: 370, endPoint y: 147, distance: 188.2
click at [370, 145] on h5 "As a project manager leading a project that requires rapid implementation due t…" at bounding box center [313, 112] width 302 height 68
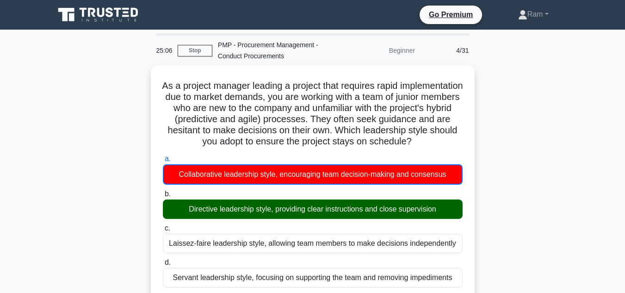
copy h5 "As a project manager leading a project that requires rapid implementation due t…"
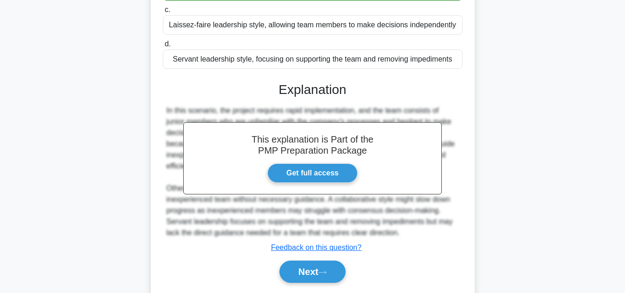
scroll to position [257, 0]
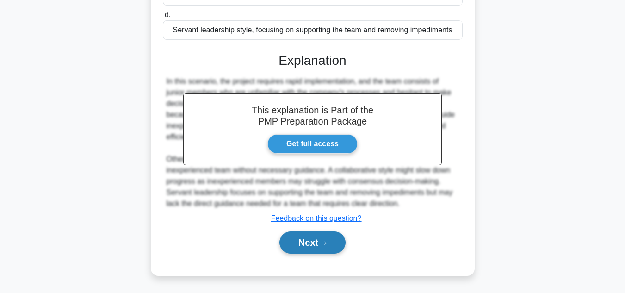
click at [313, 244] on button "Next" at bounding box center [313, 242] width 66 height 22
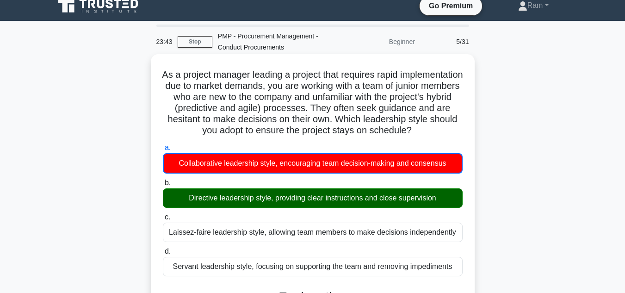
scroll to position [0, 0]
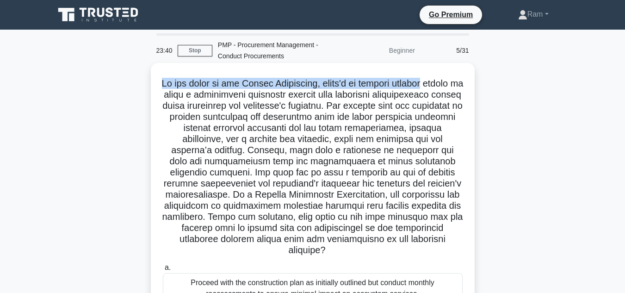
drag, startPoint x: 172, startPoint y: 84, endPoint x: 460, endPoint y: 85, distance: 287.4
click at [460, 85] on h5 ".spinner_0XTQ{transform-origin:center;animation:spinner_y6GP .75s linear infini…" at bounding box center [313, 167] width 302 height 179
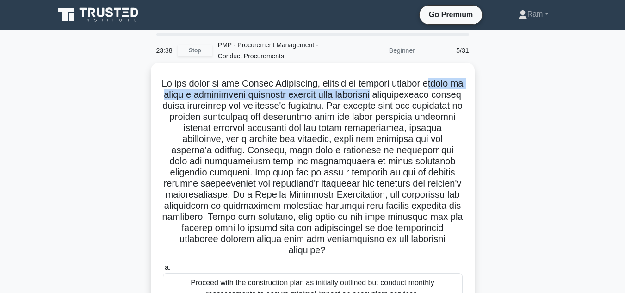
drag, startPoint x: 186, startPoint y: 97, endPoint x: 362, endPoint y: 101, distance: 176.4
click at [447, 94] on h5 ".spinner_0XTQ{transform-origin:center;animation:spinner_y6GP .75s linear infini…" at bounding box center [313, 167] width 302 height 179
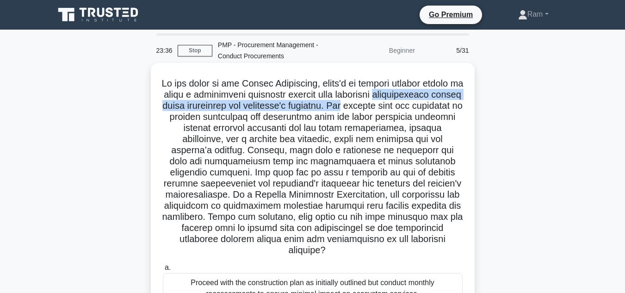
drag, startPoint x: 163, startPoint y: 106, endPoint x: 322, endPoint y: 104, distance: 158.8
click at [484, 103] on div ".spinner_0XTQ{transform-origin:center;animation:spinner_y6GP .75s linear infini…" at bounding box center [313, 278] width 528 height 427
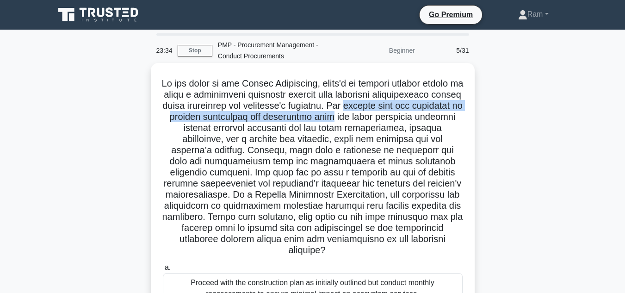
drag, startPoint x: 167, startPoint y: 119, endPoint x: 370, endPoint y: 124, distance: 202.8
click at [489, 117] on div ".spinner_0XTQ{transform-origin:center;animation:spinner_y6GP .75s linear infini…" at bounding box center [313, 278] width 528 height 427
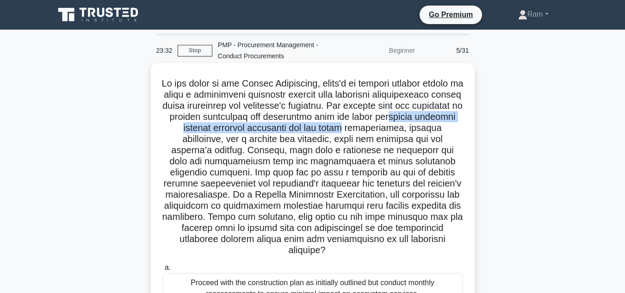
drag, startPoint x: 221, startPoint y: 128, endPoint x: 439, endPoint y: 137, distance: 217.7
click at [470, 132] on div ".spinner_0XTQ{transform-origin:center;animation:spinner_y6GP .75s linear infini…" at bounding box center [313, 271] width 317 height 408
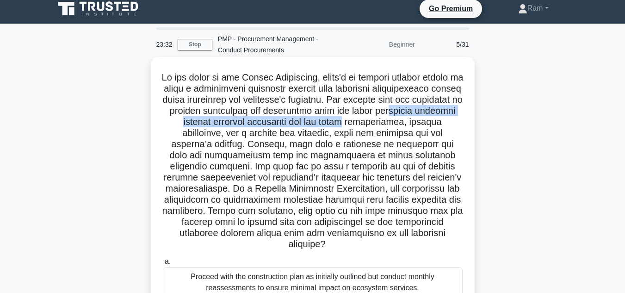
scroll to position [46, 0]
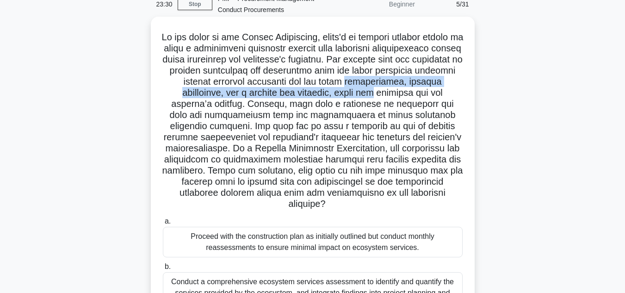
drag, startPoint x: 174, startPoint y: 94, endPoint x: 456, endPoint y: 97, distance: 282.3
click at [461, 96] on h5 ".spinner_0XTQ{transform-origin:center;animation:spinner_y6GP .75s linear infini…" at bounding box center [313, 120] width 302 height 179
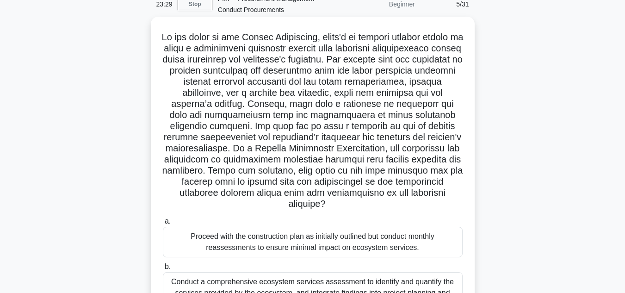
drag, startPoint x: 282, startPoint y: 107, endPoint x: 290, endPoint y: 107, distance: 7.4
click at [283, 107] on h5 ".spinner_0XTQ{transform-origin:center;animation:spinner_y6GP .75s linear infini…" at bounding box center [313, 120] width 302 height 179
drag, startPoint x: 338, startPoint y: 93, endPoint x: 446, endPoint y: 99, distance: 108.0
click at [446, 99] on h5 ".spinner_0XTQ{transform-origin:center;animation:spinner_y6GP .75s linear infini…" at bounding box center [313, 120] width 302 height 179
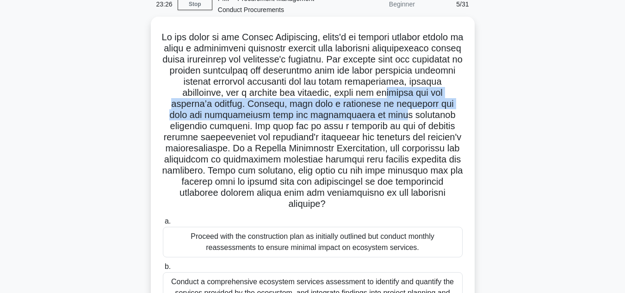
drag, startPoint x: 183, startPoint y: 106, endPoint x: 436, endPoint y: 116, distance: 252.9
click at [448, 112] on h5 ".spinner_0XTQ{transform-origin:center;animation:spinner_y6GP .75s linear infini…" at bounding box center [313, 120] width 302 height 179
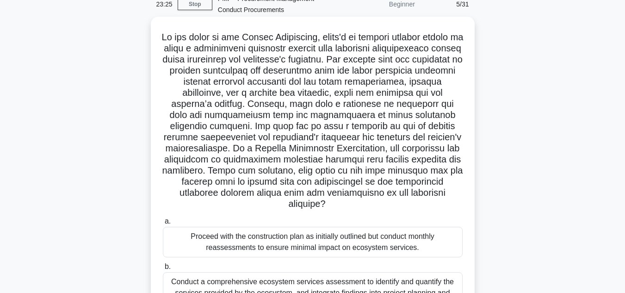
click at [232, 144] on h5 ".spinner_0XTQ{transform-origin:center;animation:spinner_y6GP .75s linear infini…" at bounding box center [313, 120] width 302 height 179
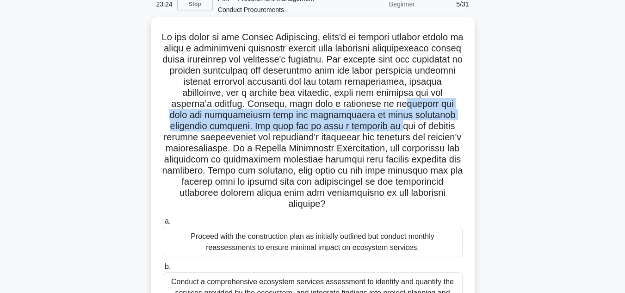
drag, startPoint x: 181, startPoint y: 115, endPoint x: 442, endPoint y: 122, distance: 260.2
click at [442, 122] on h5 ".spinner_0XTQ{transform-origin:center;animation:spinner_y6GP .75s linear infini…" at bounding box center [313, 120] width 302 height 179
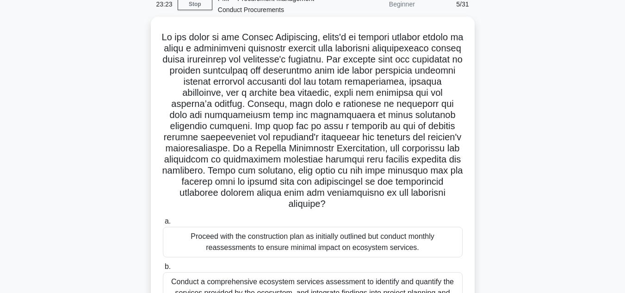
click at [388, 141] on h5 ".spinner_0XTQ{transform-origin:center;animation:spinner_y6GP .75s linear infini…" at bounding box center [313, 120] width 302 height 179
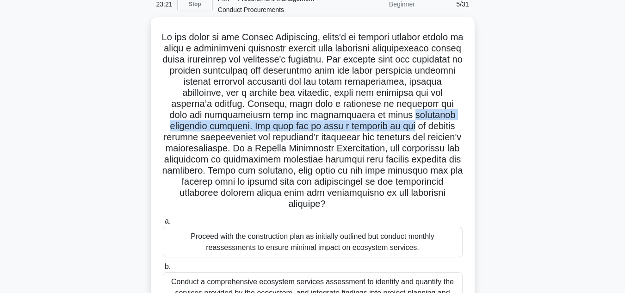
drag, startPoint x: 166, startPoint y: 131, endPoint x: 468, endPoint y: 125, distance: 302.7
click at [471, 123] on div ".spinner_0XTQ{transform-origin:center;animation:spinner_y6GP .75s linear infini…" at bounding box center [313, 225] width 324 height 416
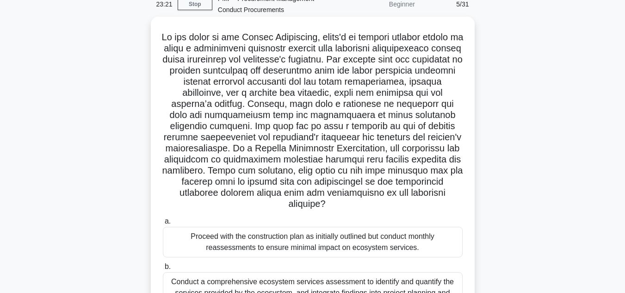
click at [417, 143] on h5 ".spinner_0XTQ{transform-origin:center;animation:spinner_y6GP .75s linear infini…" at bounding box center [313, 120] width 302 height 179
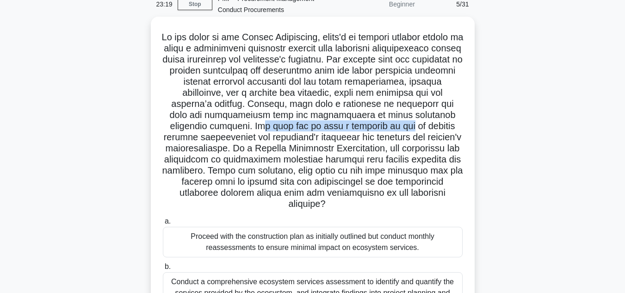
drag, startPoint x: 297, startPoint y: 126, endPoint x: 466, endPoint y: 125, distance: 169.4
click at [467, 125] on div ".spinner_0XTQ{transform-origin:center;animation:spinner_y6GP .75s linear infini…" at bounding box center [313, 224] width 317 height 408
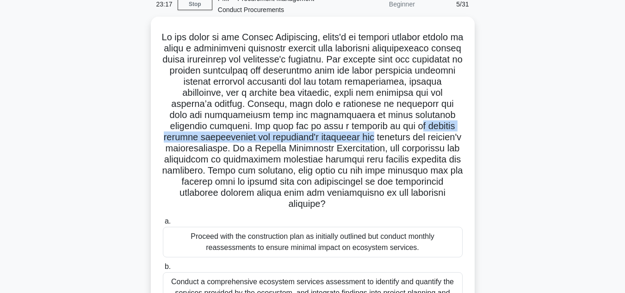
drag, startPoint x: 182, startPoint y: 136, endPoint x: 389, endPoint y: 138, distance: 206.9
click at [447, 135] on h5 ".spinner_0XTQ{transform-origin:center;animation:spinner_y6GP .75s linear infini…" at bounding box center [313, 120] width 302 height 179
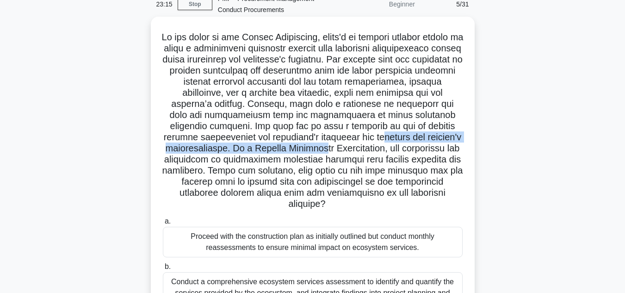
drag, startPoint x: 190, startPoint y: 149, endPoint x: 433, endPoint y: 147, distance: 242.5
click at [433, 147] on h5 ".spinner_0XTQ{transform-origin:center;animation:spinner_y6GP .75s linear infini…" at bounding box center [313, 120] width 302 height 179
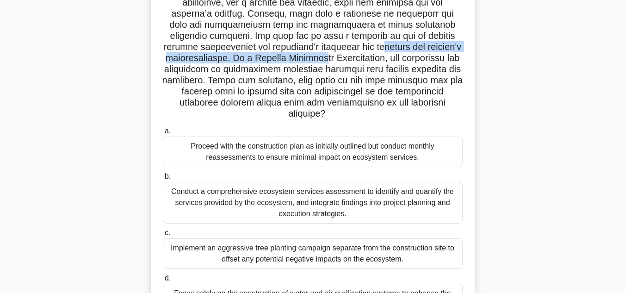
scroll to position [139, 0]
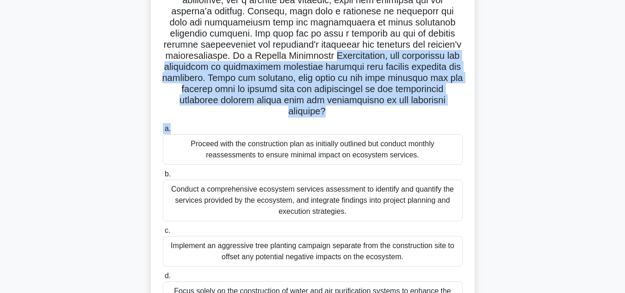
drag, startPoint x: 167, startPoint y: 63, endPoint x: 436, endPoint y: 120, distance: 275.7
click at [436, 120] on div ".spinner_0XTQ{transform-origin:center;animation:spinner_y6GP .75s linear infini…" at bounding box center [313, 132] width 317 height 408
click at [357, 80] on h5 ".spinner_0XTQ{transform-origin:center;animation:spinner_y6GP .75s linear infini…" at bounding box center [313, 28] width 302 height 179
drag, startPoint x: 171, startPoint y: 89, endPoint x: 420, endPoint y: 111, distance: 250.0
click at [420, 111] on h5 ".spinner_0XTQ{transform-origin:center;animation:spinner_y6GP .75s linear infini…" at bounding box center [313, 28] width 302 height 179
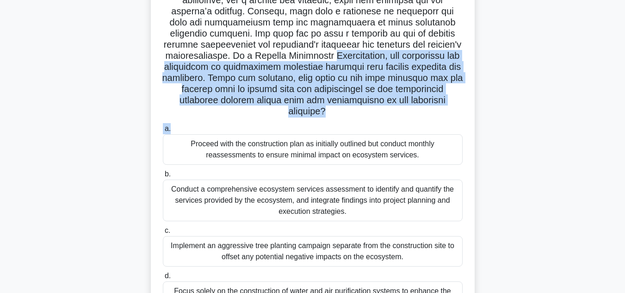
drag, startPoint x: 355, startPoint y: 78, endPoint x: 460, endPoint y: 112, distance: 109.3
click at [460, 112] on h5 ".spinner_0XTQ{transform-origin:center;animation:spinner_y6GP .75s linear infini…" at bounding box center [313, 28] width 302 height 179
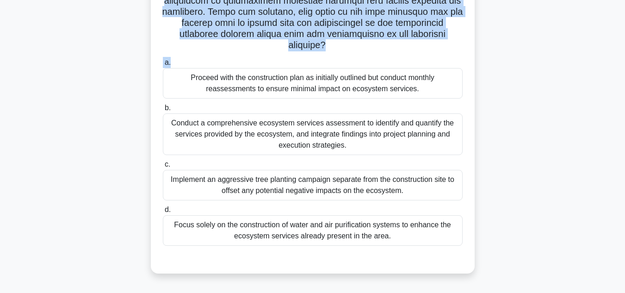
scroll to position [207, 0]
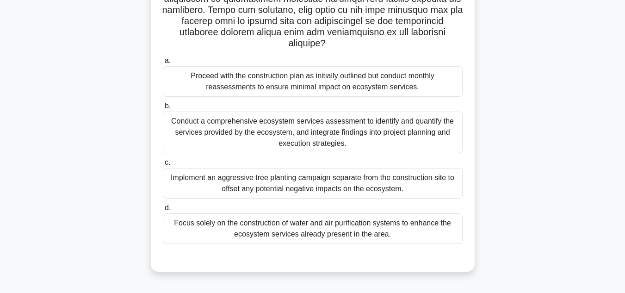
click at [346, 135] on div "Conduct a comprehensive ecosystem services assessment to identify and quantify …" at bounding box center [313, 133] width 300 height 42
click at [322, 135] on div "Conduct a comprehensive ecosystem services assessment to identify and quantify …" at bounding box center [313, 133] width 300 height 42
click at [163, 109] on input "b. Conduct a comprehensive ecosystem services assessment to identify and quanti…" at bounding box center [163, 106] width 0 height 6
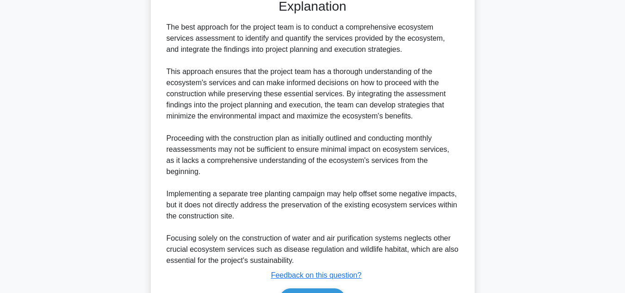
scroll to position [511, 0]
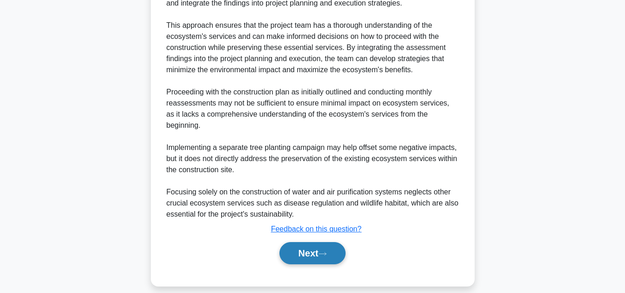
click at [307, 242] on button "Next" at bounding box center [313, 253] width 66 height 22
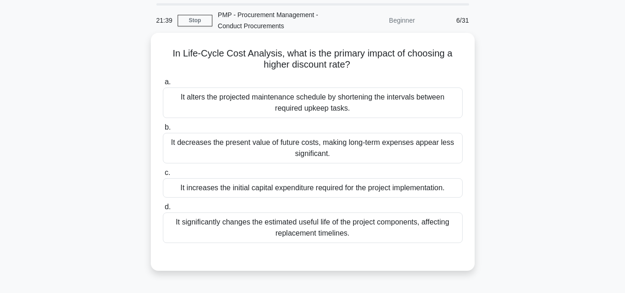
scroll to position [46, 0]
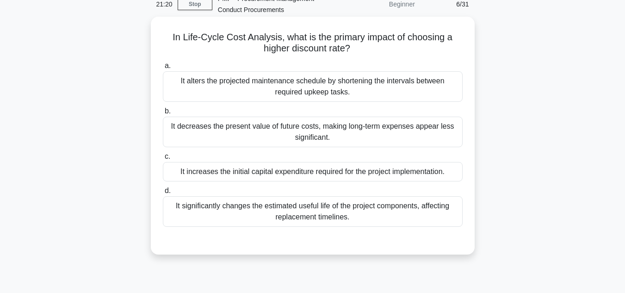
click at [290, 211] on div "It significantly changes the estimated useful life of the project components, a…" at bounding box center [313, 211] width 300 height 31
click at [163, 194] on input "d. It significantly changes the estimated useful life of the project components…" at bounding box center [163, 191] width 0 height 6
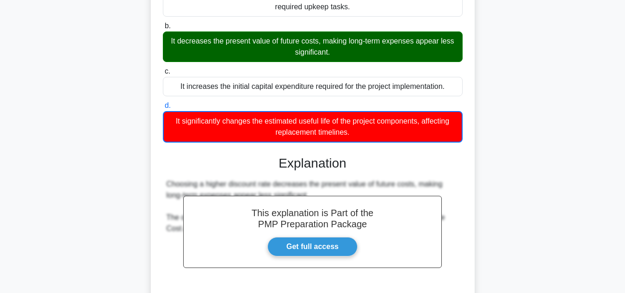
scroll to position [212, 0]
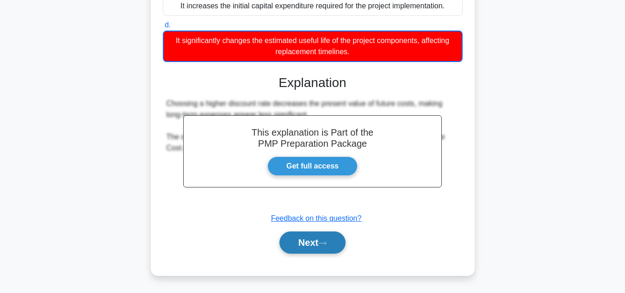
click at [288, 245] on button "Next" at bounding box center [313, 242] width 66 height 22
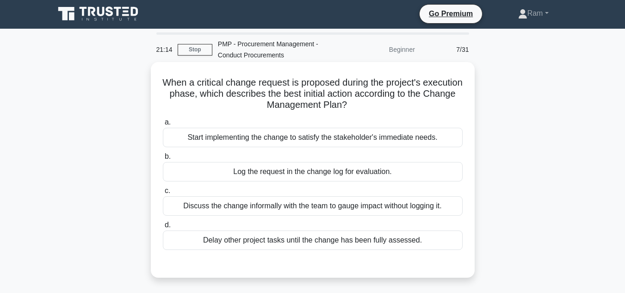
scroll to position [0, 0]
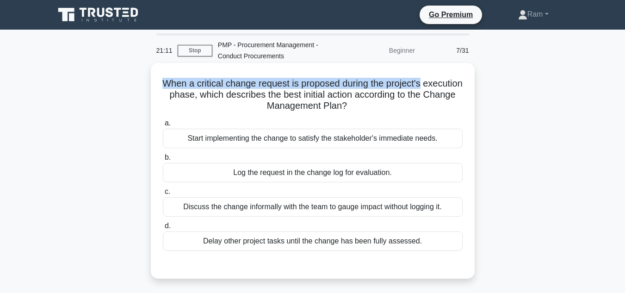
drag, startPoint x: 181, startPoint y: 81, endPoint x: 457, endPoint y: 74, distance: 276.0
click at [457, 74] on div "When a critical change request is proposed during the project's execution phase…" at bounding box center [313, 171] width 317 height 208
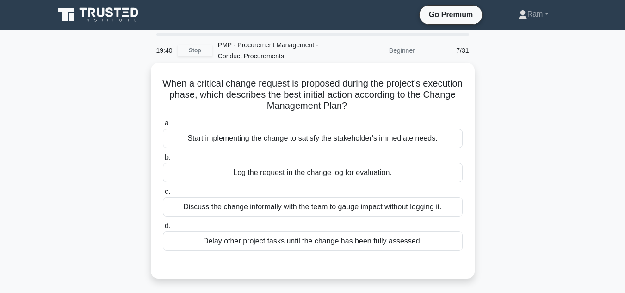
click at [245, 211] on div "Discuss the change informally with the team to gauge impact without logging it." at bounding box center [313, 206] width 300 height 19
click at [163, 195] on input "c. Discuss the change informally with the team to gauge impact without logging …" at bounding box center [163, 192] width 0 height 6
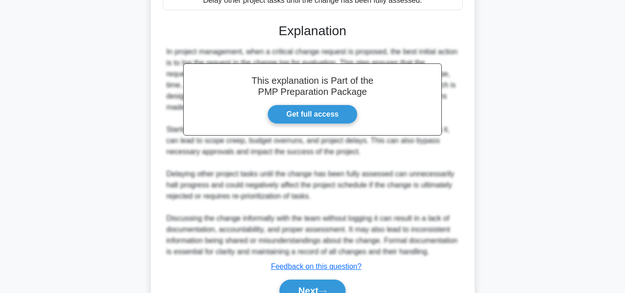
scroll to position [301, 0]
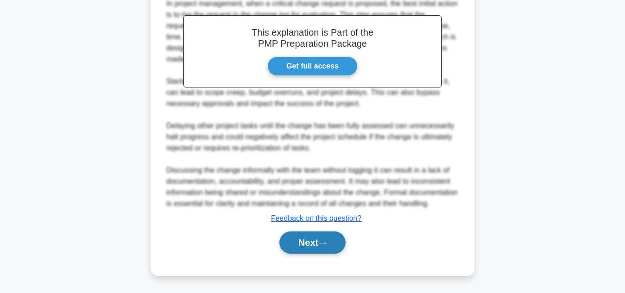
click at [293, 249] on button "Next" at bounding box center [313, 242] width 66 height 22
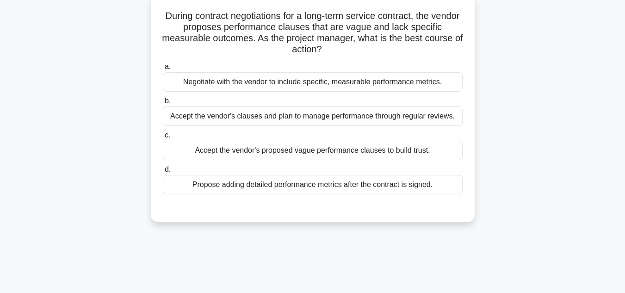
scroll to position [0, 0]
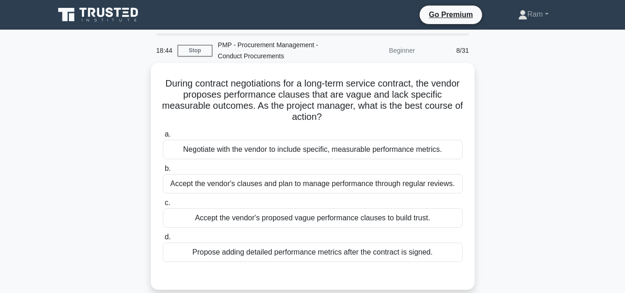
click at [260, 183] on div "Accept the vendor's clauses and plan to manage performance through regular revi…" at bounding box center [313, 183] width 300 height 19
click at [163, 172] on input "b. Accept the vendor's clauses and plan to manage performance through regular r…" at bounding box center [163, 169] width 0 height 6
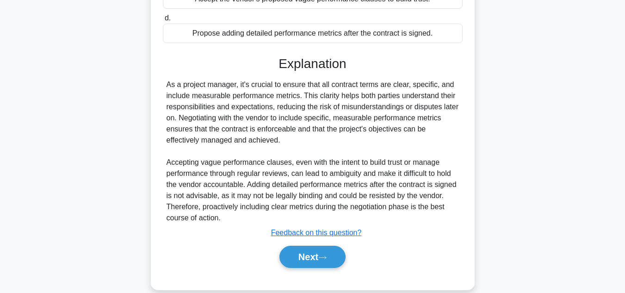
scroll to position [246, 0]
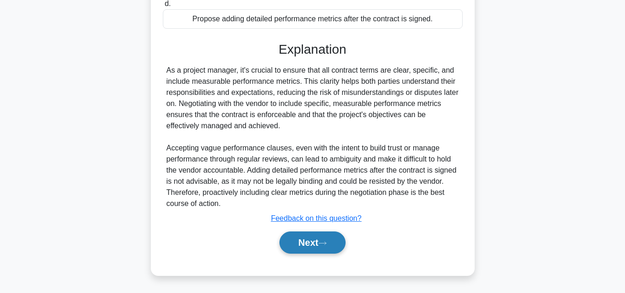
click at [312, 242] on button "Next" at bounding box center [313, 242] width 66 height 22
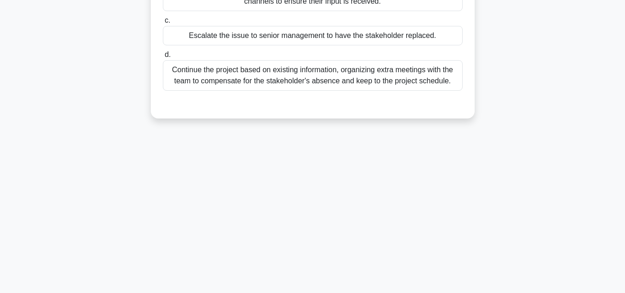
scroll to position [0, 0]
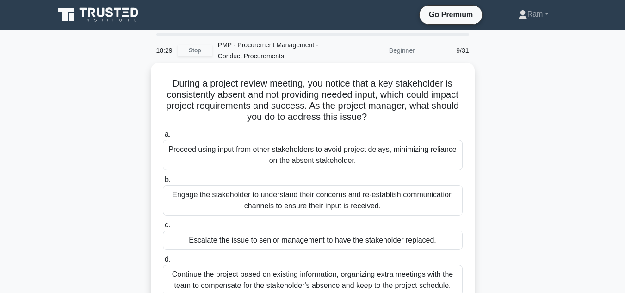
drag, startPoint x: 168, startPoint y: 83, endPoint x: 402, endPoint y: 119, distance: 236.6
click at [402, 119] on h5 "During a project review meeting, you notice that a key stakeholder is consisten…" at bounding box center [313, 100] width 302 height 45
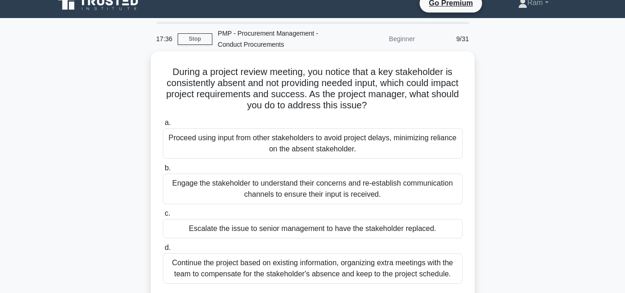
scroll to position [93, 0]
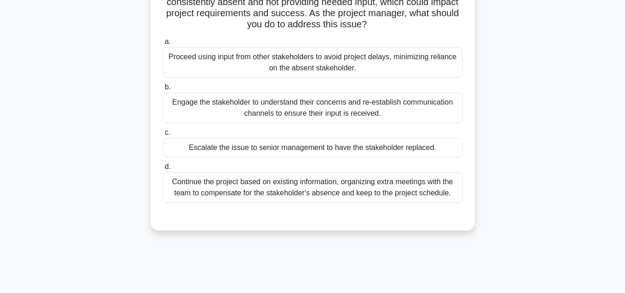
click at [404, 106] on div "Engage the stakeholder to understand their concerns and re-establish communicat…" at bounding box center [313, 108] width 300 height 31
click at [163, 90] on input "b. Engage the stakeholder to understand their concerns and re-establish communi…" at bounding box center [163, 87] width 0 height 6
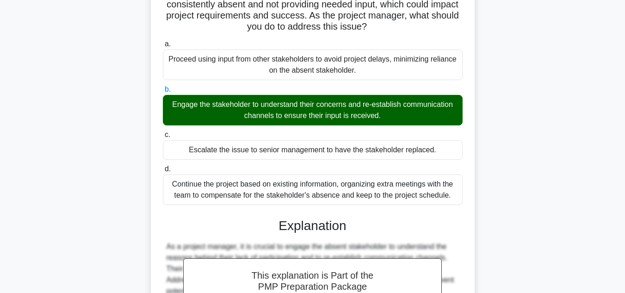
scroll to position [256, 0]
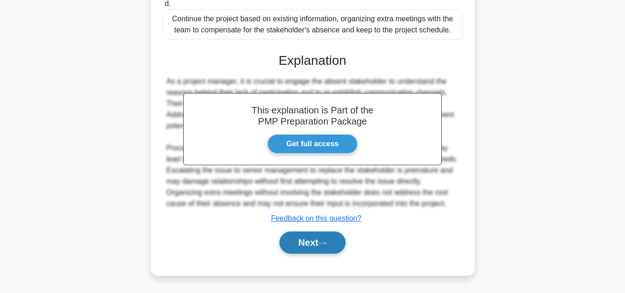
click at [321, 241] on button "Next" at bounding box center [313, 242] width 66 height 22
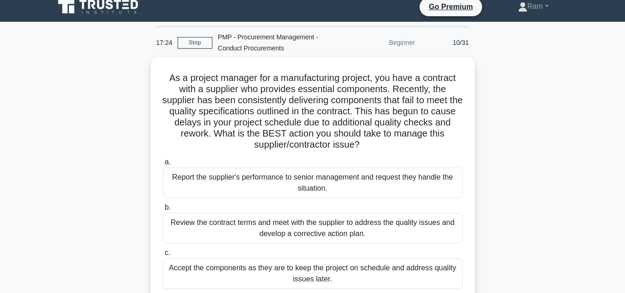
scroll to position [0, 0]
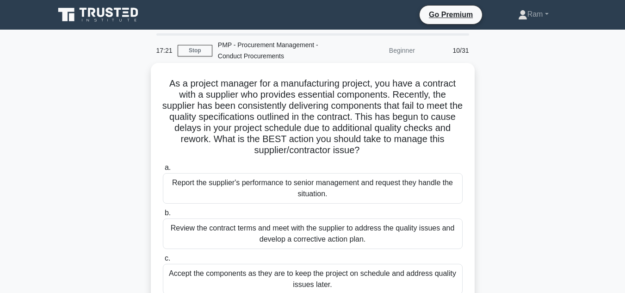
drag, startPoint x: 173, startPoint y: 80, endPoint x: 368, endPoint y: 157, distance: 210.1
click at [368, 156] on h5 "As a project manager for a manufacturing project, you have a contract with a su…" at bounding box center [313, 117] width 302 height 79
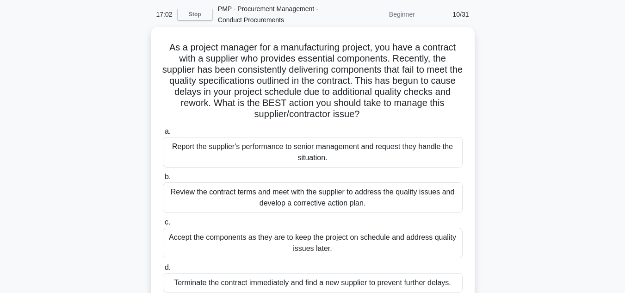
scroll to position [93, 0]
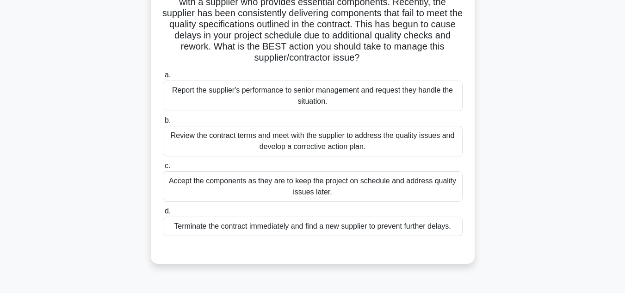
click at [357, 149] on div "Review the contract terms and meet with the supplier to address the quality iss…" at bounding box center [313, 141] width 300 height 31
click at [163, 124] on input "b. Review the contract terms and meet with the supplier to address the quality …" at bounding box center [163, 121] width 0 height 6
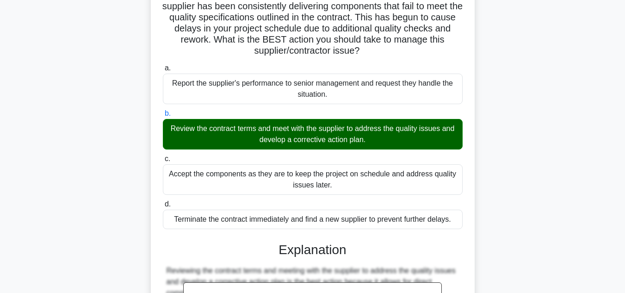
scroll to position [267, 0]
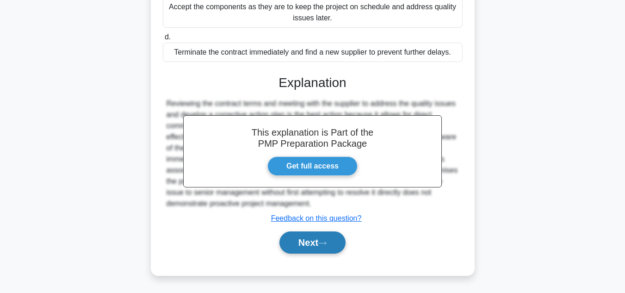
click at [313, 251] on button "Next" at bounding box center [313, 242] width 66 height 22
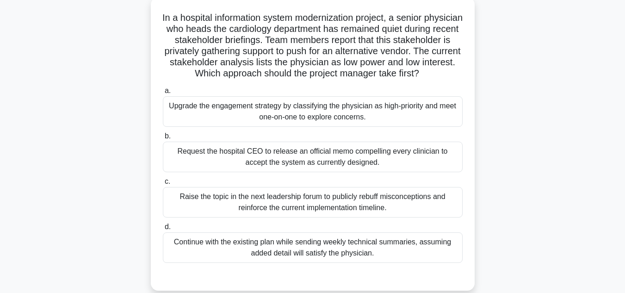
scroll to position [114, 0]
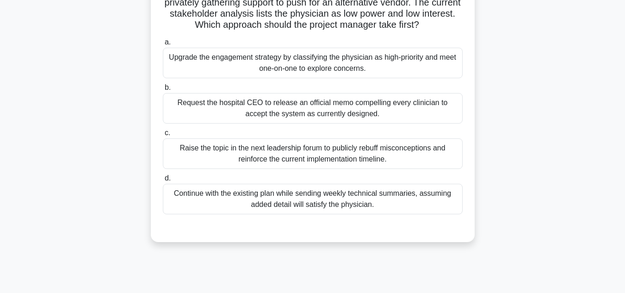
click at [293, 75] on div "Upgrade the engagement strategy by classifying the physician as high-priority a…" at bounding box center [313, 63] width 300 height 31
click at [163, 45] on input "a. Upgrade the engagement strategy by classifying the physician as high-priorit…" at bounding box center [163, 42] width 0 height 6
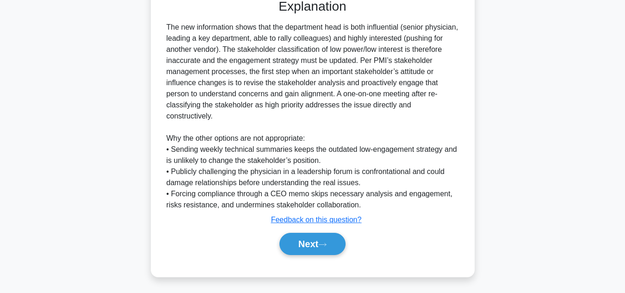
scroll to position [345, 0]
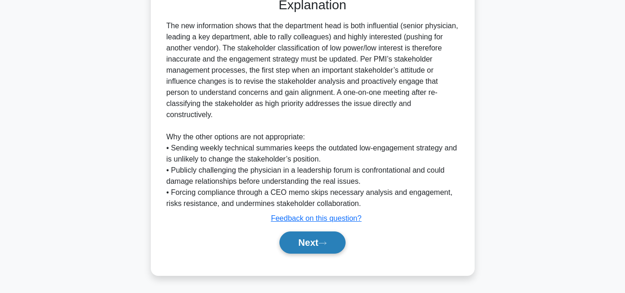
click at [329, 239] on button "Next" at bounding box center [313, 242] width 66 height 22
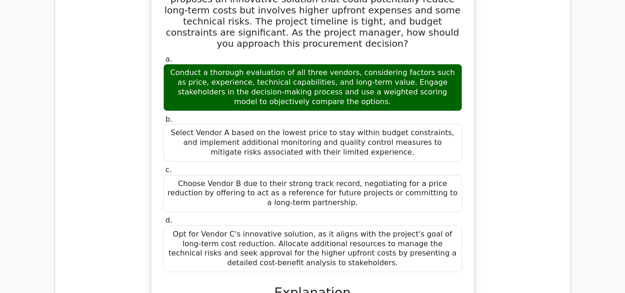
scroll to position [1111, 0]
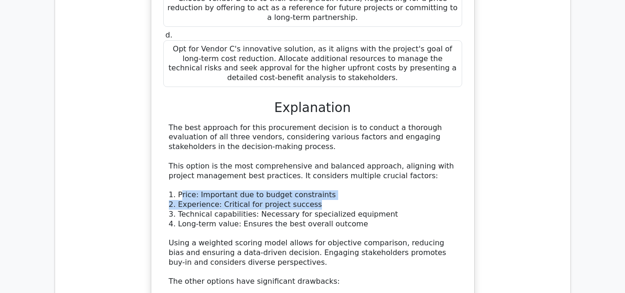
drag, startPoint x: 179, startPoint y: 151, endPoint x: 321, endPoint y: 157, distance: 141.7
click at [321, 157] on div "The best approach for this procurement decision is to conduct a thorough evalua…" at bounding box center [313, 286] width 288 height 327
click at [249, 159] on div "The best approach for this procurement decision is to conduct a thorough evalua…" at bounding box center [313, 286] width 288 height 327
drag, startPoint x: 180, startPoint y: 168, endPoint x: 333, endPoint y: 164, distance: 153.2
click at [333, 164] on div "The best approach for this procurement decision is to conduct a thorough evalua…" at bounding box center [313, 286] width 288 height 327
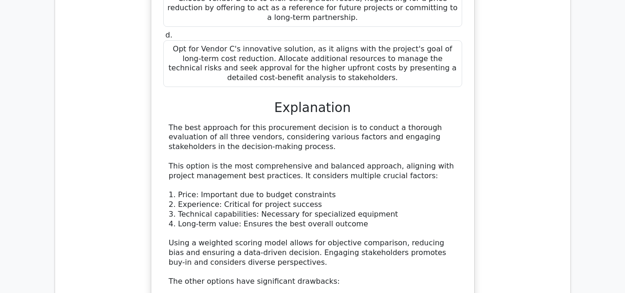
click at [234, 172] on div "The best approach for this procurement decision is to conduct a thorough evalua…" at bounding box center [313, 286] width 288 height 327
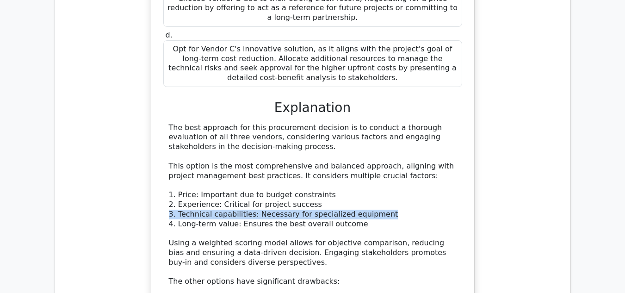
drag, startPoint x: 157, startPoint y: 165, endPoint x: 427, endPoint y: 171, distance: 269.4
click at [427, 171] on div "A large-scale IT infrastructure project requires specialized networking equipme…" at bounding box center [313, 118] width 316 height 752
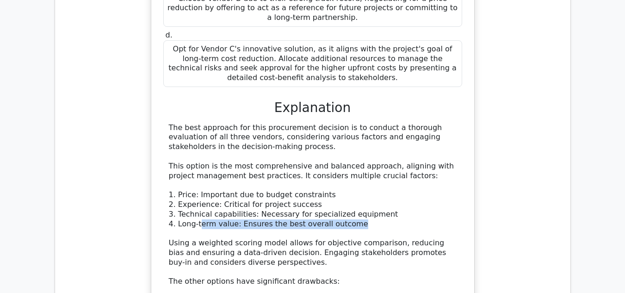
drag, startPoint x: 197, startPoint y: 174, endPoint x: 407, endPoint y: 174, distance: 209.7
click at [407, 175] on div "The best approach for this procurement decision is to conduct a thorough evalua…" at bounding box center [313, 286] width 288 height 327
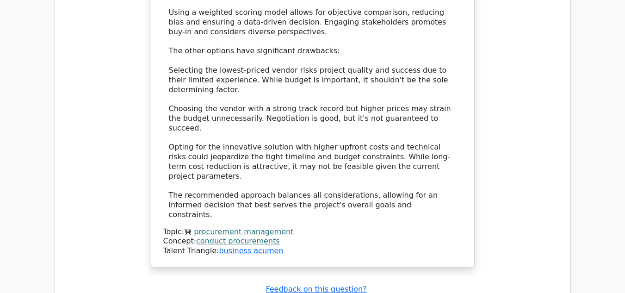
scroll to position [1342, 0]
